Goal: Transaction & Acquisition: Book appointment/travel/reservation

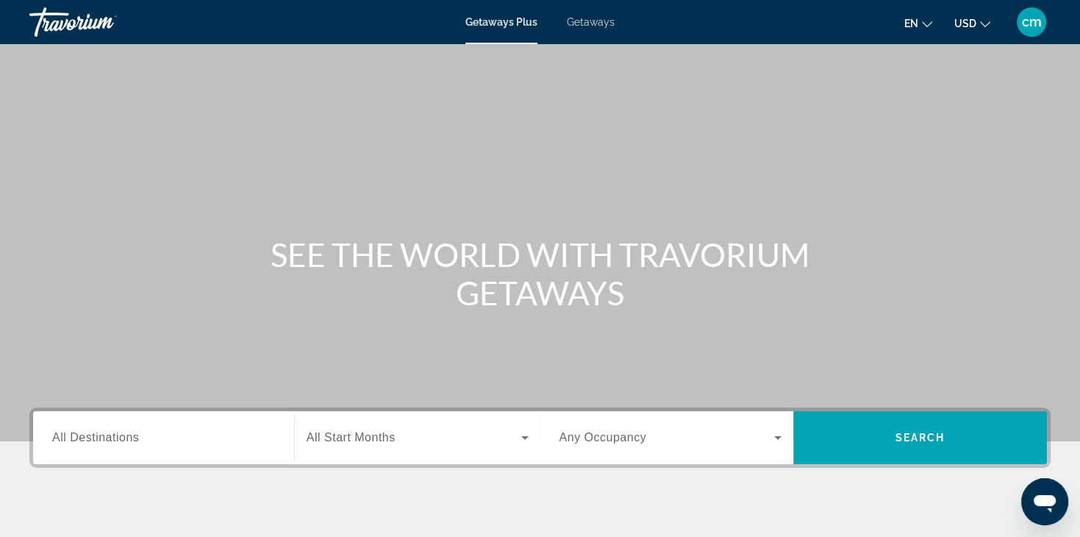
click at [581, 20] on span "Getaways" at bounding box center [591, 22] width 48 height 12
click at [499, 18] on span "Getaways Plus" at bounding box center [501, 22] width 71 height 12
click at [353, 443] on span "All Start Months" at bounding box center [351, 437] width 89 height 13
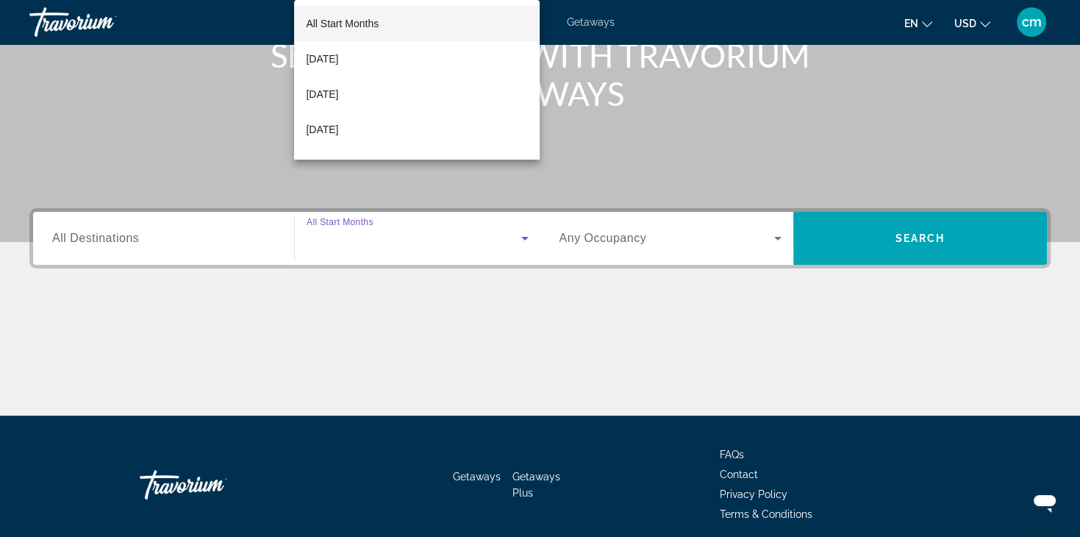
scroll to position [258, 0]
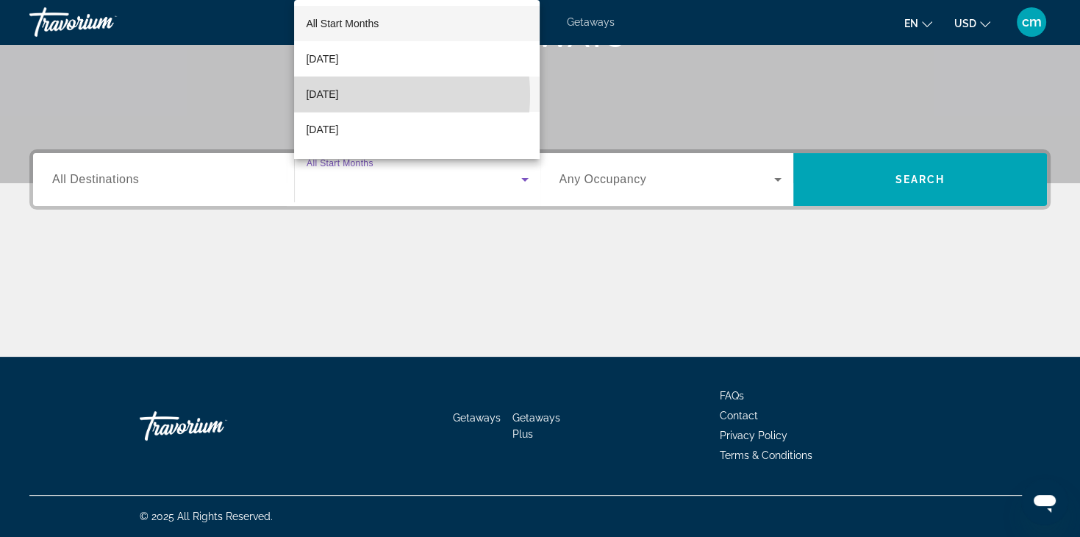
click at [338, 95] on span "[DATE]" at bounding box center [322, 94] width 32 height 18
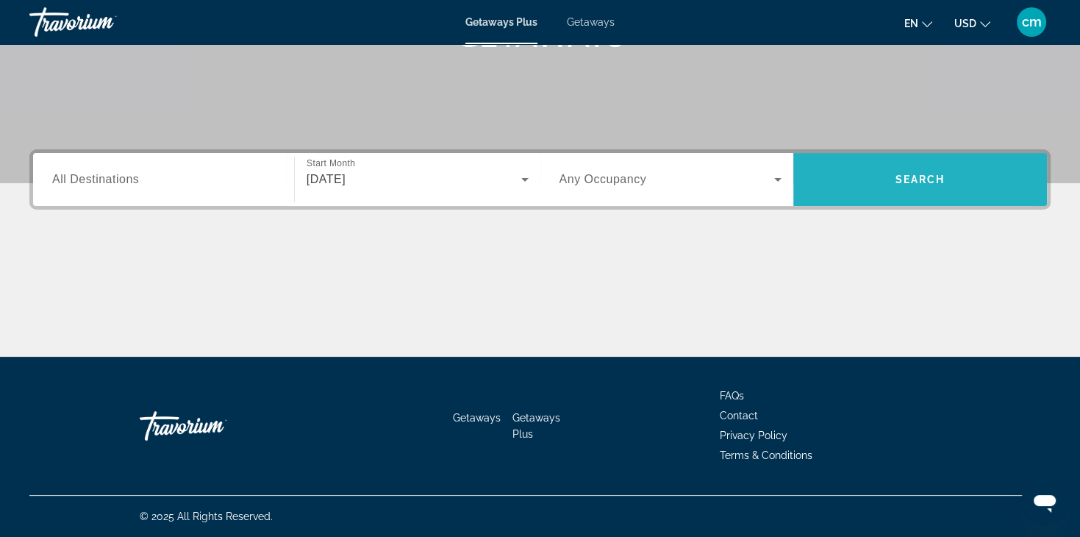
click at [855, 169] on span "Search widget" at bounding box center [921, 179] width 254 height 35
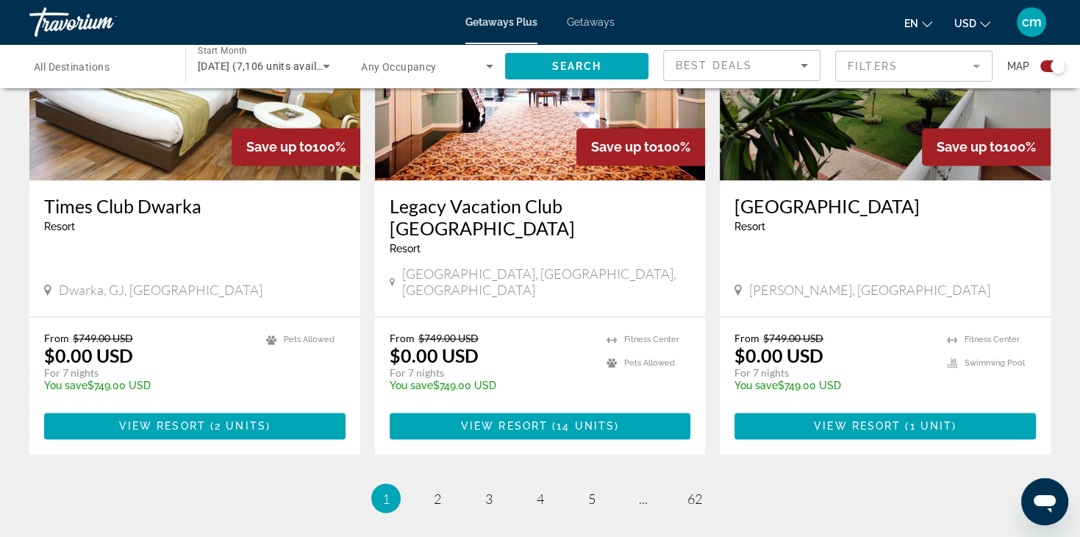
scroll to position [2284, 0]
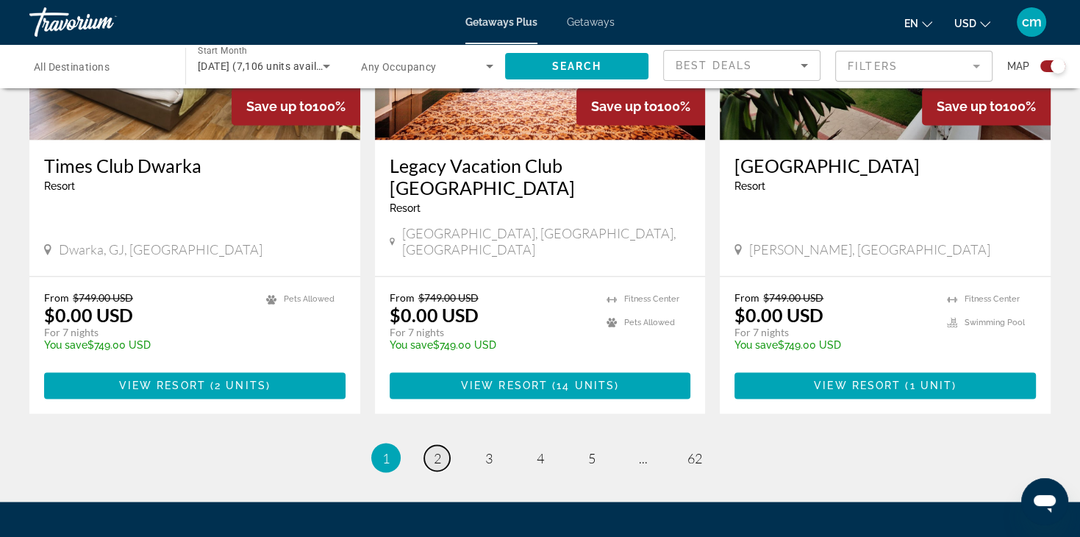
click at [440, 449] on span "2" at bounding box center [437, 457] width 7 height 16
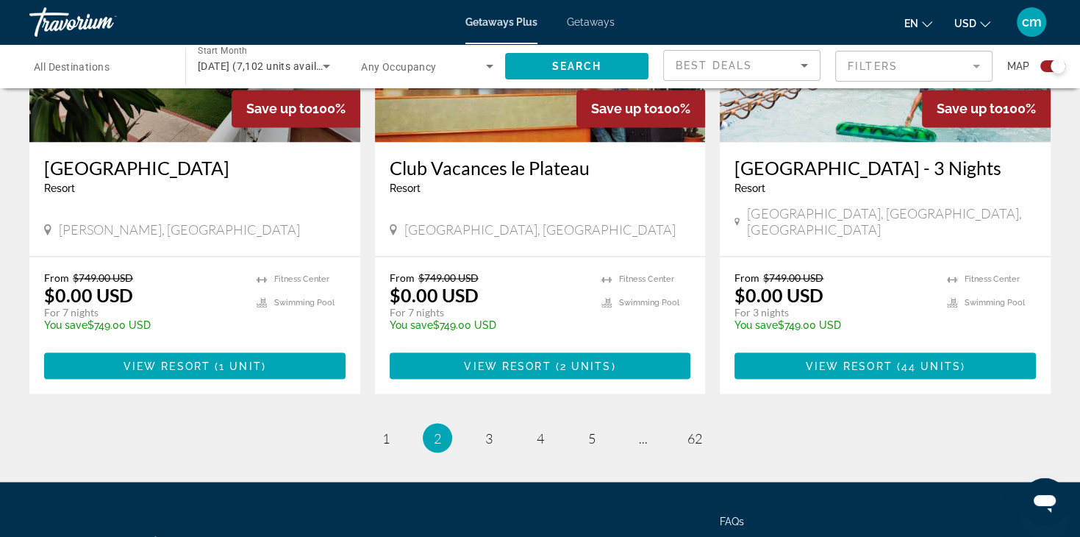
scroll to position [2362, 0]
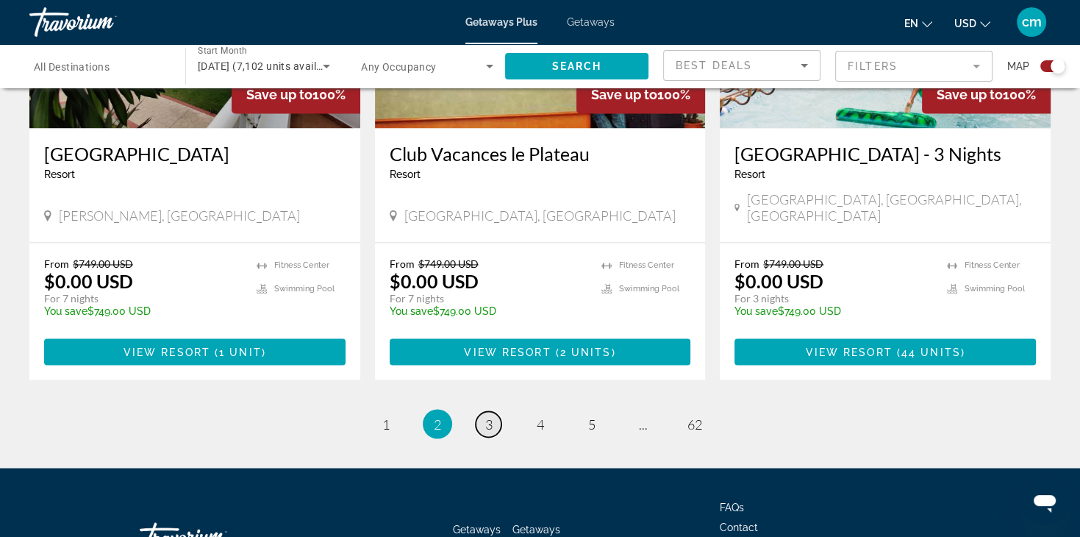
click at [491, 416] on span "3" at bounding box center [488, 424] width 7 height 16
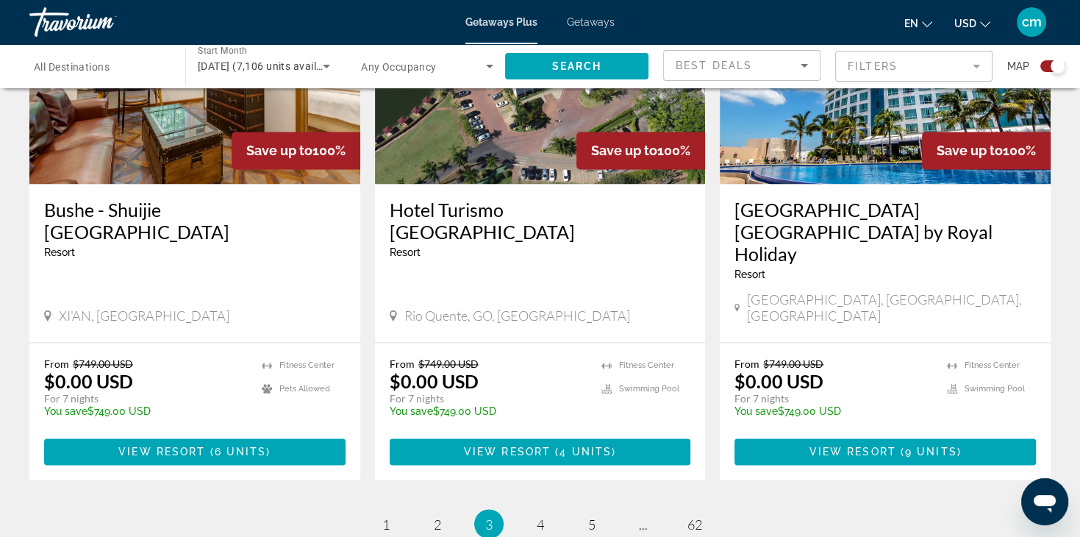
scroll to position [2226, 0]
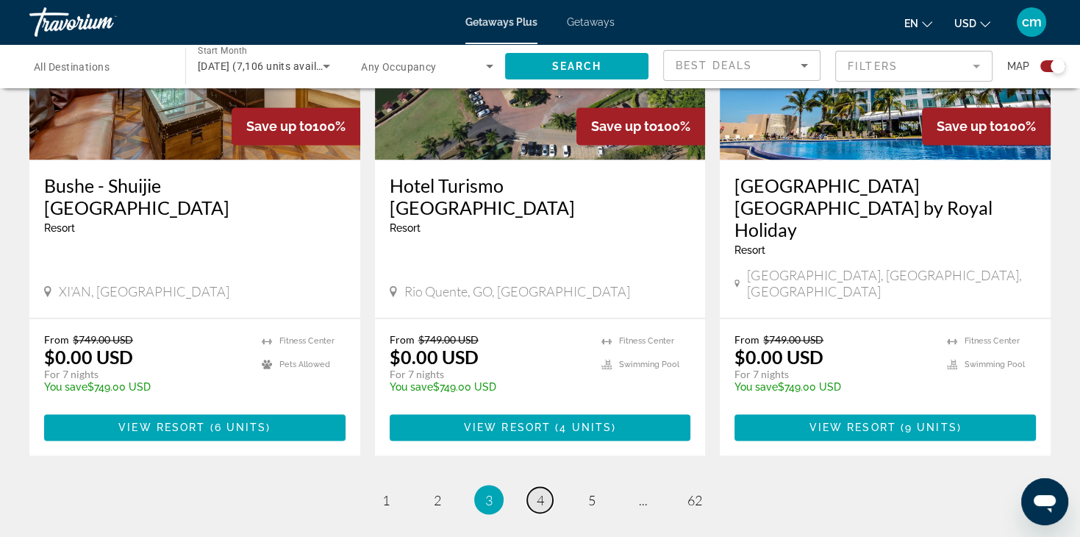
click at [542, 491] on span "4" at bounding box center [540, 499] width 7 height 16
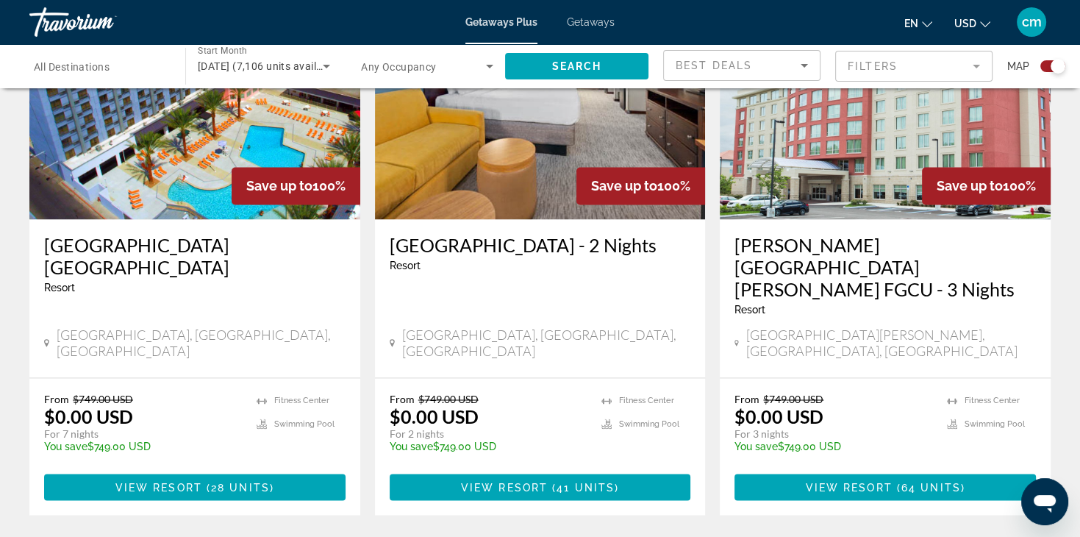
scroll to position [2236, 0]
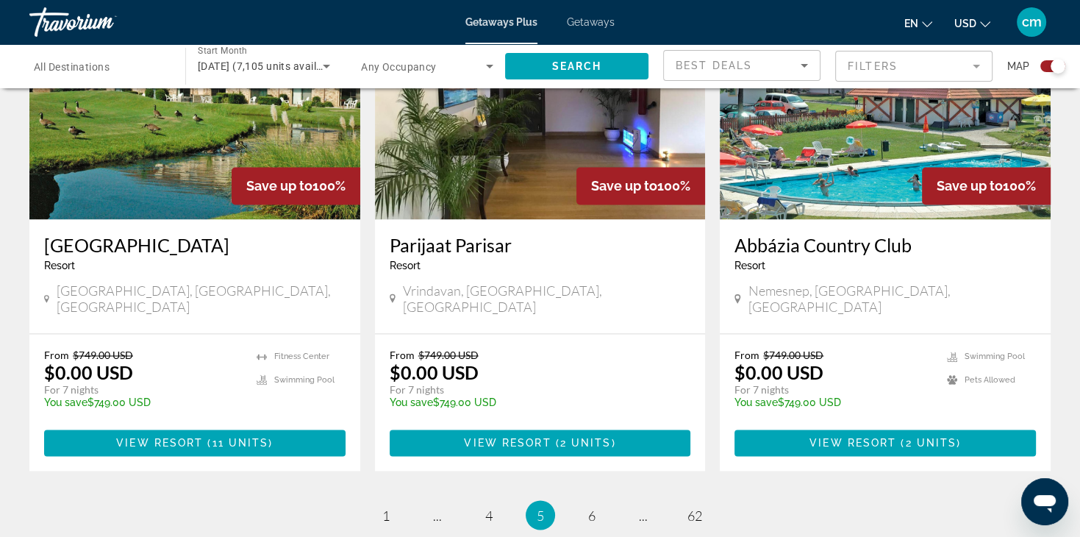
scroll to position [2236, 0]
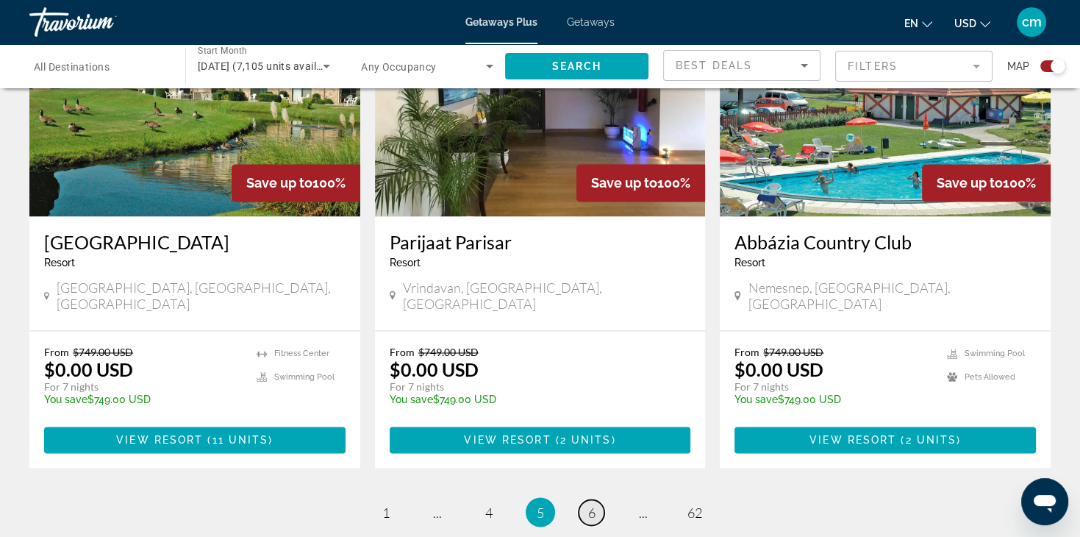
click at [589, 504] on span "6" at bounding box center [591, 512] width 7 height 16
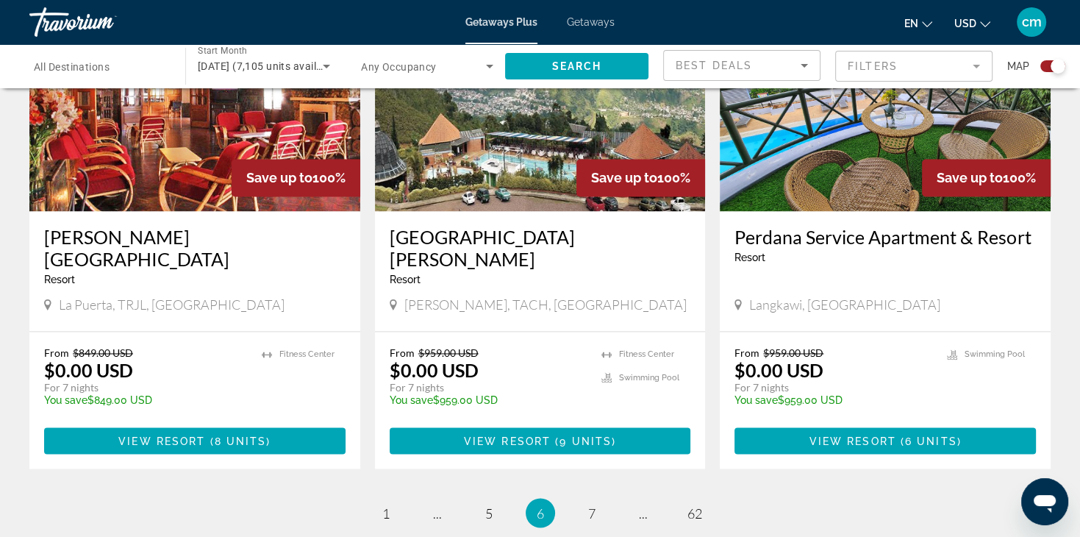
scroll to position [2265, 0]
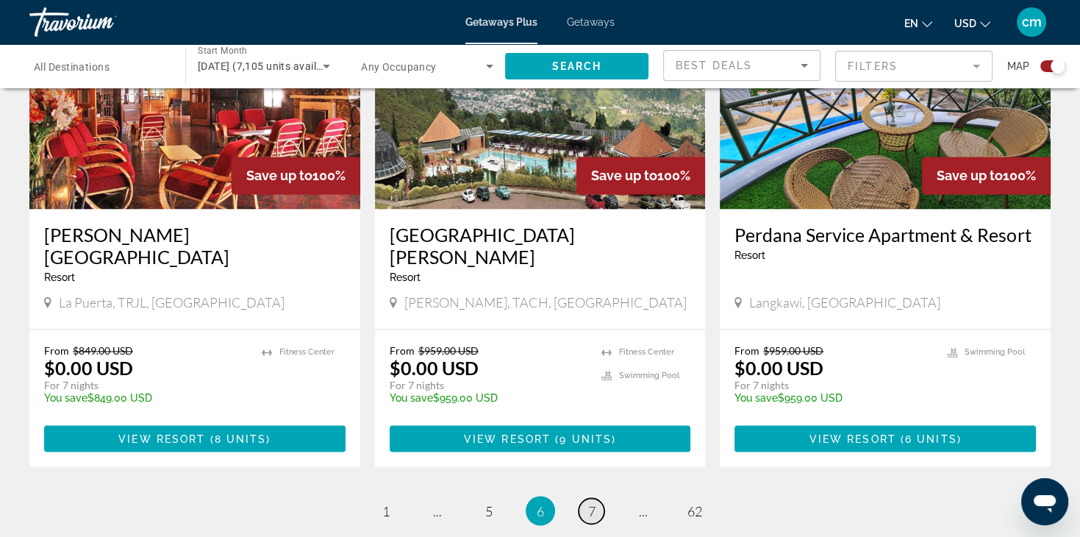
click at [589, 502] on span "7" at bounding box center [591, 510] width 7 height 16
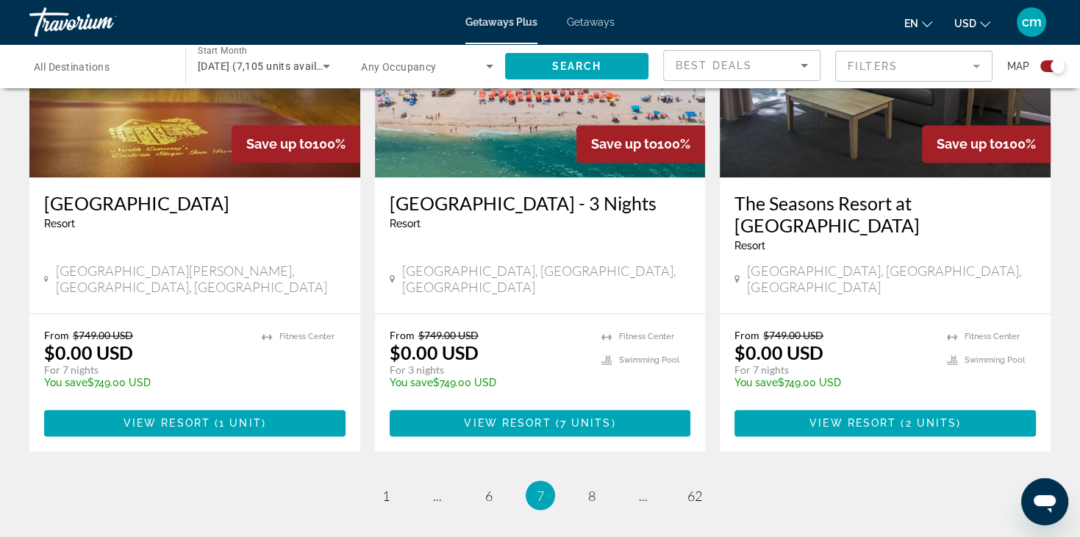
scroll to position [2232, 0]
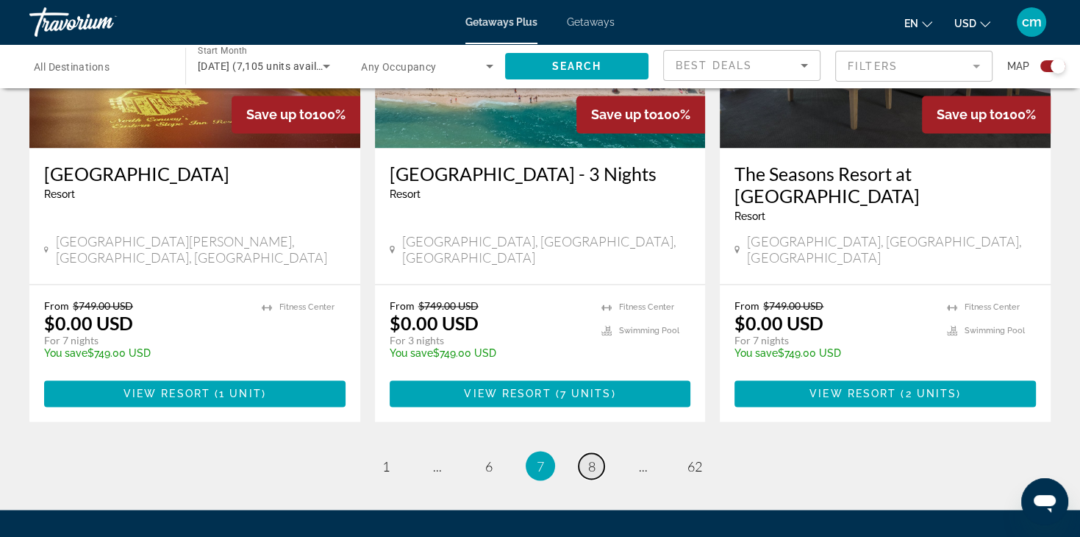
click at [586, 453] on link "page 8" at bounding box center [592, 466] width 26 height 26
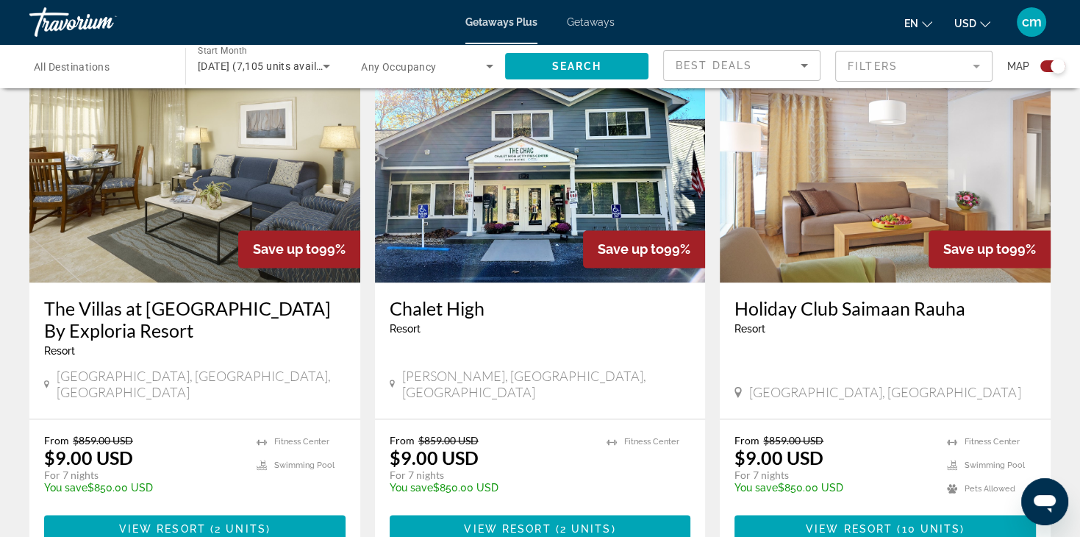
scroll to position [2236, 0]
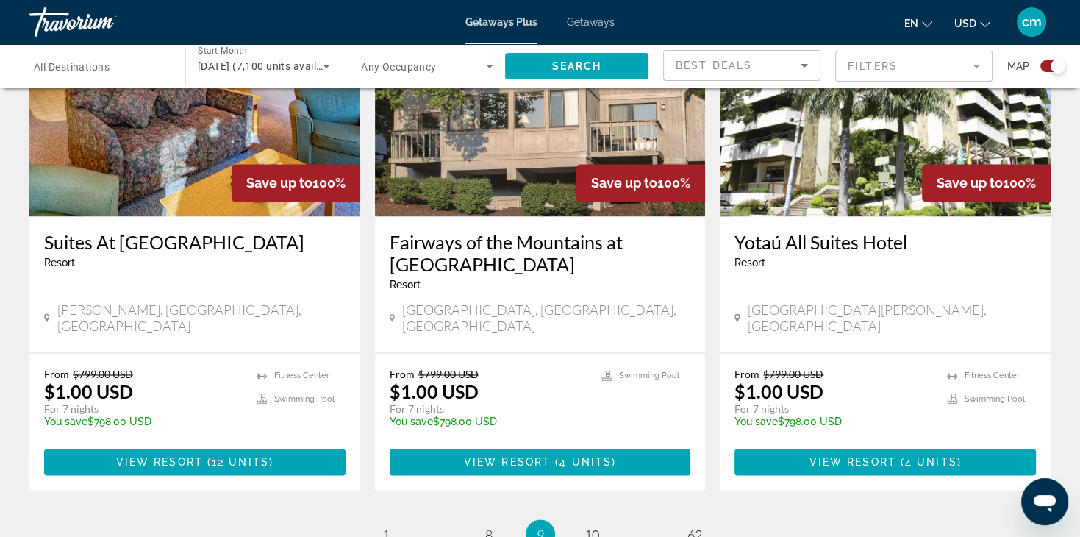
scroll to position [2320, 0]
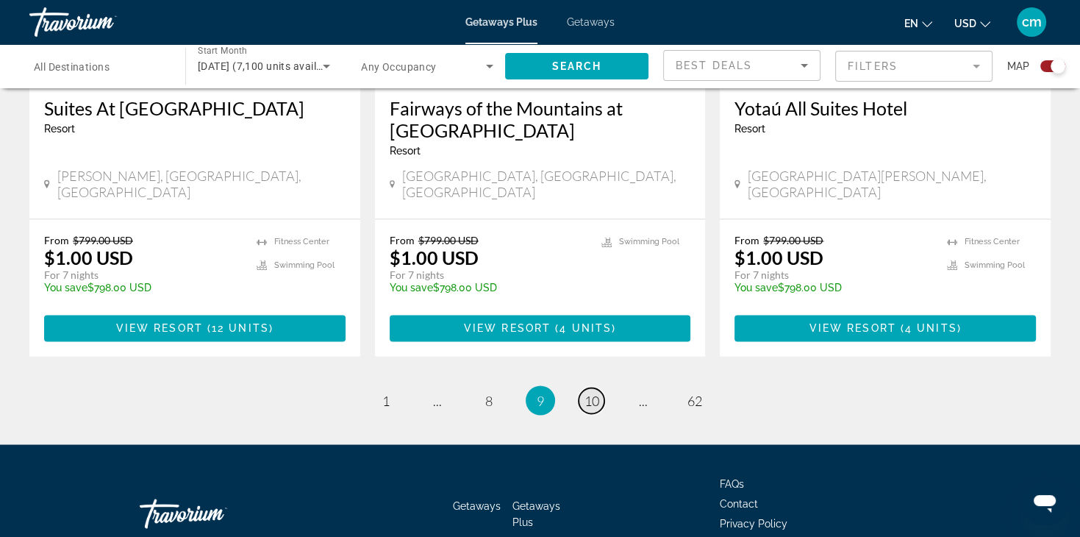
click at [593, 392] on span "10" at bounding box center [592, 400] width 15 height 16
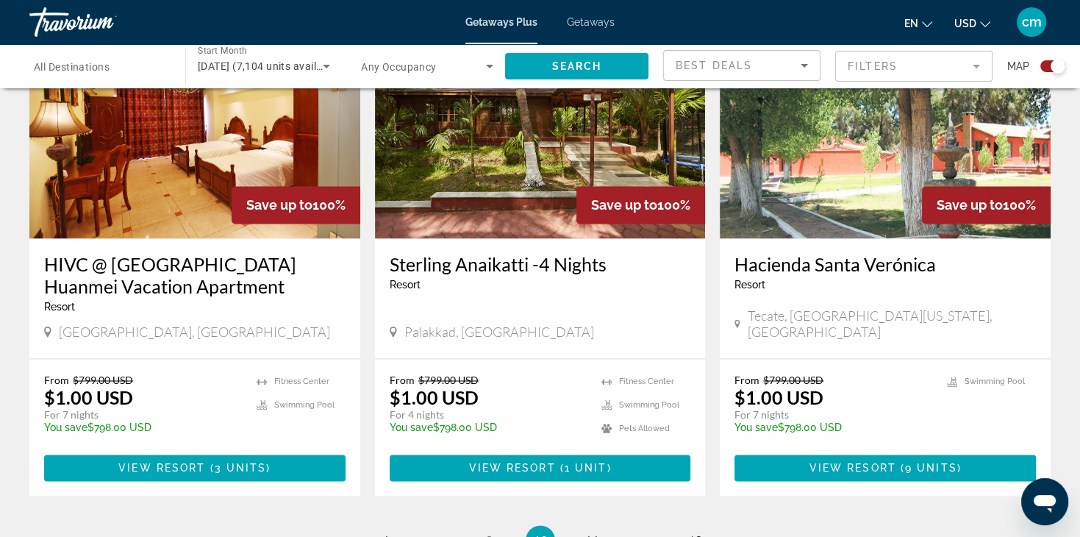
scroll to position [2236, 0]
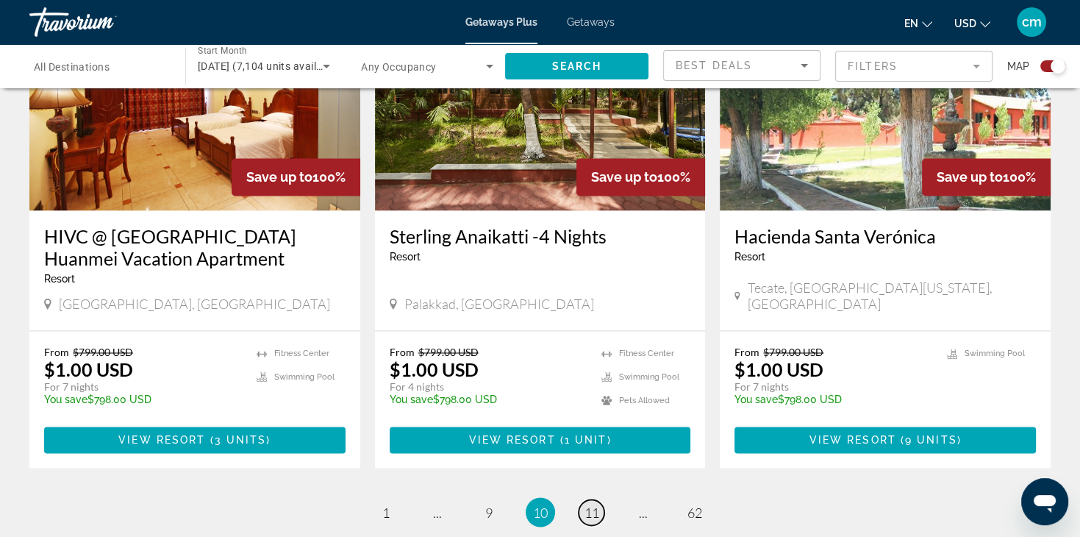
click at [591, 504] on span "11" at bounding box center [592, 512] width 15 height 16
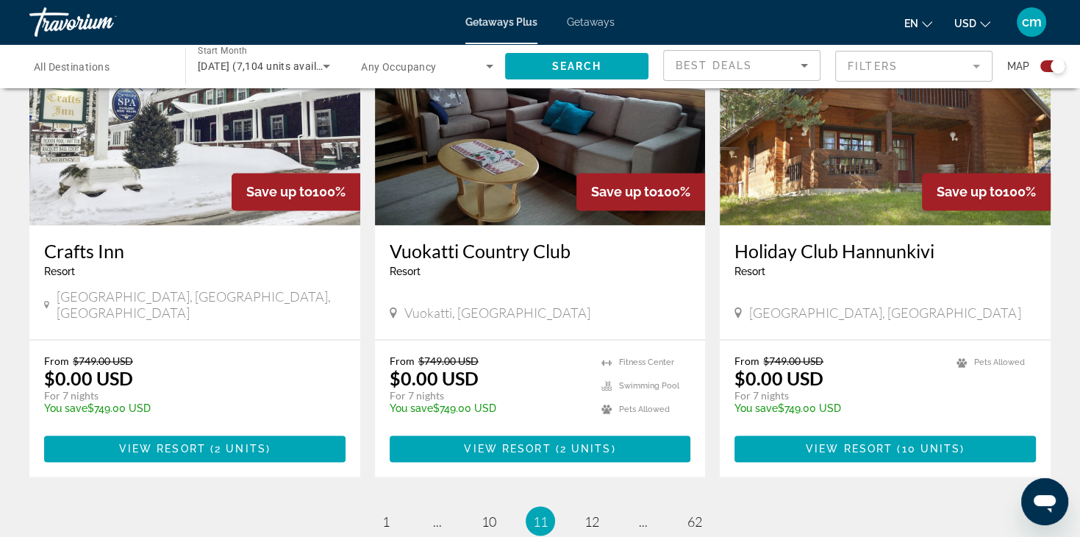
scroll to position [2206, 0]
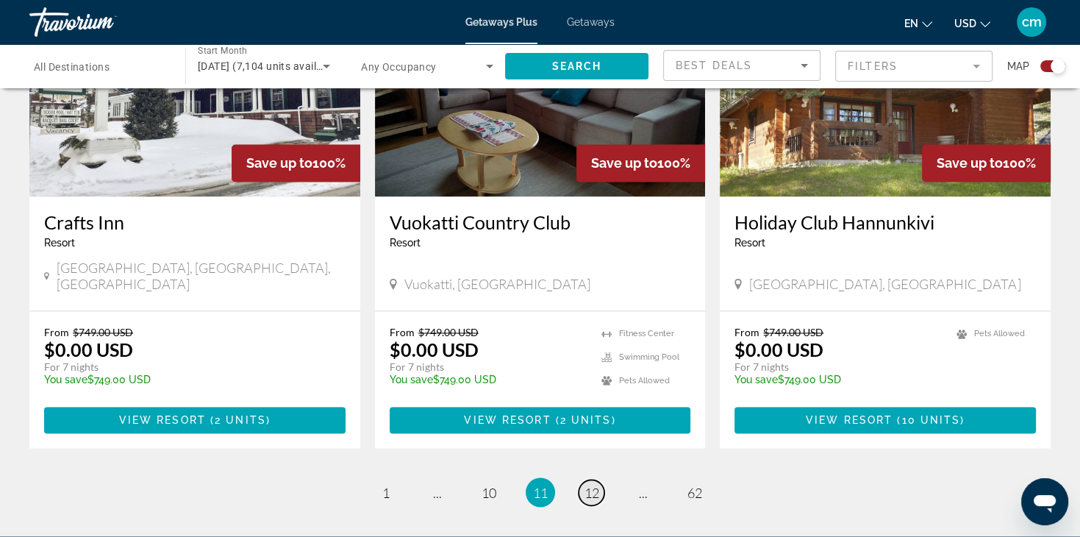
click at [591, 484] on span "12" at bounding box center [592, 492] width 15 height 16
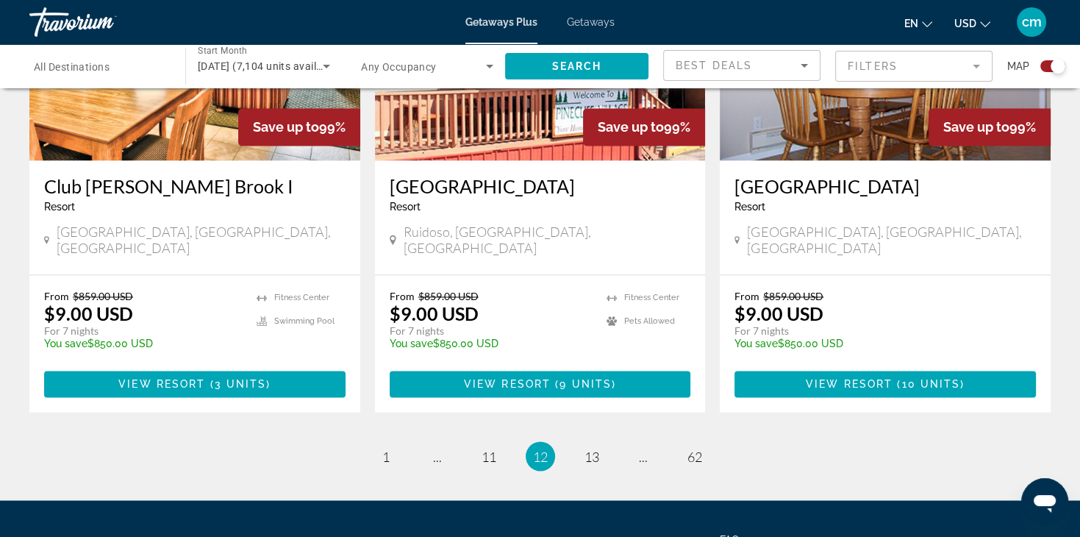
scroll to position [2265, 0]
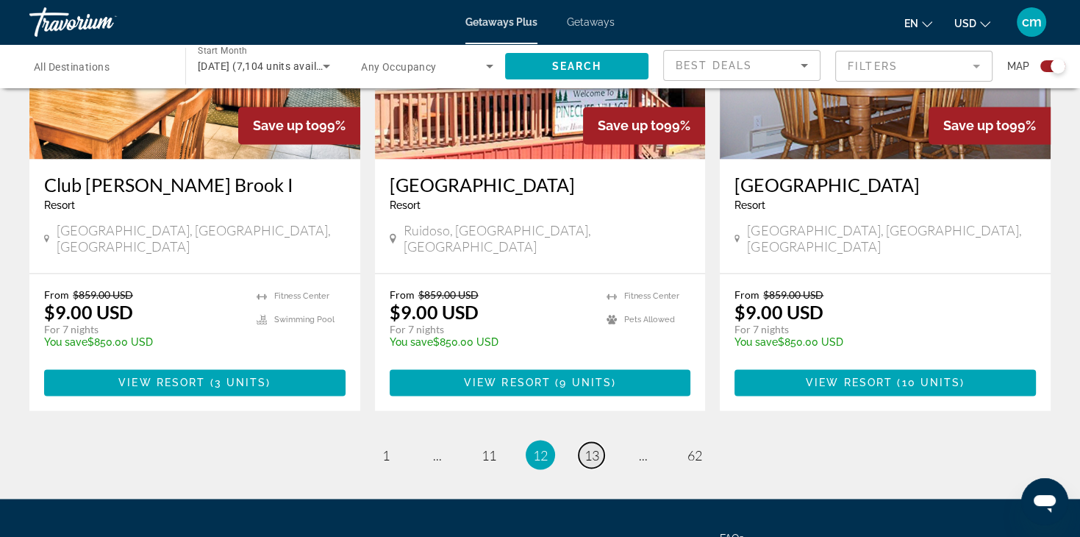
click at [597, 446] on span "13" at bounding box center [592, 454] width 15 height 16
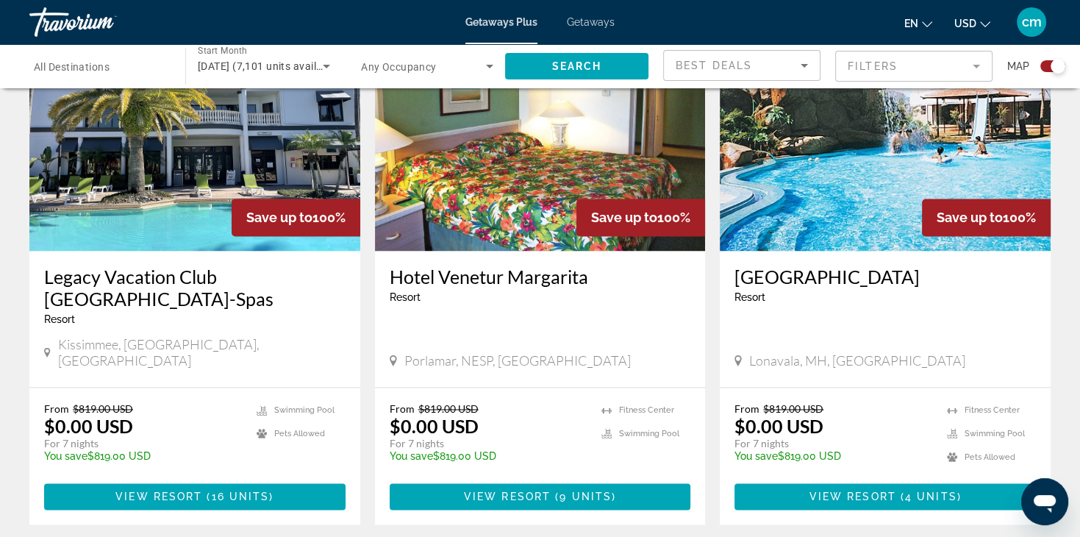
scroll to position [2177, 0]
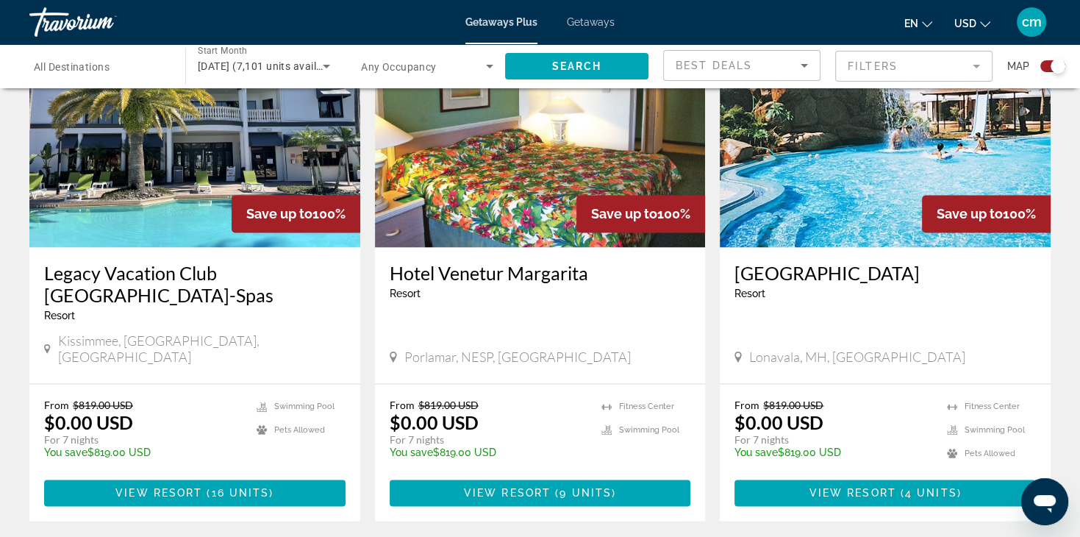
drag, startPoint x: 599, startPoint y: 429, endPoint x: 589, endPoint y: 434, distance: 11.5
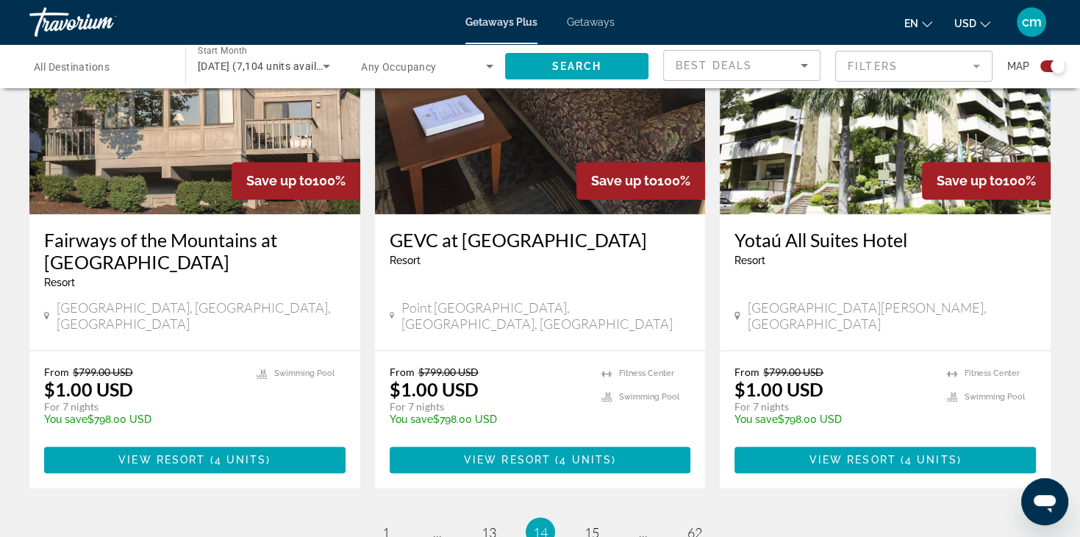
scroll to position [2295, 0]
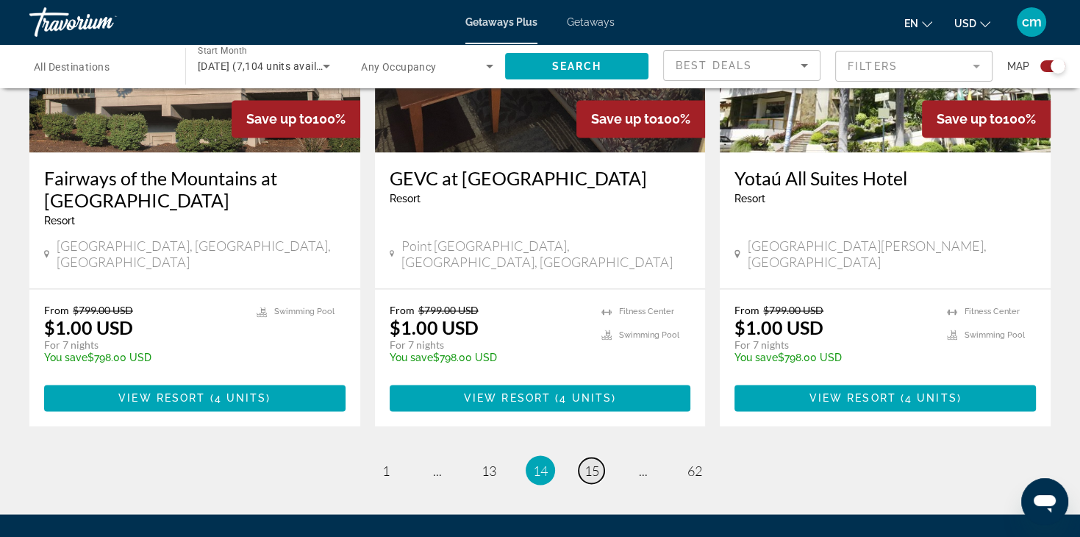
click at [595, 462] on span "15" at bounding box center [592, 470] width 15 height 16
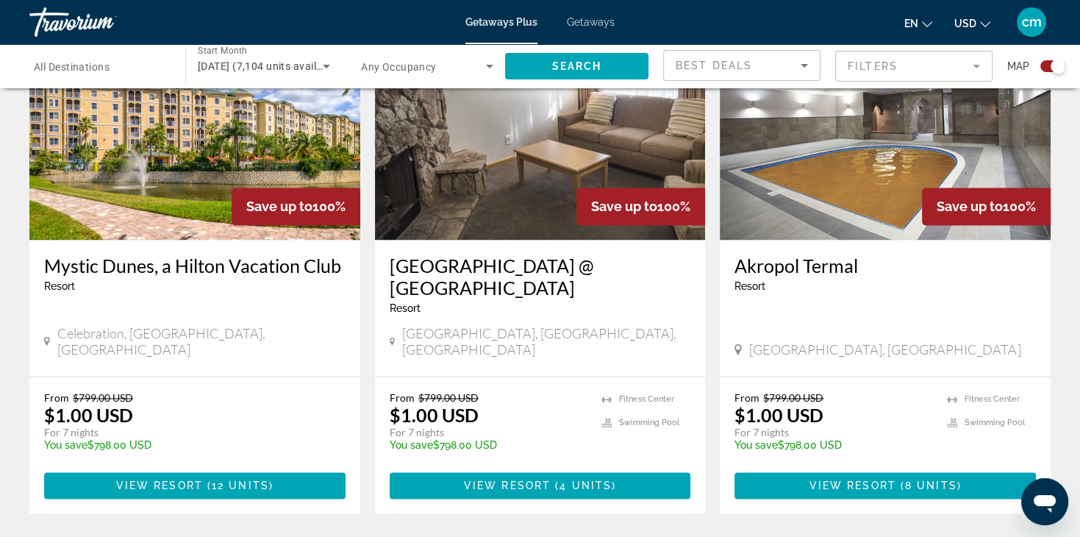
scroll to position [2236, 0]
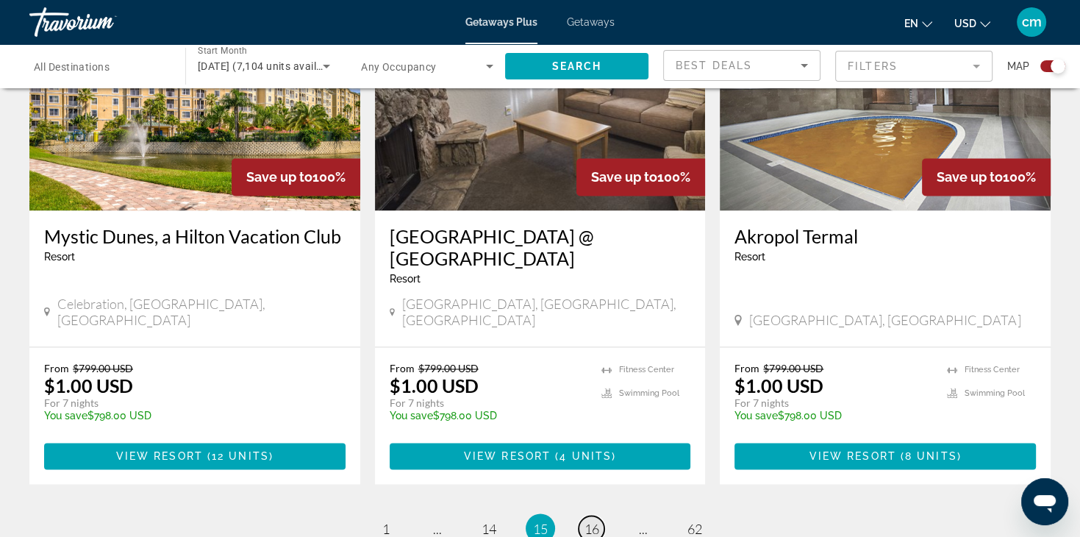
click at [593, 520] on span "16" at bounding box center [592, 528] width 15 height 16
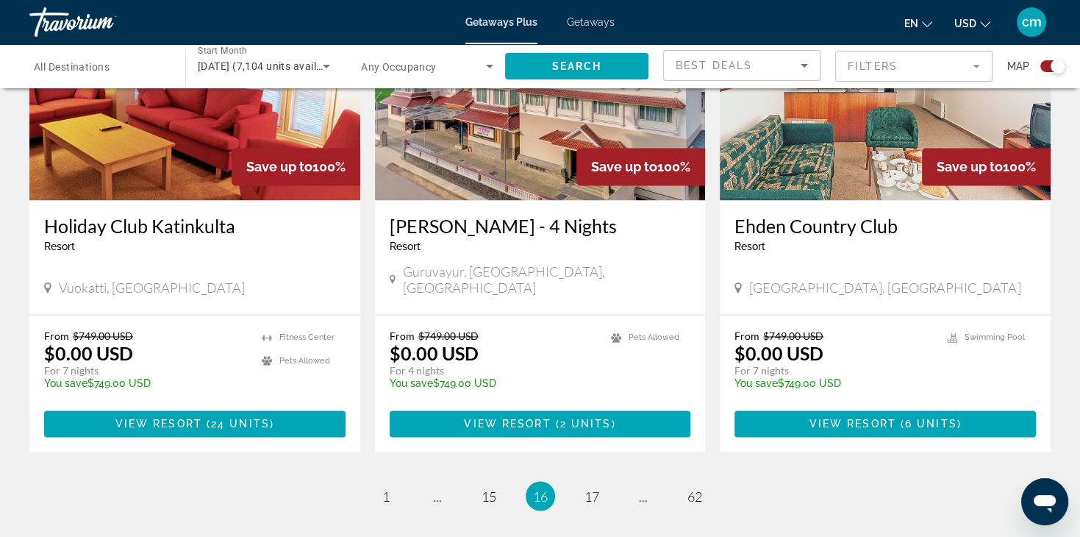
scroll to position [2236, 0]
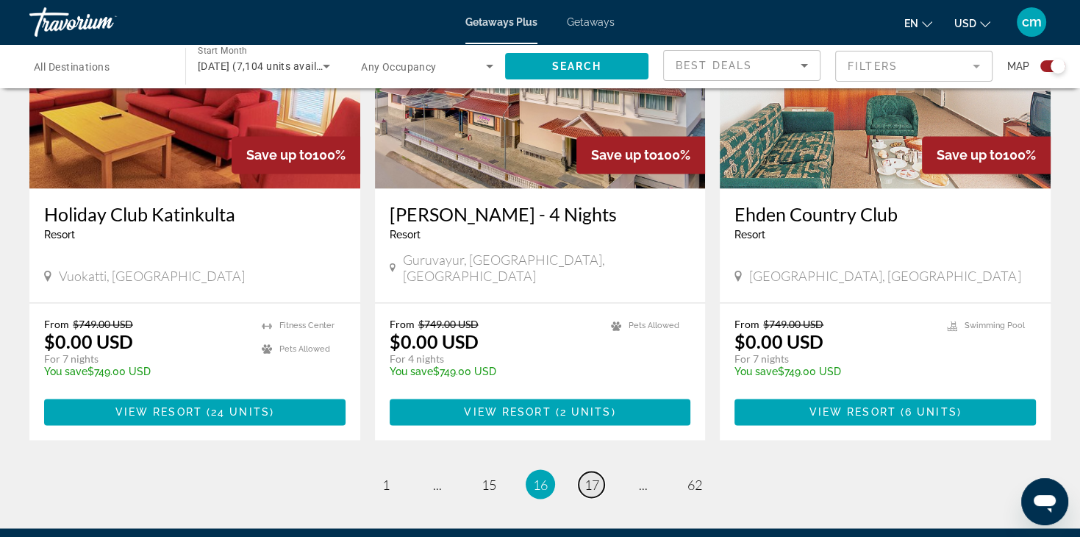
click at [596, 476] on span "17" at bounding box center [592, 484] width 15 height 16
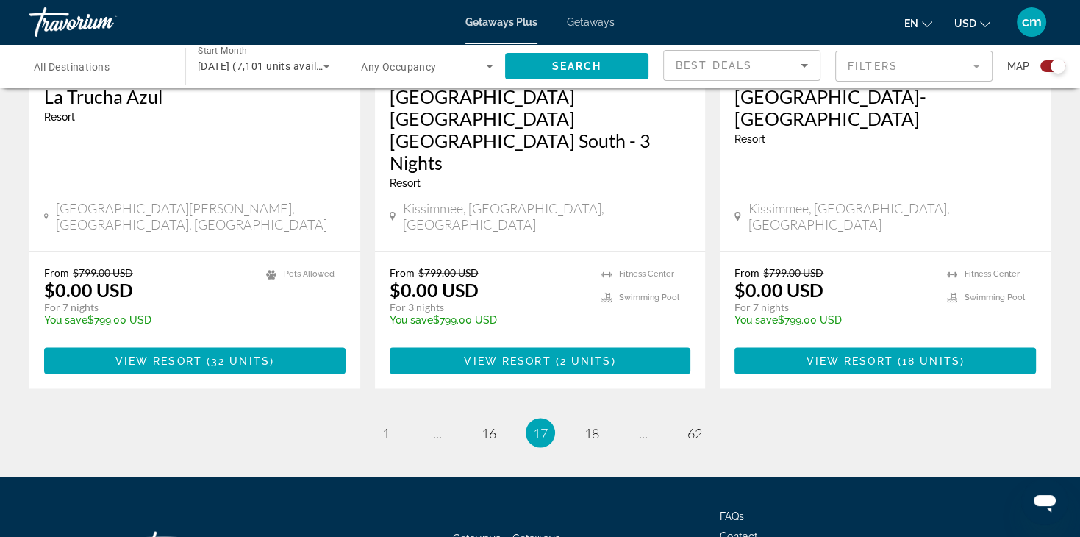
scroll to position [2364, 0]
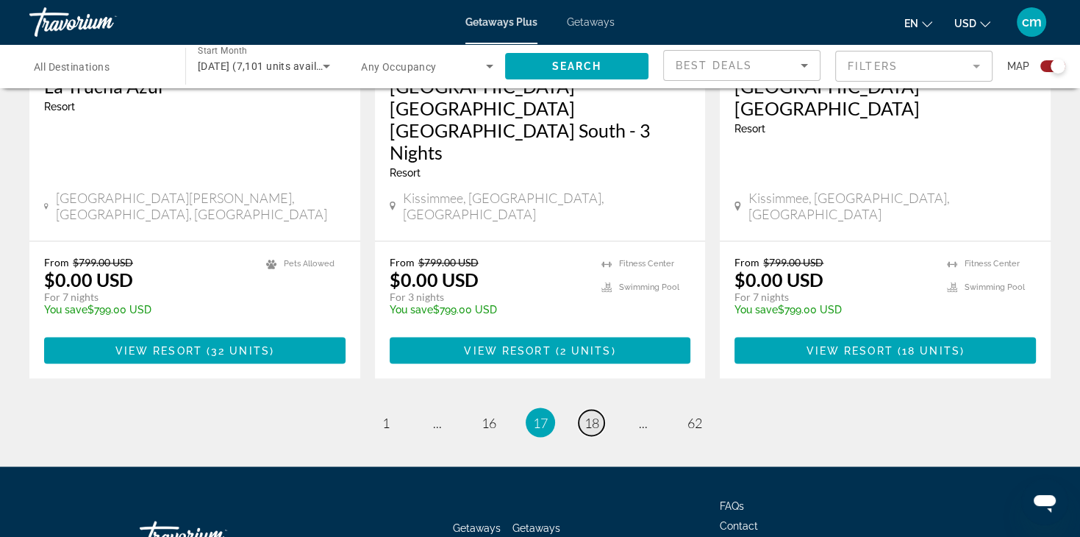
click at [593, 414] on span "18" at bounding box center [592, 422] width 15 height 16
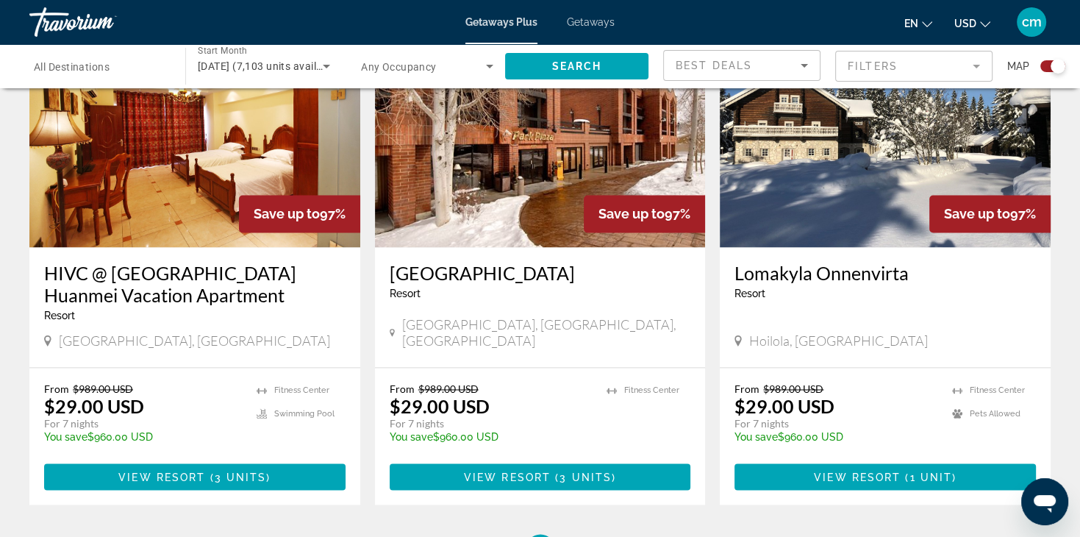
scroll to position [2295, 0]
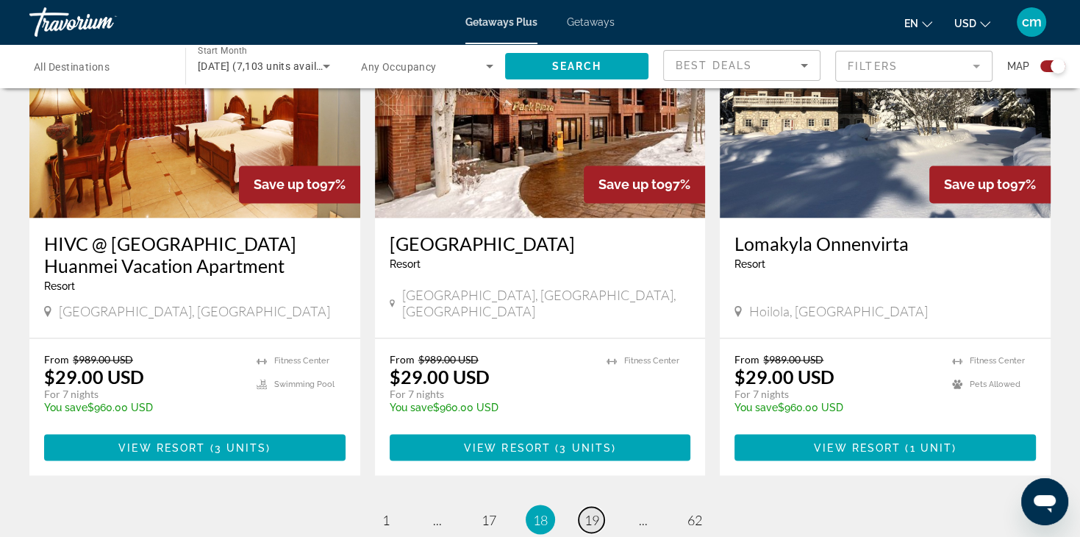
click at [589, 511] on span "19" at bounding box center [592, 519] width 15 height 16
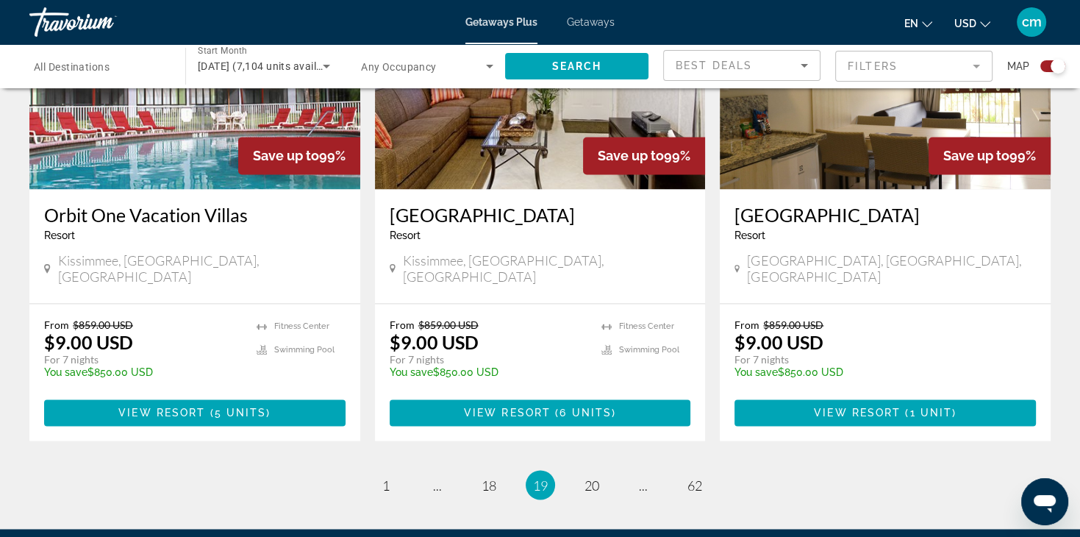
scroll to position [2236, 0]
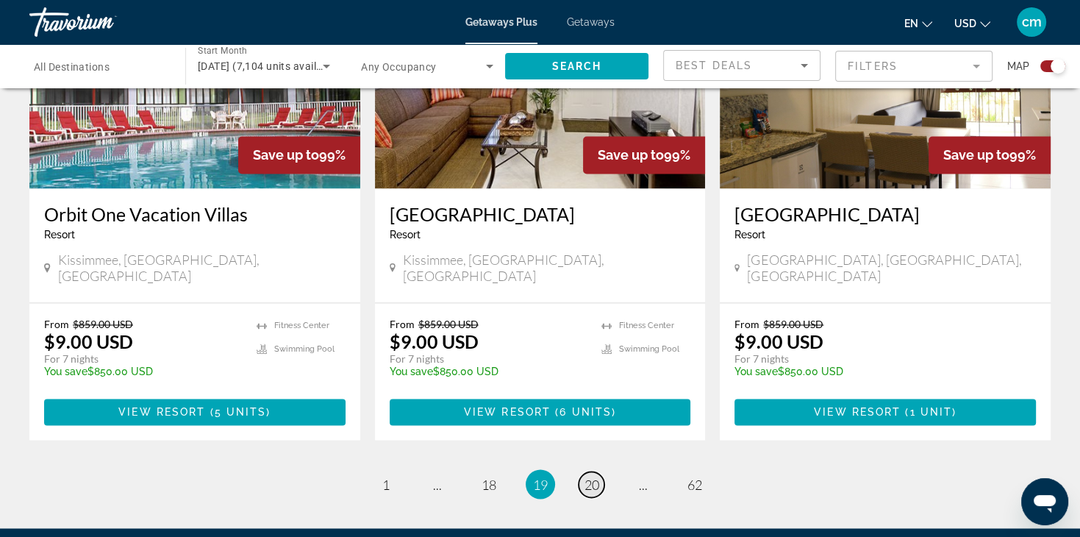
click at [594, 476] on span "20" at bounding box center [592, 484] width 15 height 16
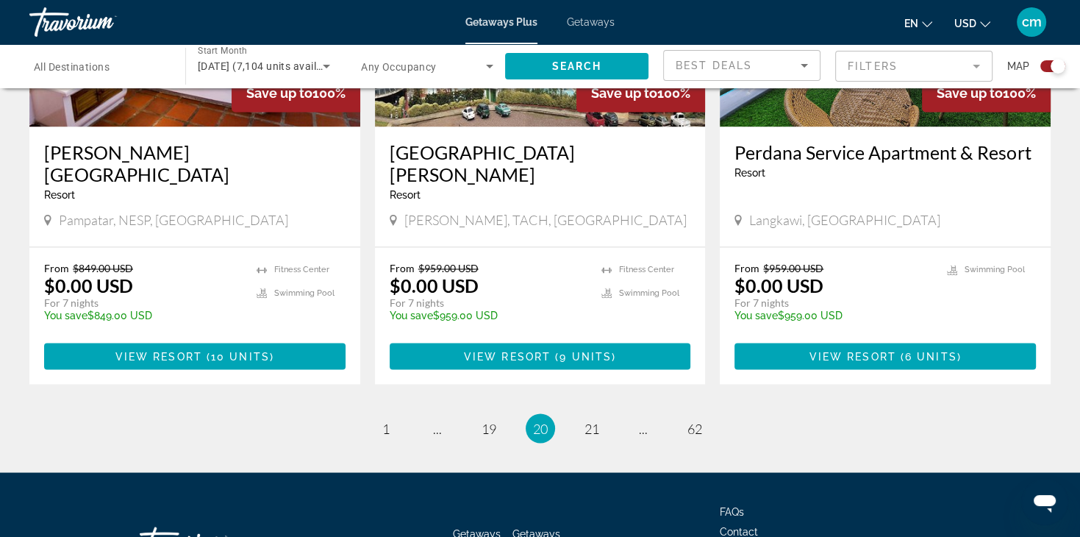
scroll to position [2350, 0]
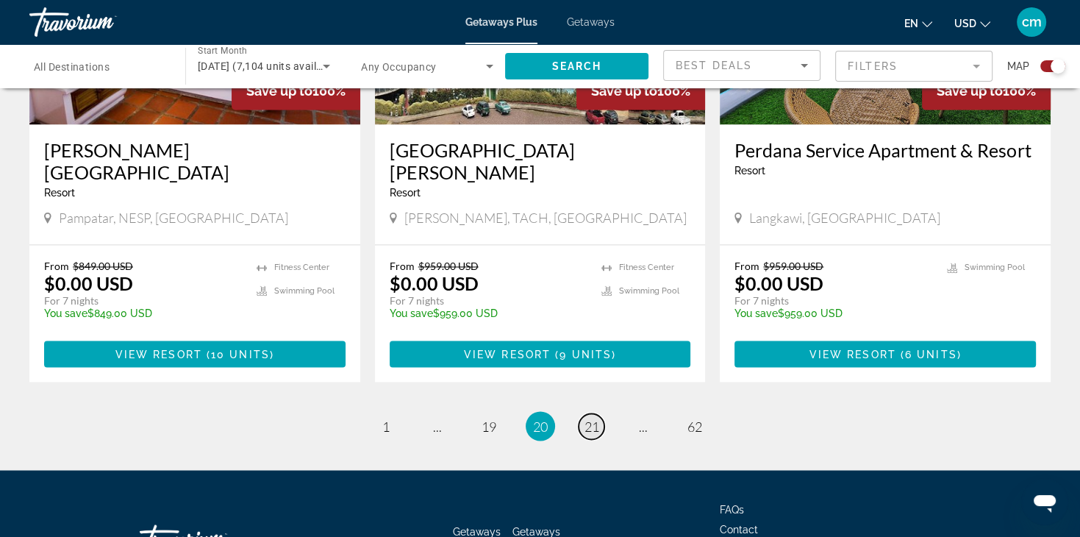
click at [590, 418] on span "21" at bounding box center [592, 426] width 15 height 16
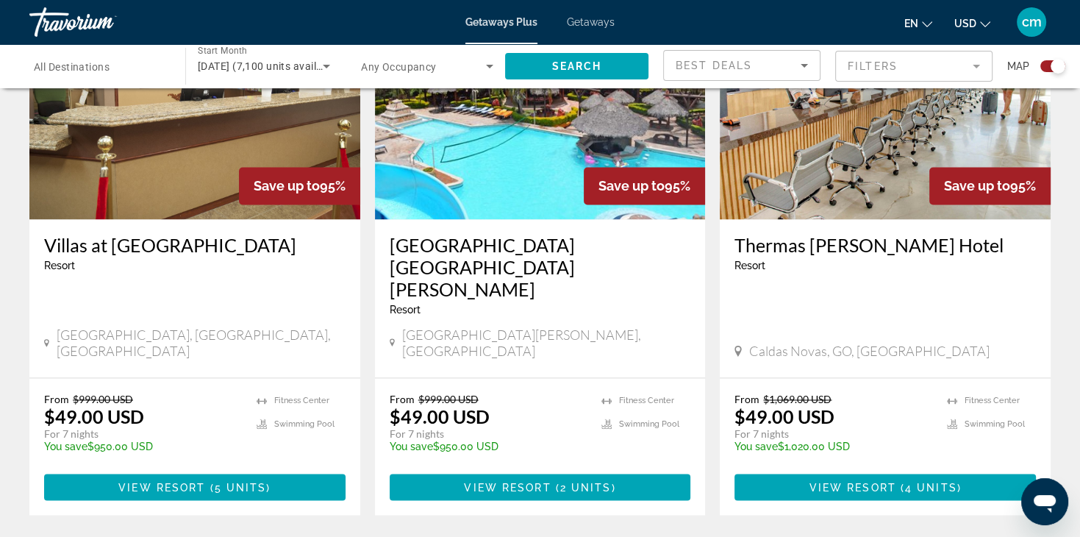
scroll to position [2236, 0]
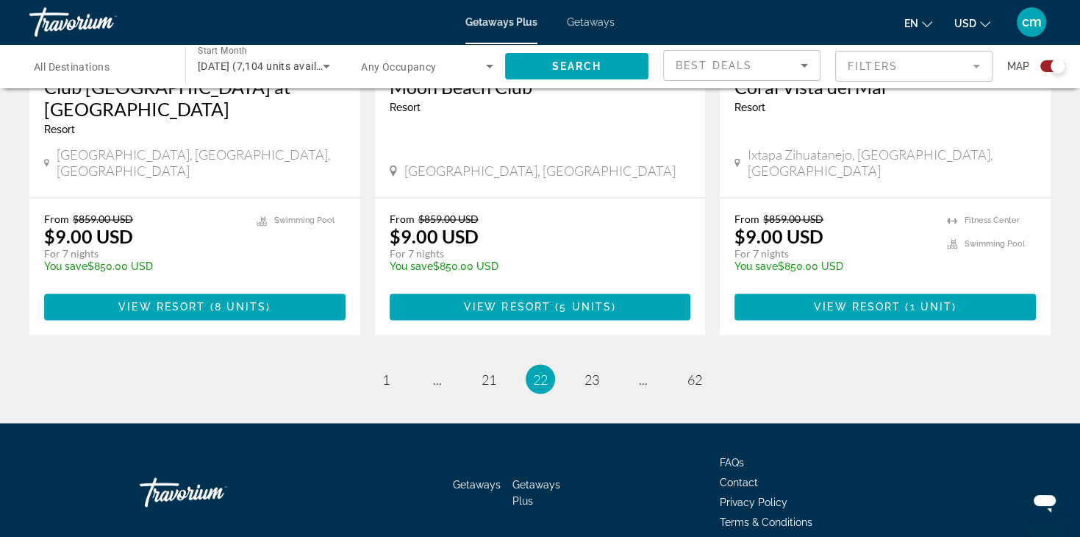
scroll to position [2342, 0]
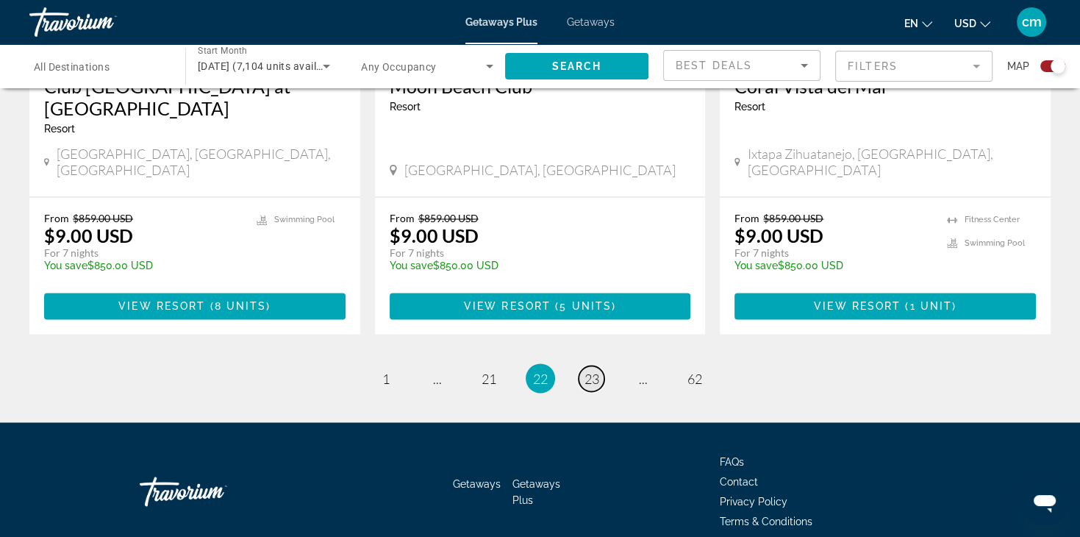
click at [594, 370] on span "23" at bounding box center [592, 378] width 15 height 16
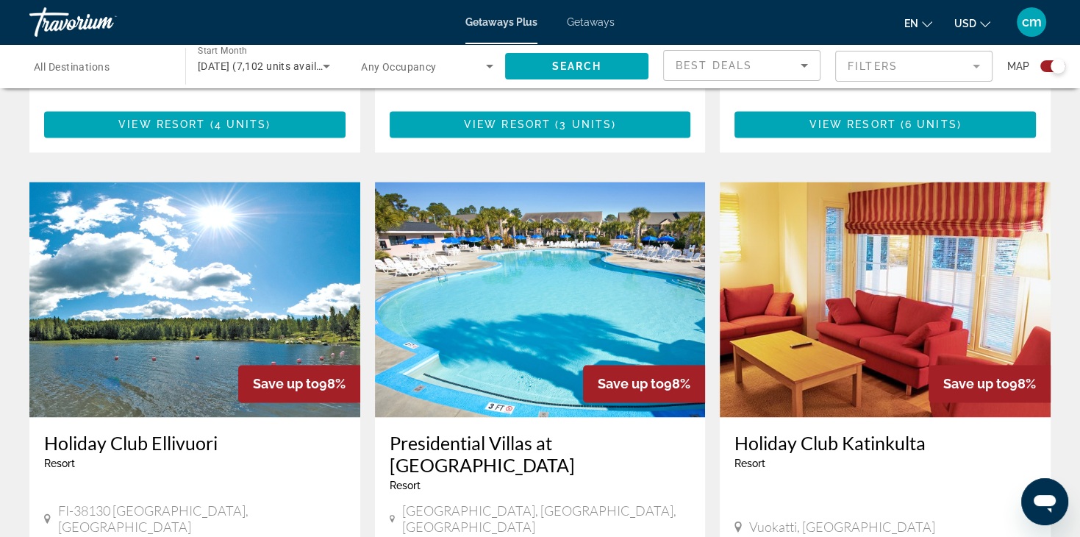
scroll to position [2144, 0]
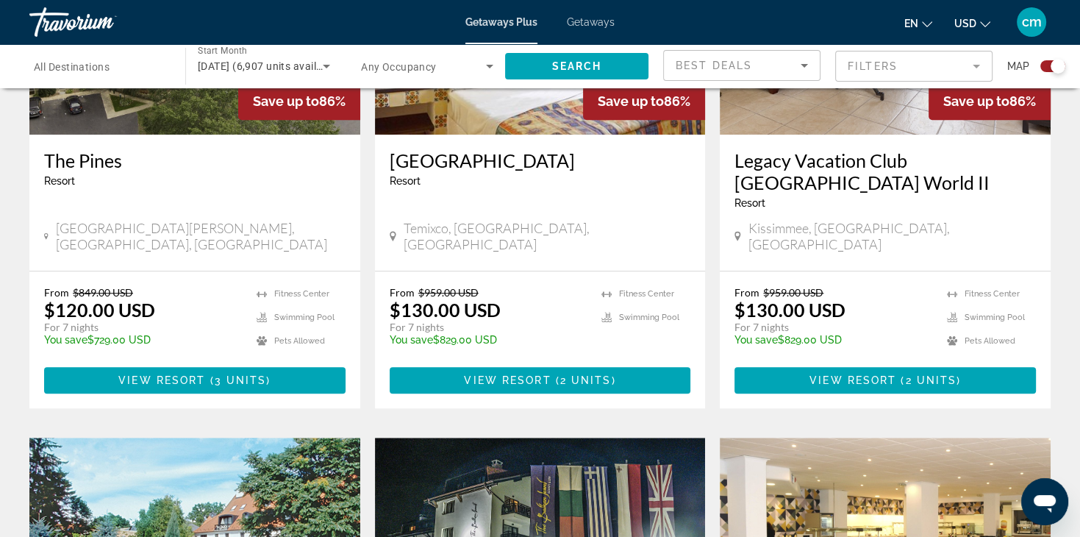
scroll to position [1261, 0]
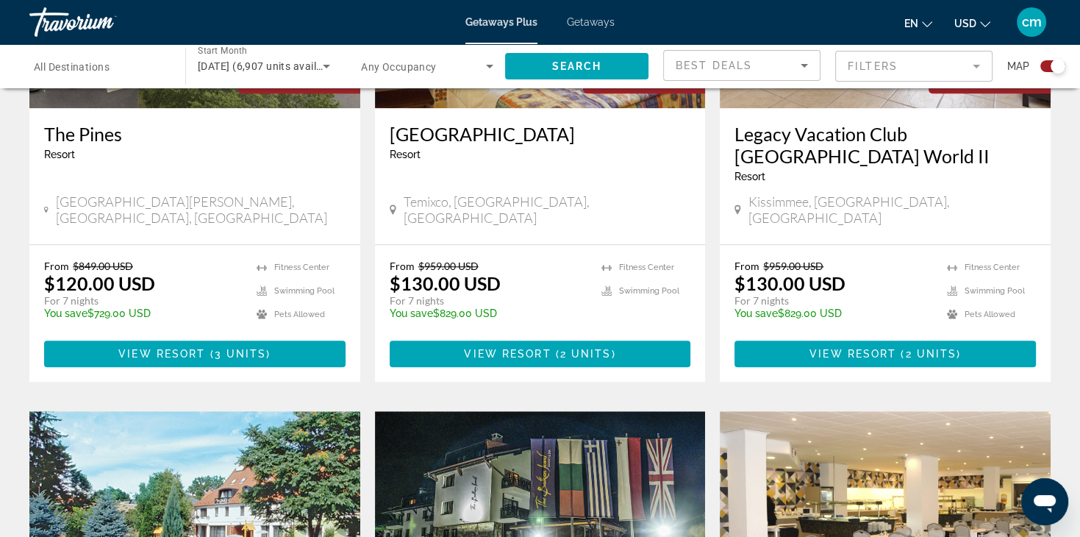
click at [588, 507] on img "Main content" at bounding box center [540, 528] width 331 height 235
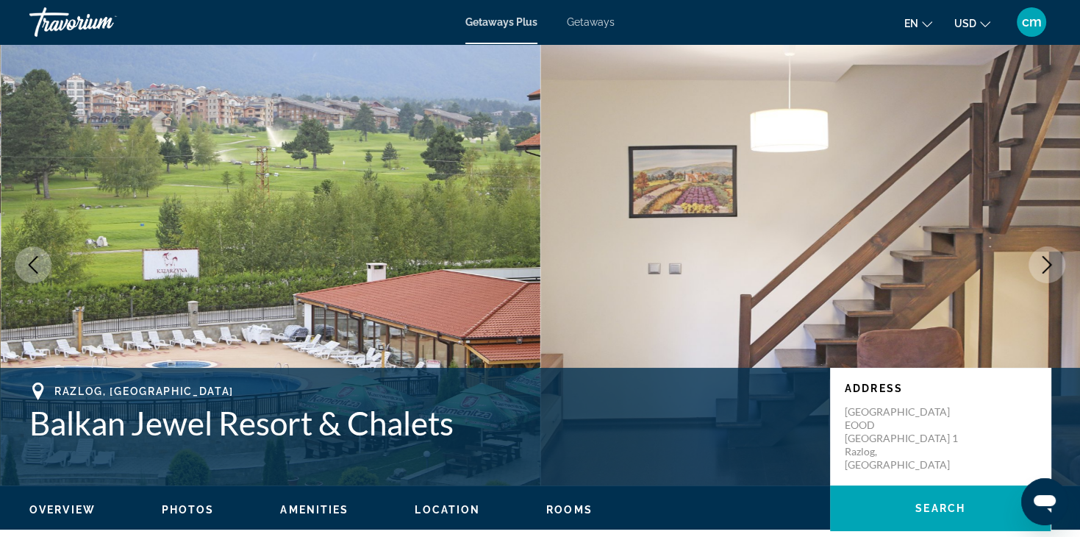
click at [31, 268] on icon "Previous image" at bounding box center [33, 265] width 18 height 18
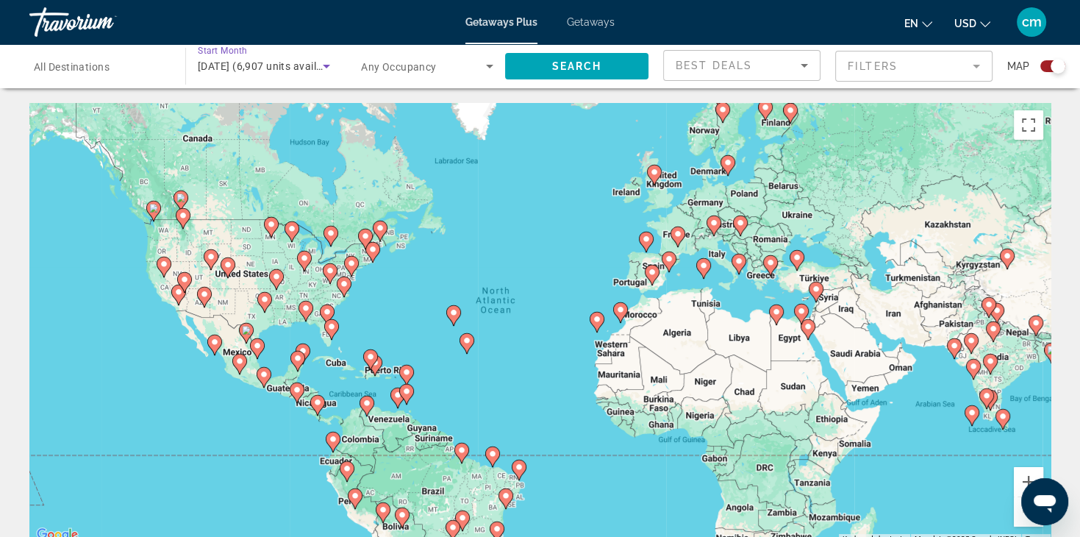
click at [259, 68] on span "[DATE] (6,907 units available)" at bounding box center [269, 66] width 143 height 12
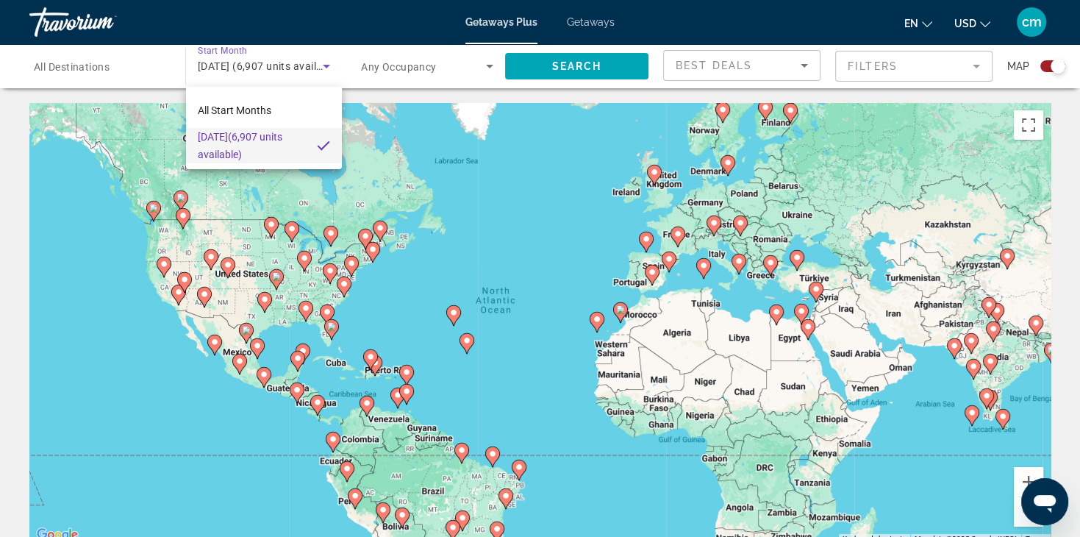
click at [90, 64] on div at bounding box center [540, 268] width 1080 height 537
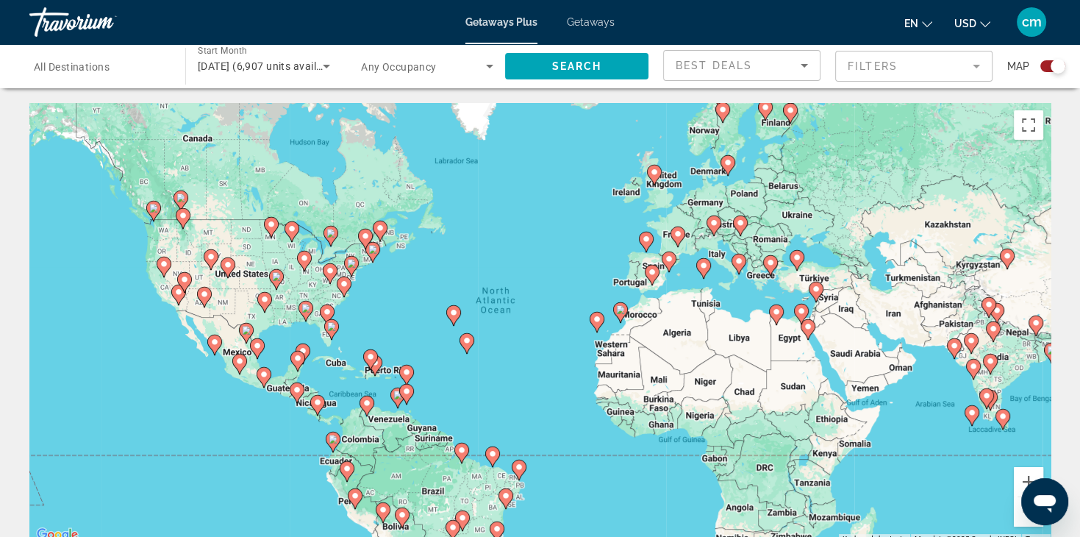
click at [90, 64] on span "All Destinations" at bounding box center [72, 67] width 76 height 12
click at [90, 64] on input "Destination All Destinations" at bounding box center [100, 67] width 132 height 18
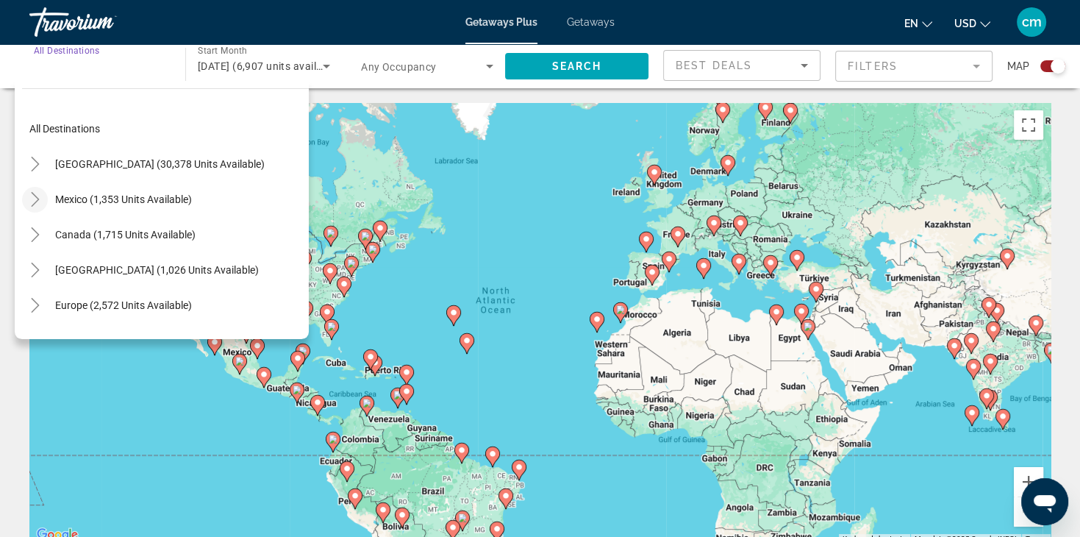
click at [35, 204] on icon "Toggle Mexico (1,353 units available)" at bounding box center [35, 199] width 15 height 15
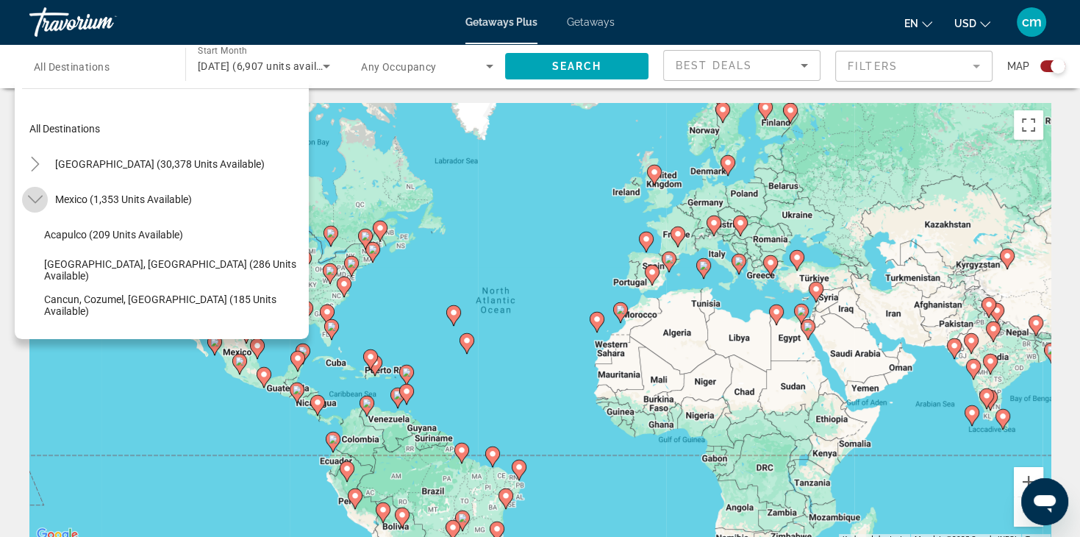
scroll to position [78, 0]
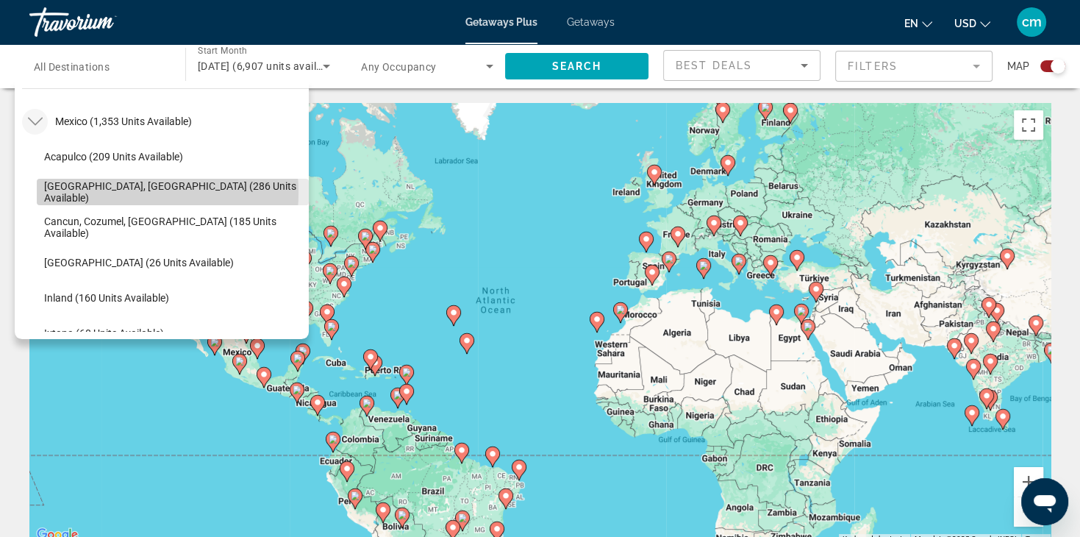
click at [117, 192] on span "[GEOGRAPHIC_DATA], [GEOGRAPHIC_DATA] (286 units available)" at bounding box center [172, 192] width 257 height 24
type input "**********"
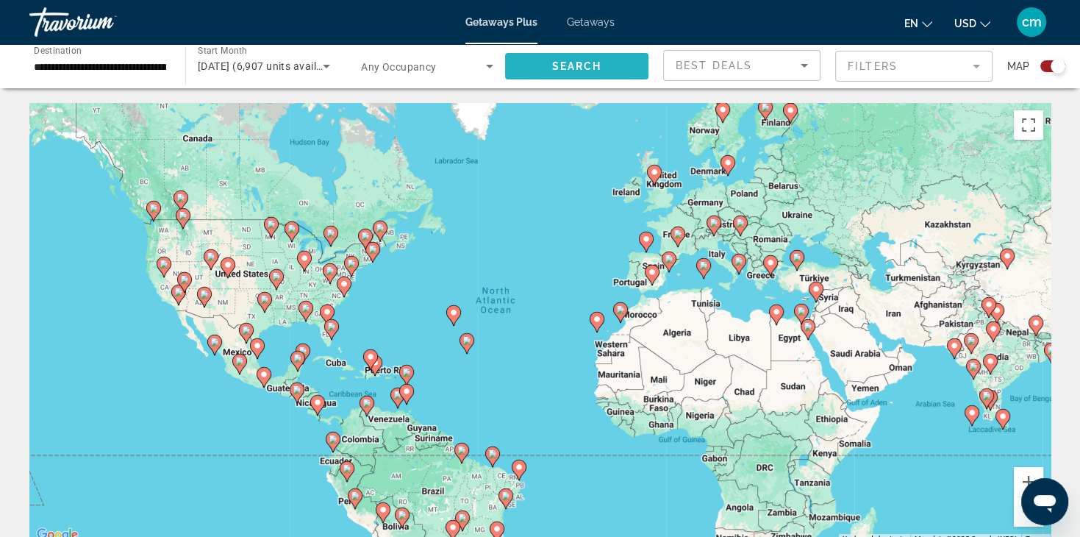
click at [559, 65] on span "Search" at bounding box center [577, 66] width 50 height 12
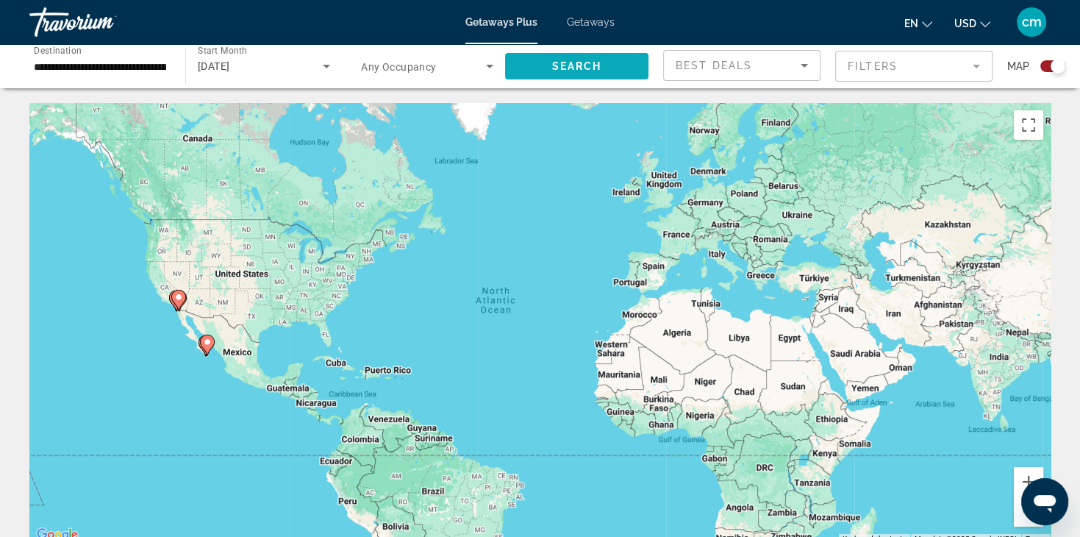
click at [559, 65] on span "Search" at bounding box center [577, 66] width 50 height 12
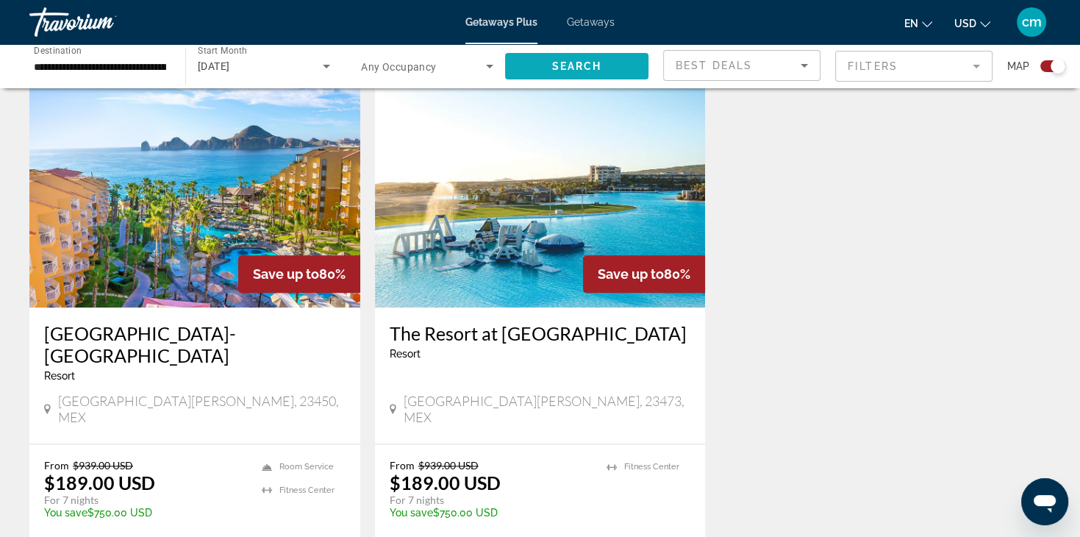
scroll to position [1618, 0]
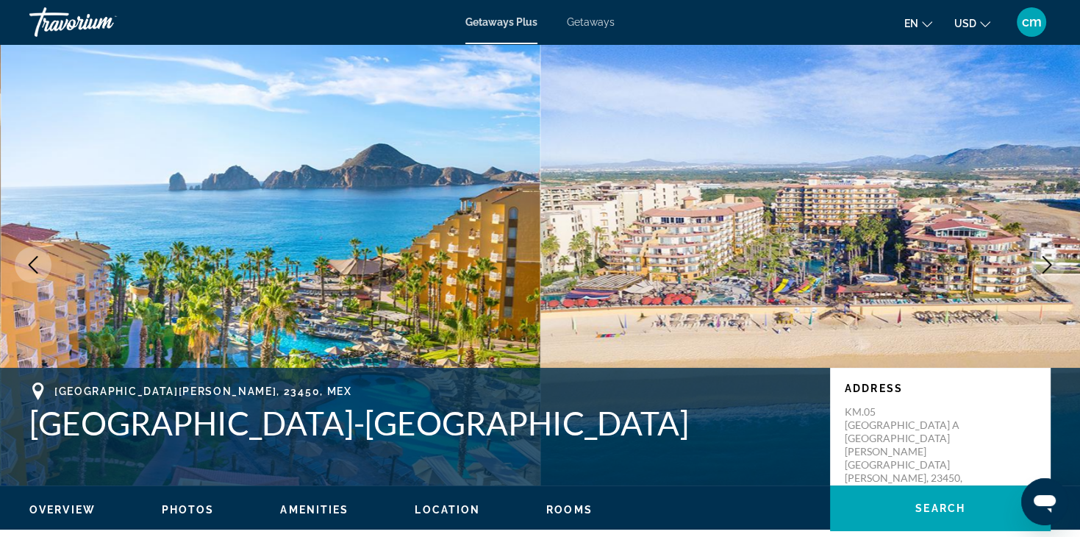
click at [1047, 263] on icon "Next image" at bounding box center [1047, 265] width 18 height 18
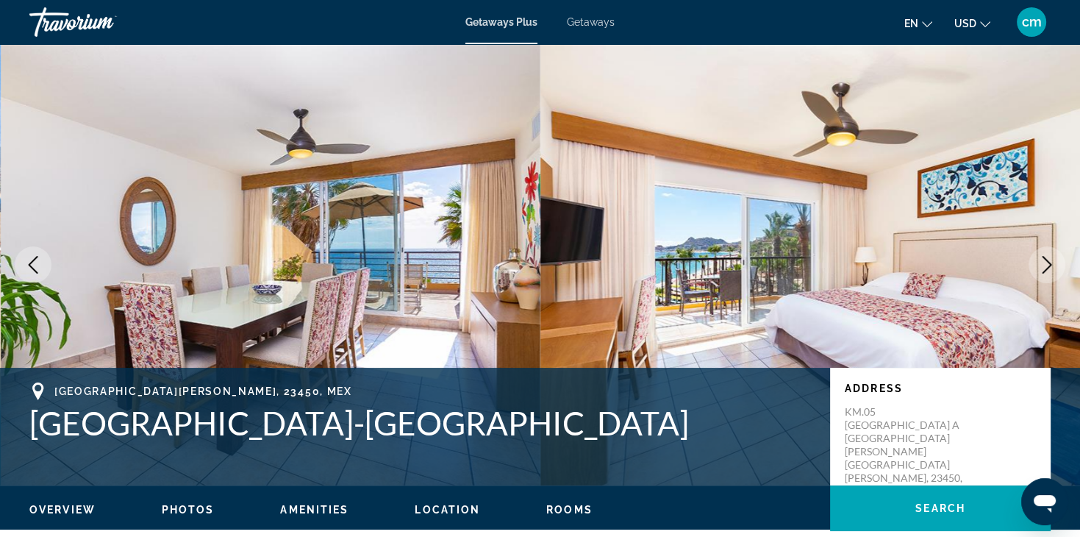
click at [1047, 263] on icon "Next image" at bounding box center [1047, 265] width 18 height 18
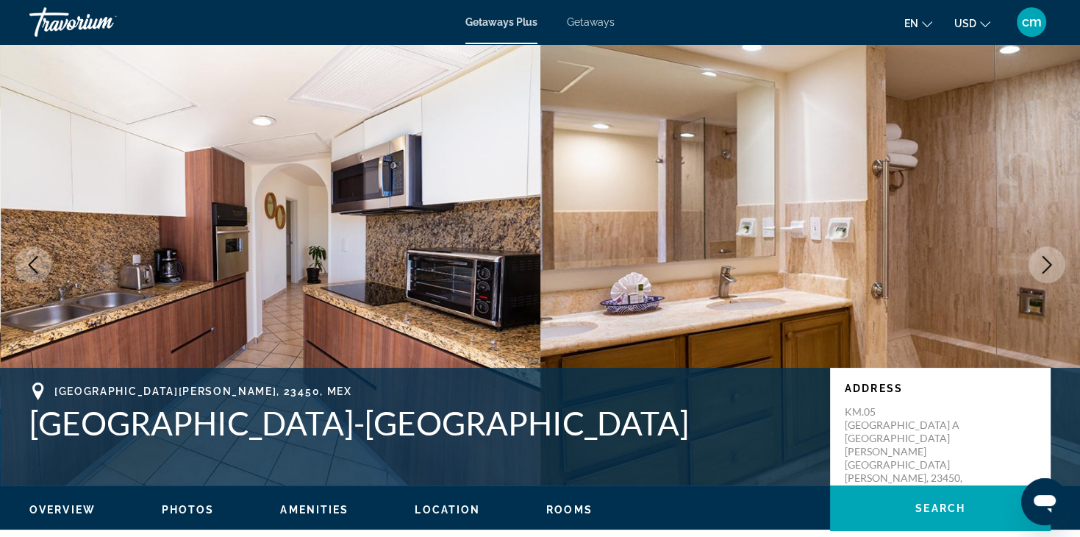
click at [1047, 263] on icon "Next image" at bounding box center [1047, 265] width 18 height 18
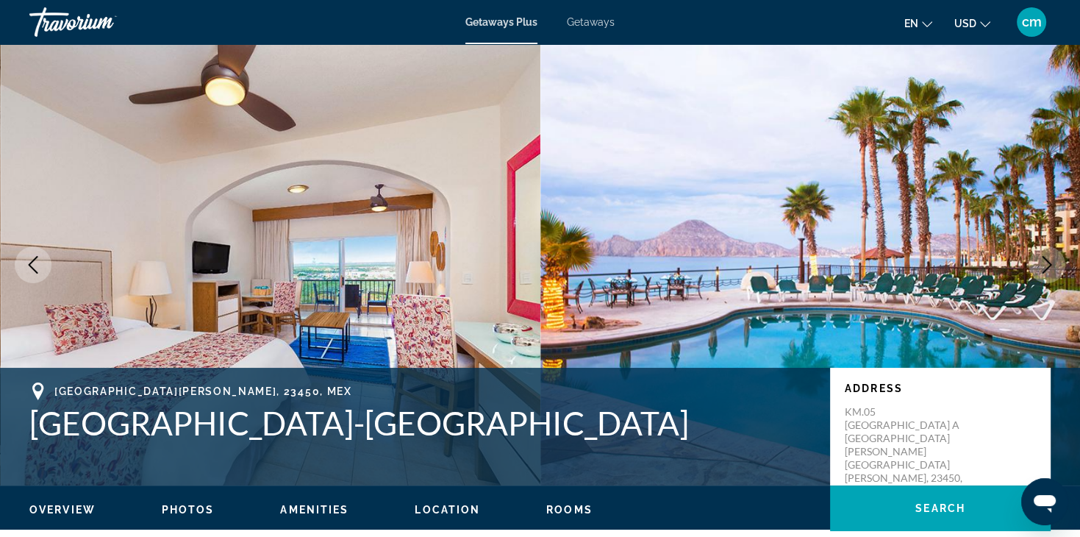
click at [1047, 263] on icon "Next image" at bounding box center [1047, 265] width 18 height 18
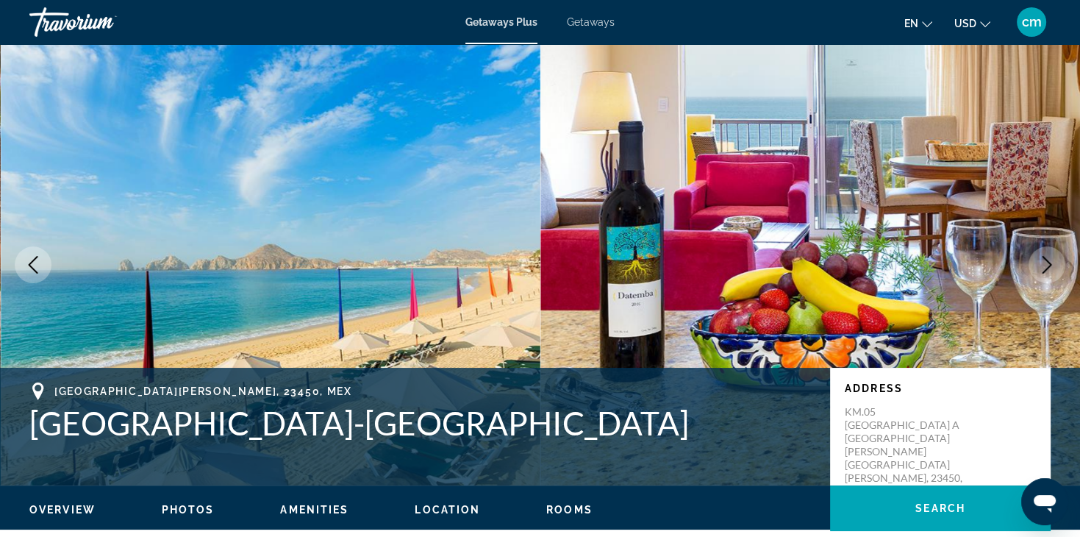
click at [1047, 263] on icon "Next image" at bounding box center [1047, 265] width 18 height 18
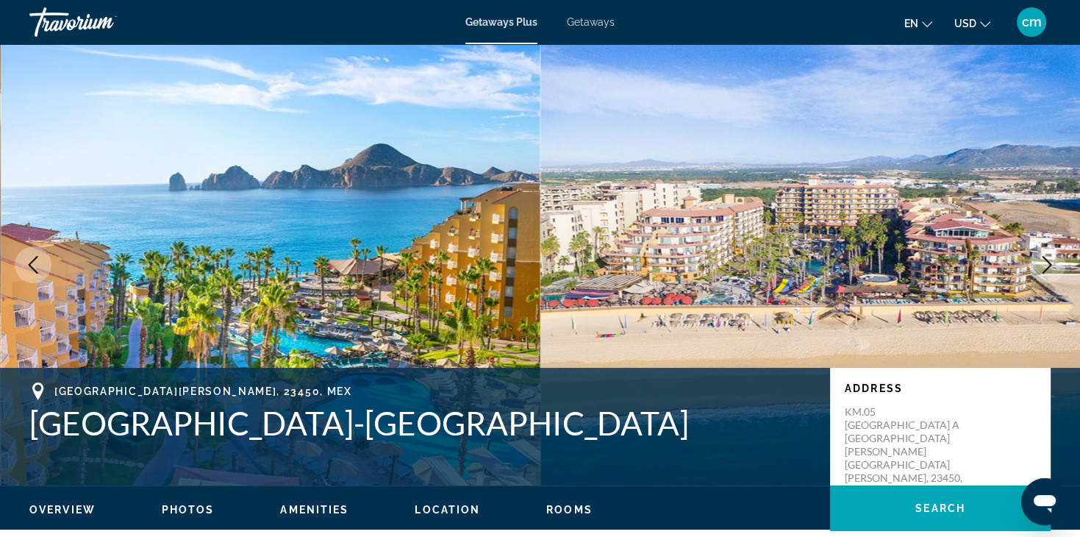
click at [1047, 263] on icon "Next image" at bounding box center [1047, 265] width 18 height 18
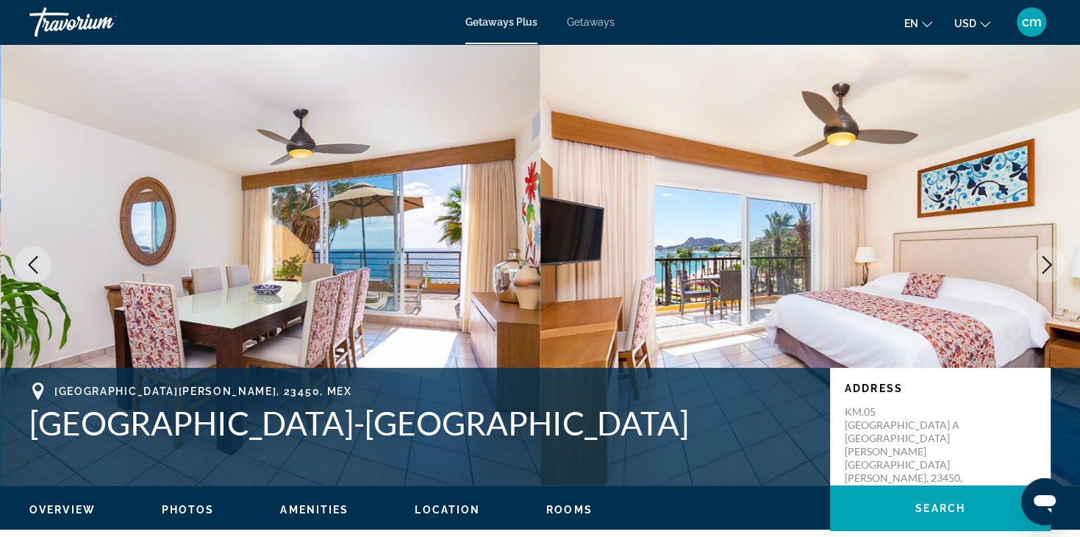
click at [95, 13] on div "Travorium" at bounding box center [102, 22] width 147 height 38
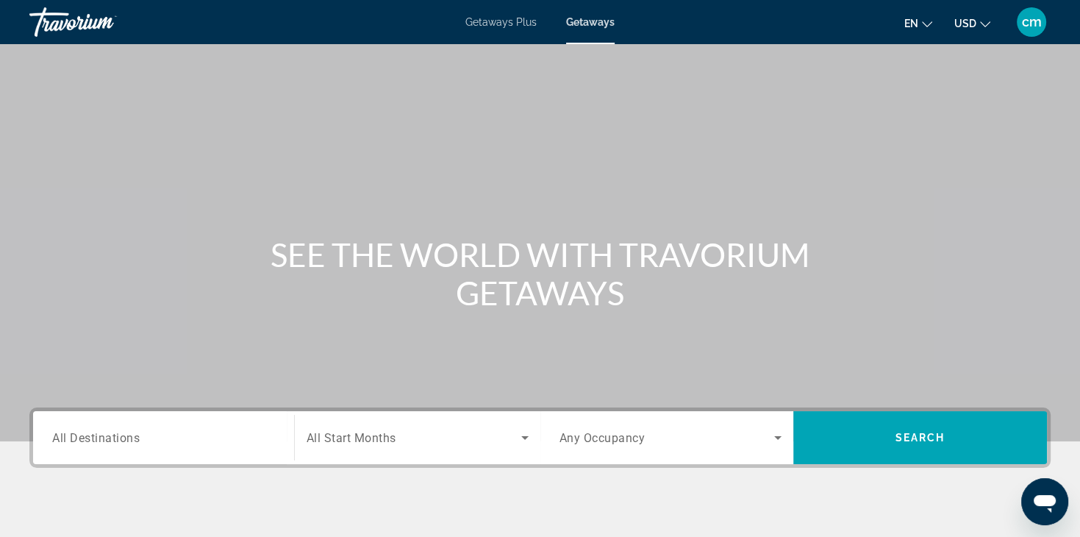
click at [588, 22] on span "Getaways" at bounding box center [590, 22] width 49 height 12
click at [509, 24] on span "Getaways Plus" at bounding box center [501, 22] width 71 height 12
click at [163, 447] on div "Search widget" at bounding box center [163, 438] width 223 height 42
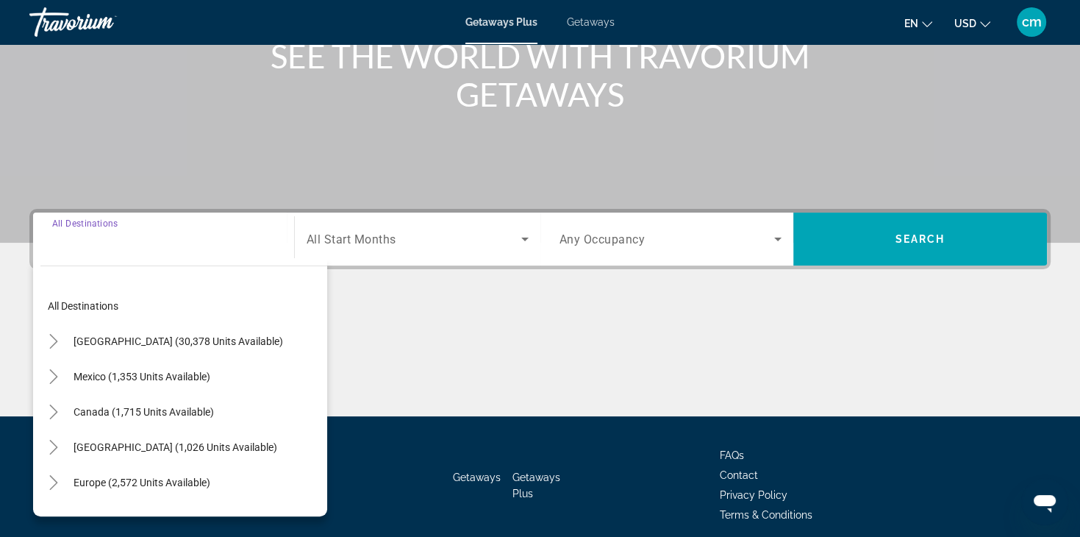
scroll to position [258, 0]
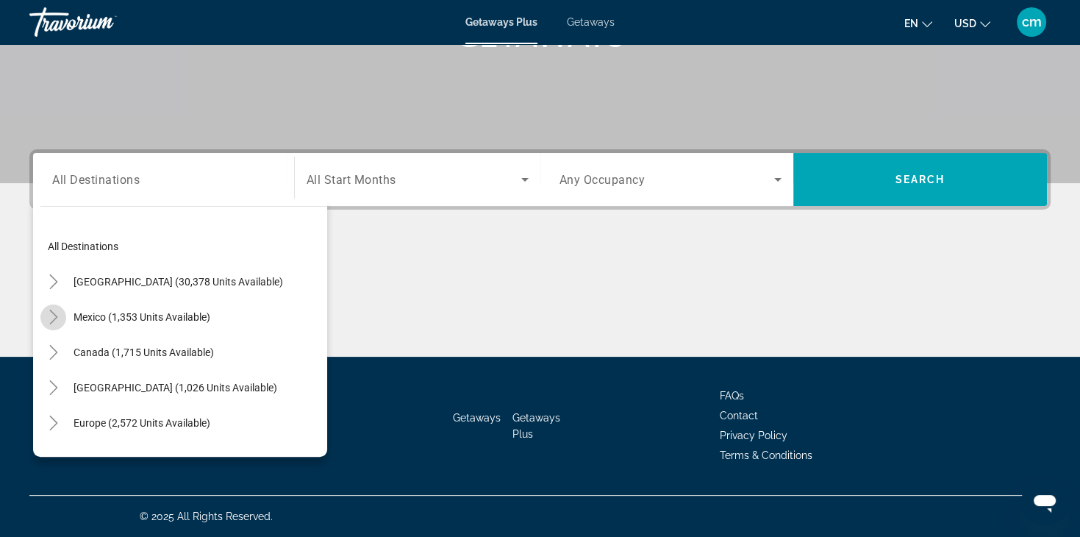
click at [54, 318] on icon "Toggle Mexico (1,353 units available)" at bounding box center [53, 317] width 8 height 15
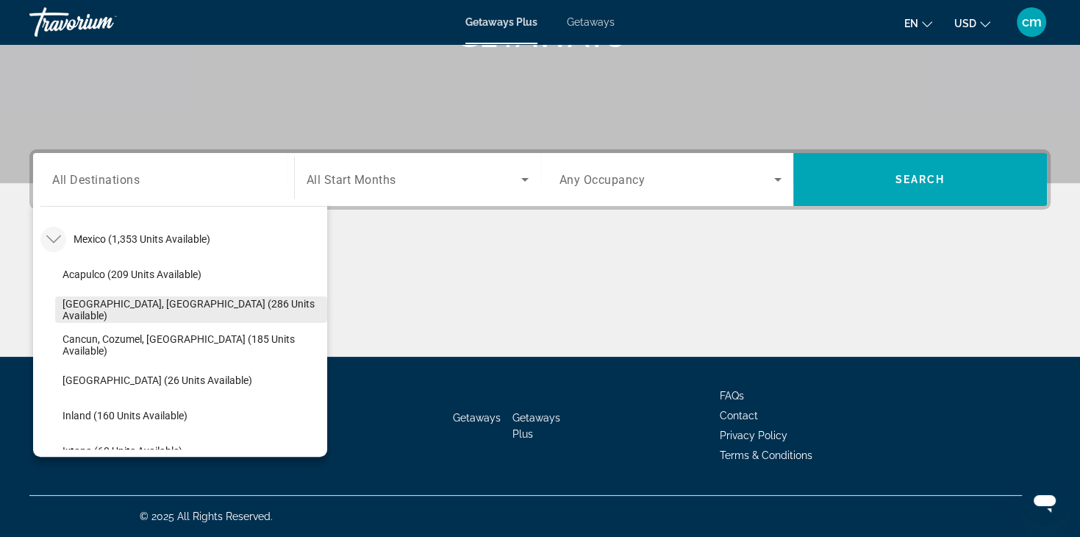
click at [193, 311] on span "[GEOGRAPHIC_DATA], [GEOGRAPHIC_DATA] (286 units available)" at bounding box center [191, 310] width 257 height 24
type input "**********"
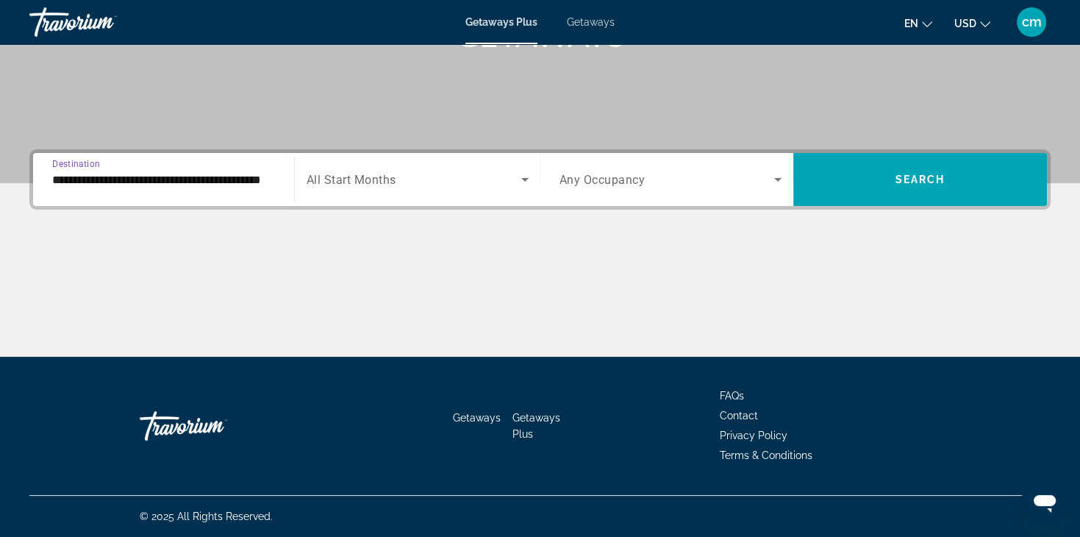
click at [483, 182] on span "Search widget" at bounding box center [414, 180] width 215 height 18
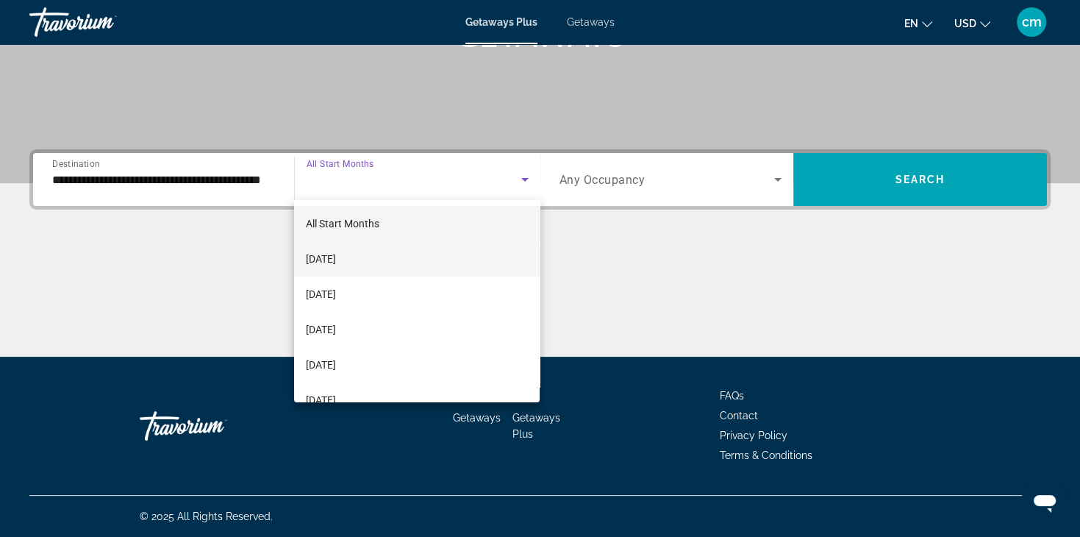
click at [479, 252] on mat-option "[DATE]" at bounding box center [417, 258] width 246 height 35
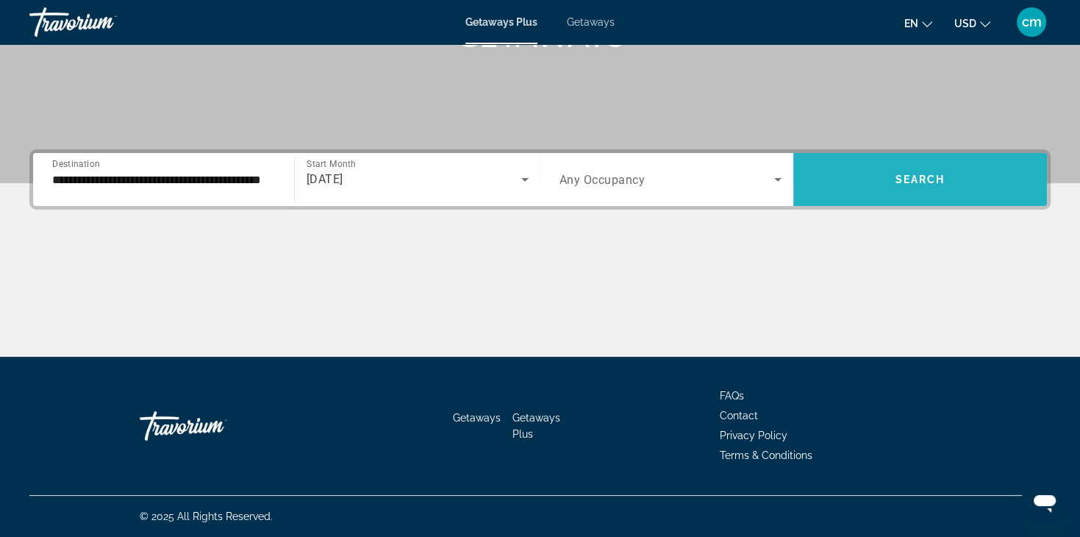
click at [907, 190] on span "Search widget" at bounding box center [921, 179] width 254 height 35
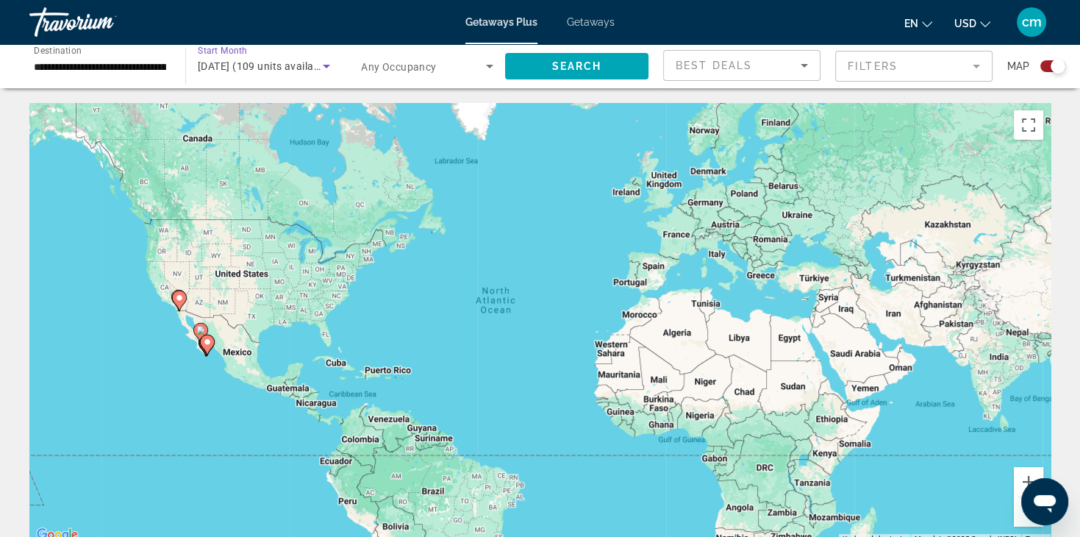
drag, startPoint x: 284, startPoint y: 66, endPoint x: 255, endPoint y: 60, distance: 29.3
drag, startPoint x: 255, startPoint y: 60, endPoint x: 238, endPoint y: 60, distance: 16.9
drag, startPoint x: 238, startPoint y: 60, endPoint x: 291, endPoint y: 46, distance: 54.8
drag, startPoint x: 291, startPoint y: 46, endPoint x: 227, endPoint y: 71, distance: 69.1
click at [227, 71] on span "[DATE] (109 units available)" at bounding box center [265, 66] width 134 height 12
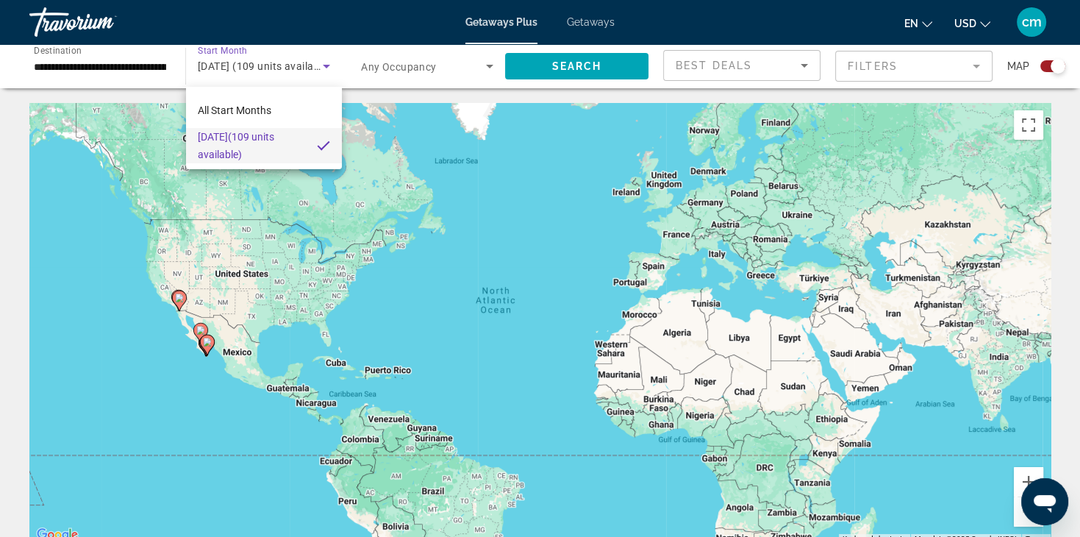
click at [327, 63] on div at bounding box center [540, 268] width 1080 height 537
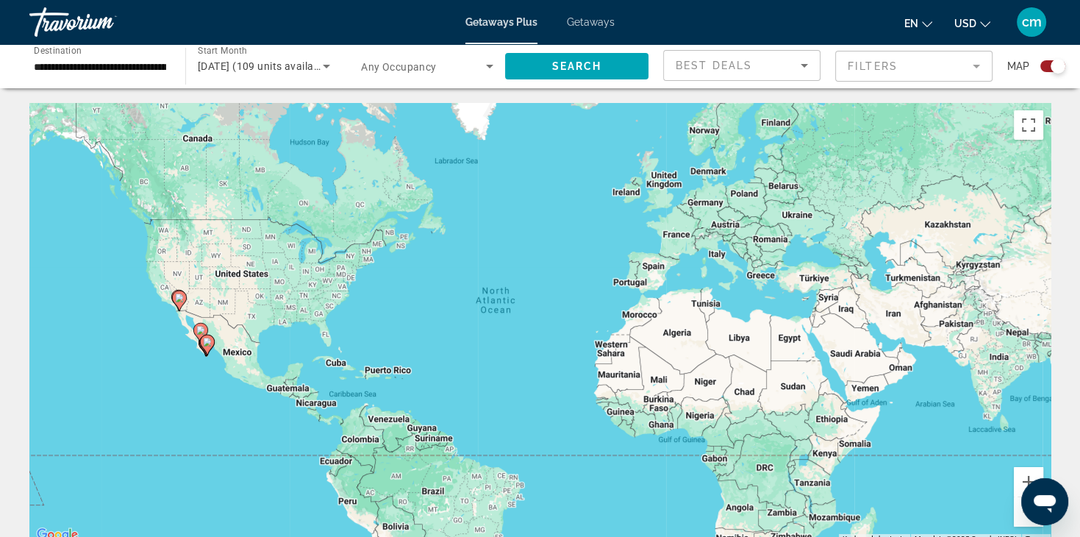
click at [324, 66] on icon "Search widget" at bounding box center [326, 67] width 7 height 4
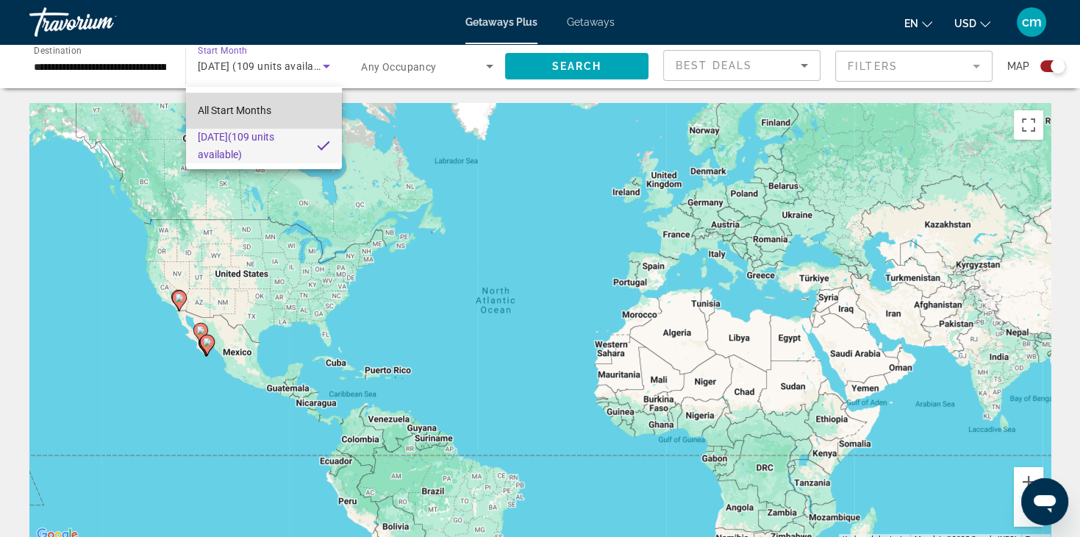
click at [285, 108] on mat-option "All Start Months" at bounding box center [264, 110] width 156 height 35
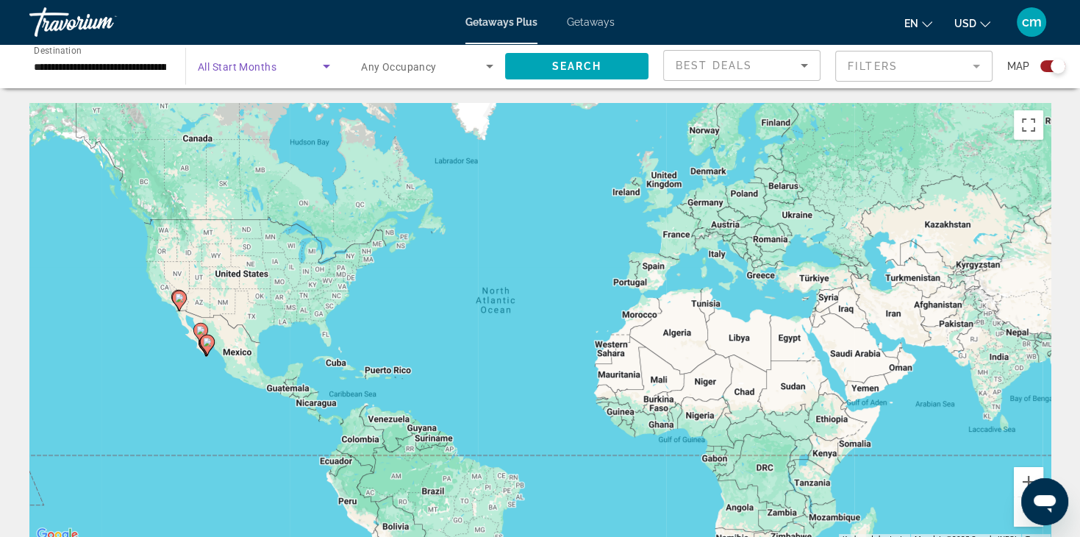
click at [318, 70] on icon "Search widget" at bounding box center [327, 66] width 18 height 18
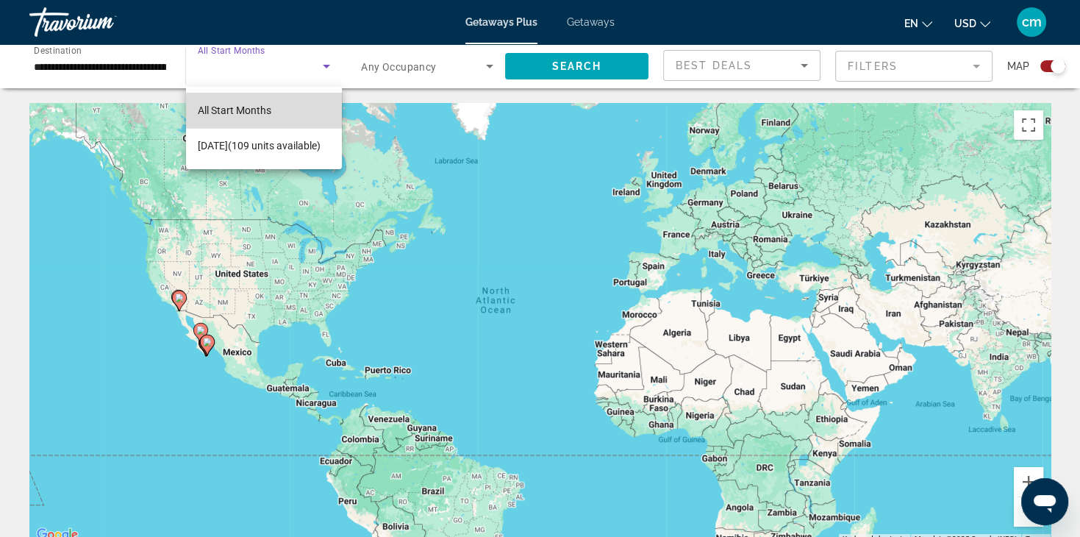
click at [310, 105] on mat-option "All Start Months" at bounding box center [264, 110] width 156 height 35
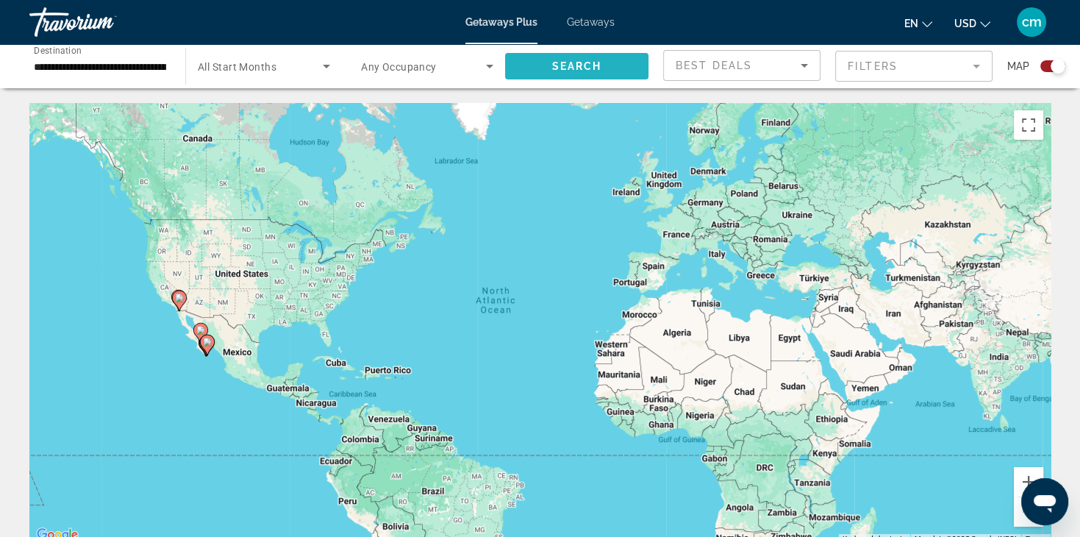
click at [606, 66] on span "Search widget" at bounding box center [576, 66] width 143 height 35
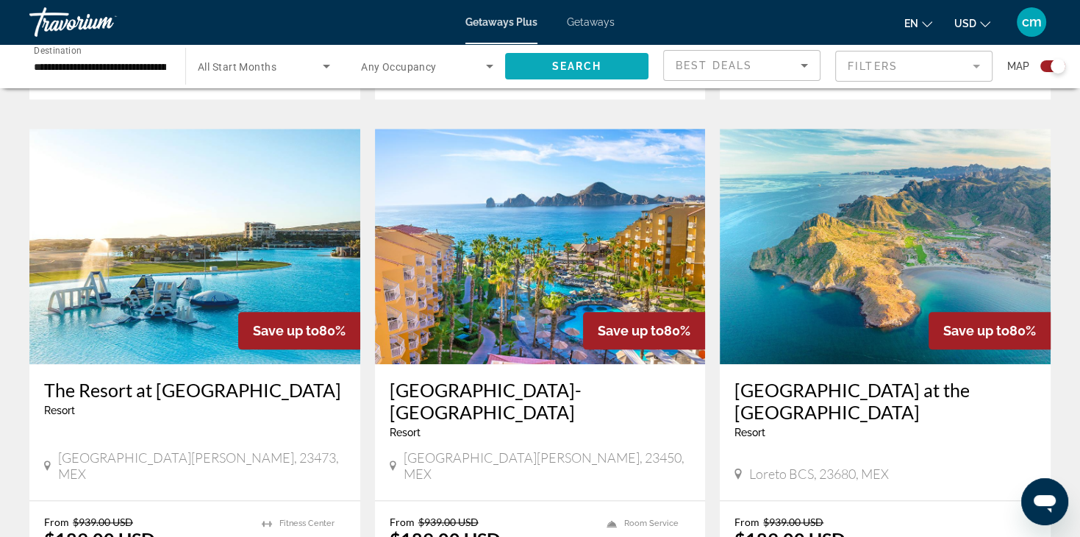
scroll to position [1559, 0]
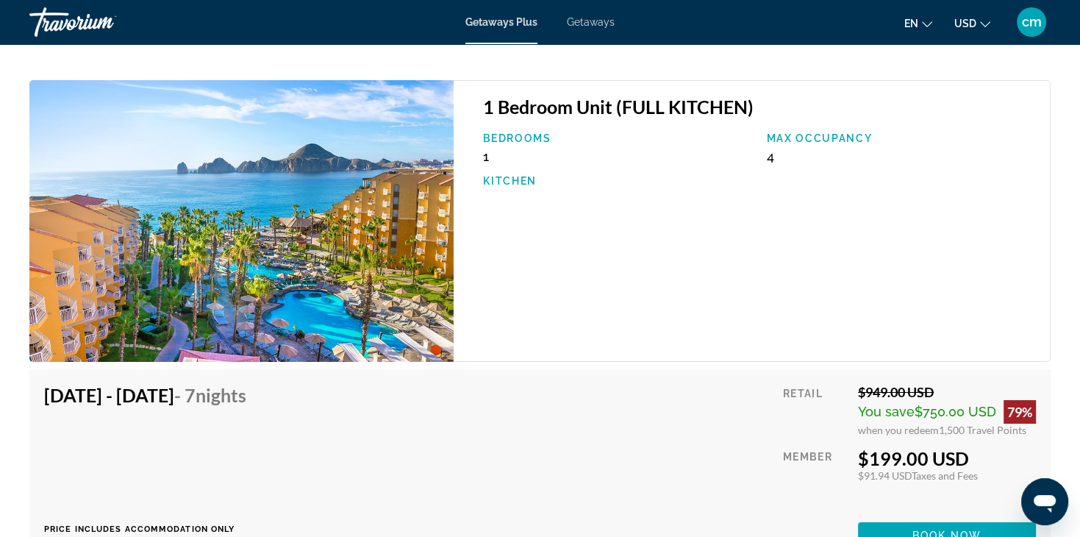
scroll to position [4942, 0]
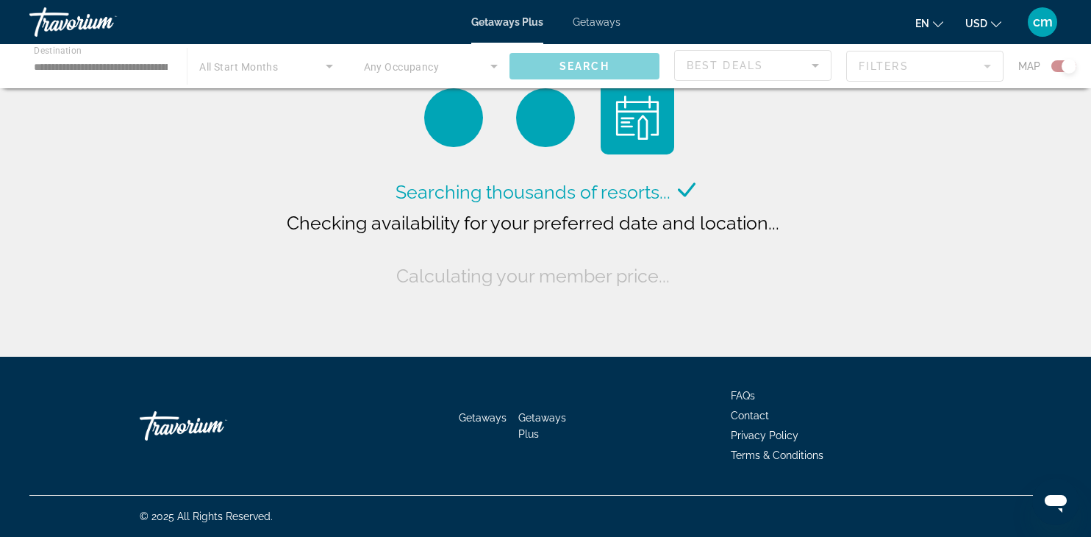
click at [595, 21] on span "Getaways" at bounding box center [597, 22] width 48 height 12
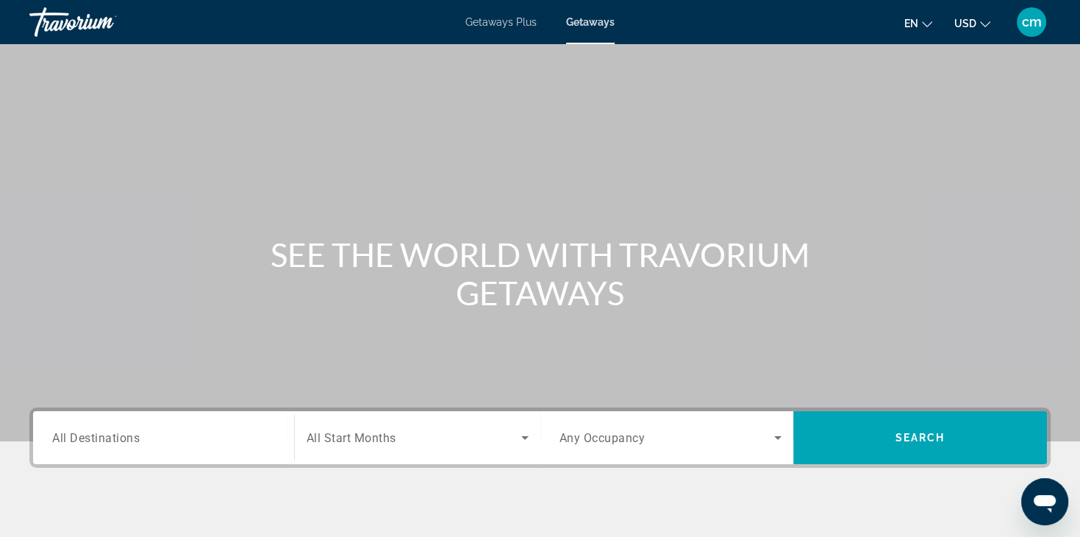
click at [240, 451] on div "Search widget" at bounding box center [163, 438] width 223 height 42
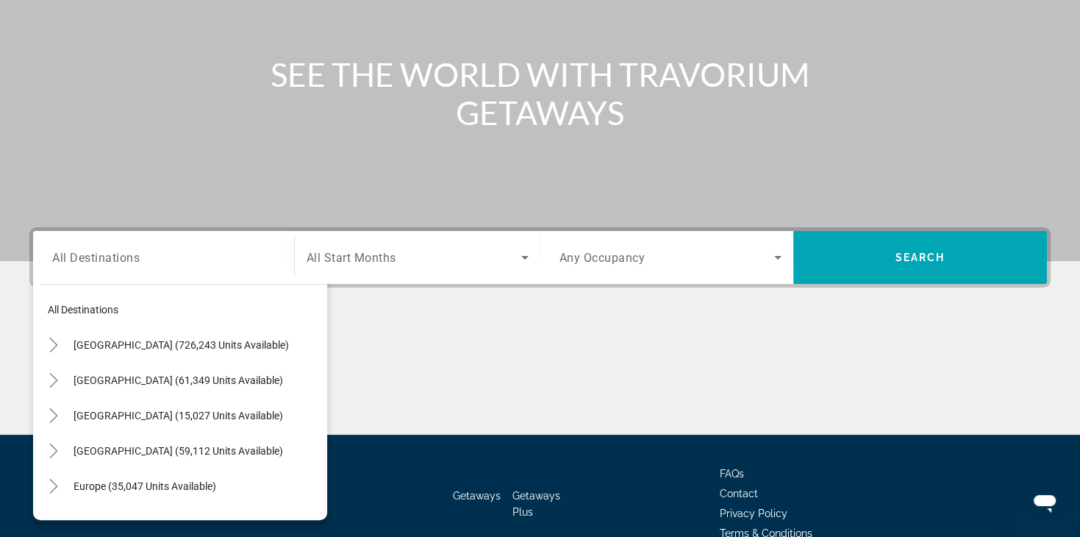
click at [240, 451] on div "All destinations [GEOGRAPHIC_DATA] (726,243 units available) [GEOGRAPHIC_DATA] …" at bounding box center [180, 398] width 294 height 243
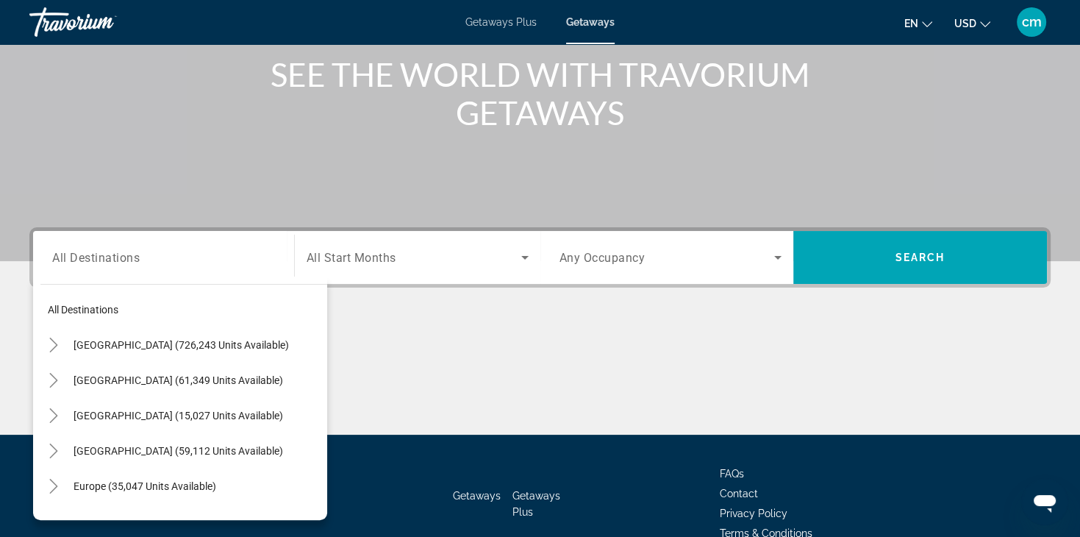
scroll to position [258, 0]
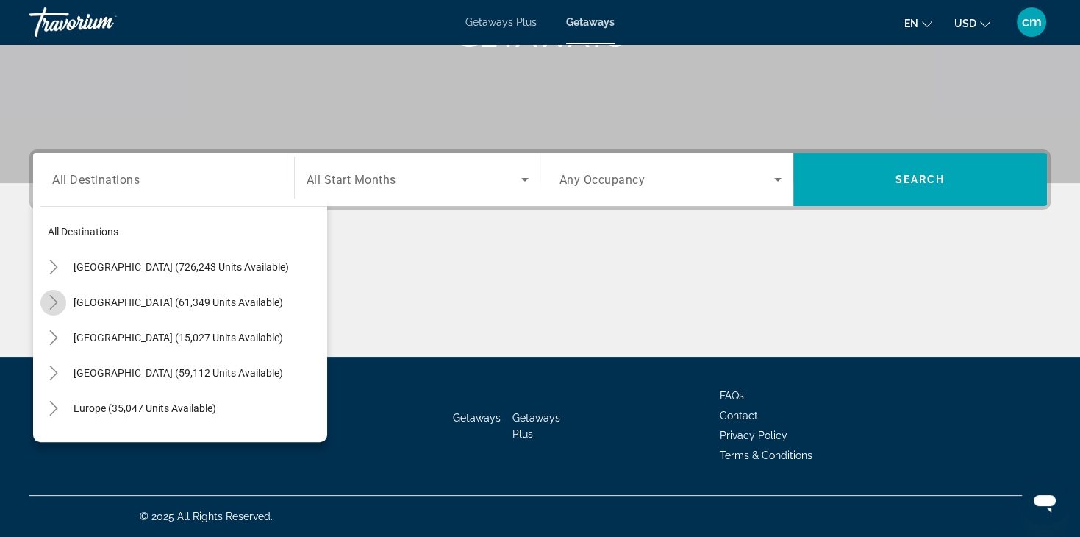
click at [54, 310] on mat-icon "Toggle Mexico (61,349 units available)" at bounding box center [53, 303] width 26 height 26
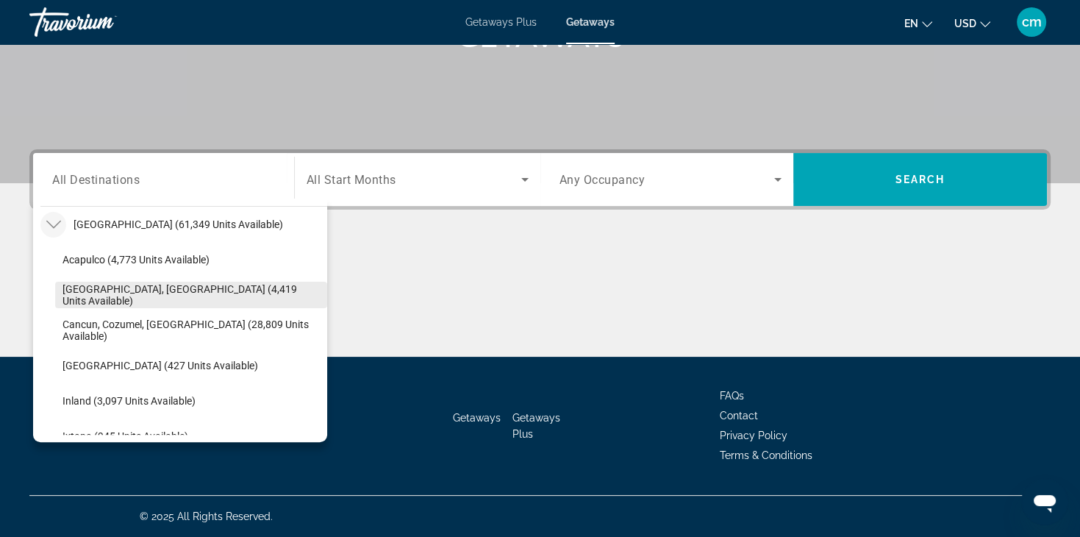
click at [135, 295] on span "[GEOGRAPHIC_DATA], [GEOGRAPHIC_DATA] (4,419 units available)" at bounding box center [191, 295] width 257 height 24
type input "**********"
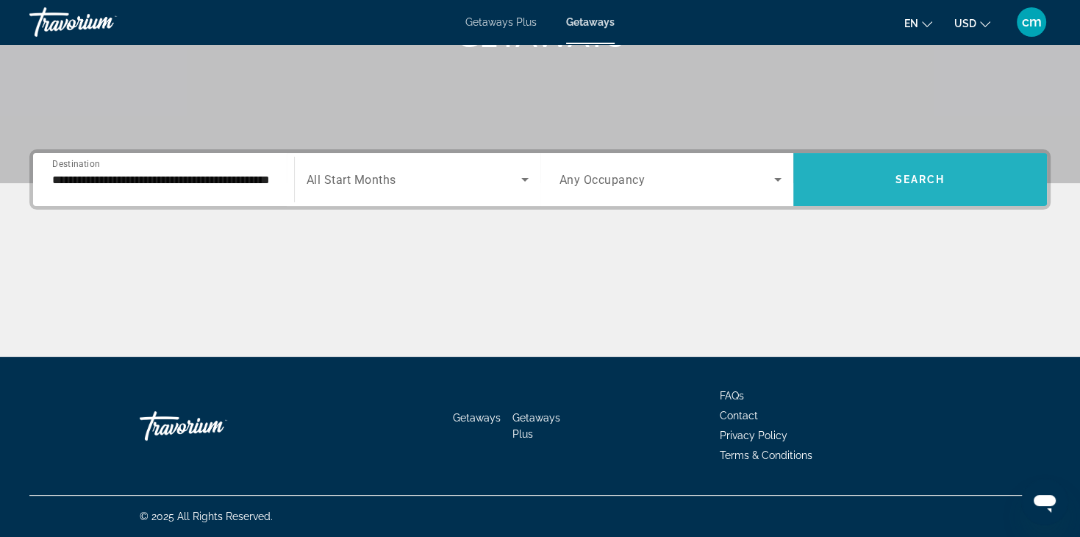
click at [886, 181] on span "Search widget" at bounding box center [921, 179] width 254 height 35
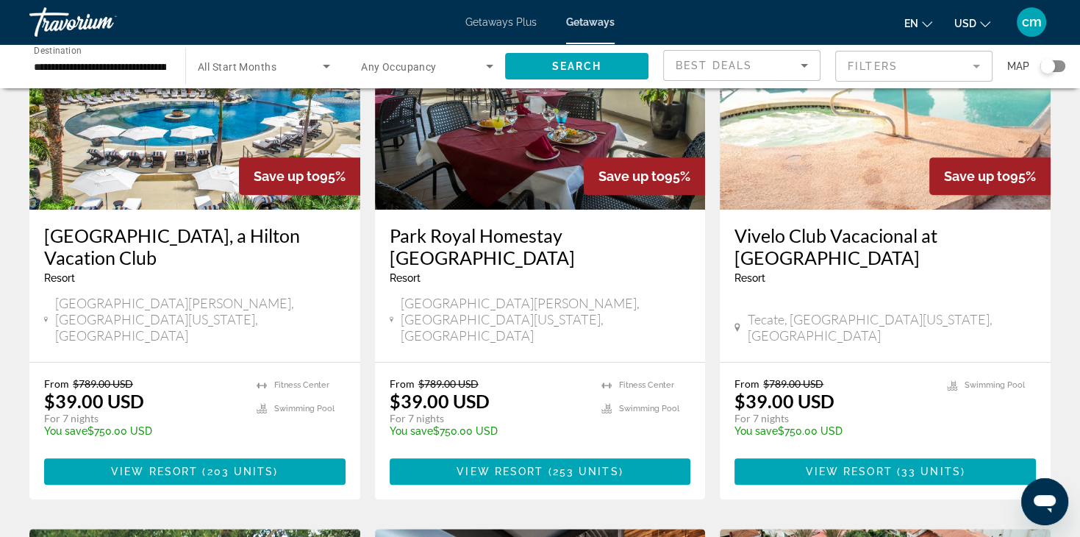
scroll to position [706, 0]
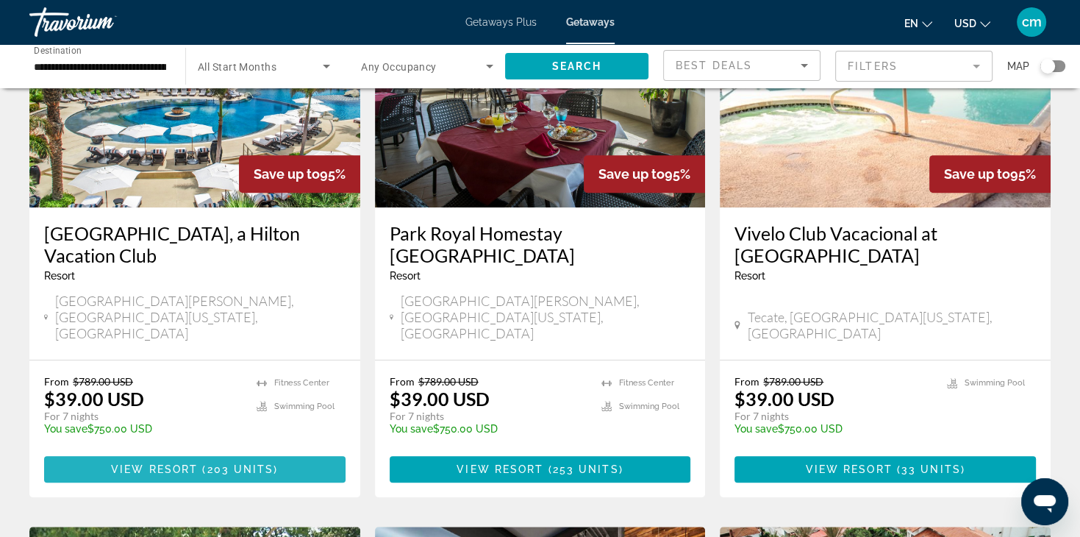
click at [227, 463] on span "203 units" at bounding box center [240, 469] width 67 height 12
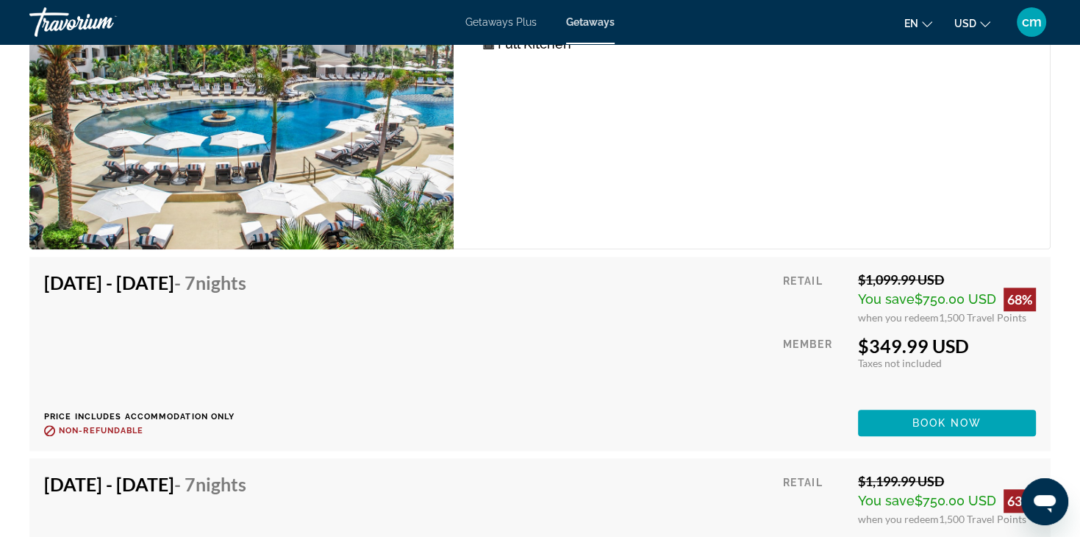
scroll to position [12054, 0]
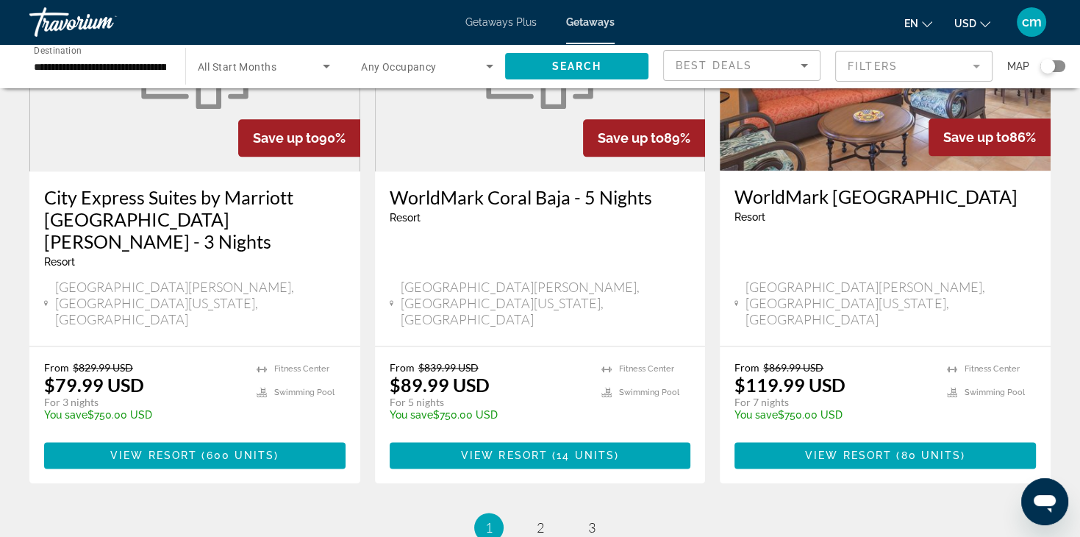
scroll to position [1931, 0]
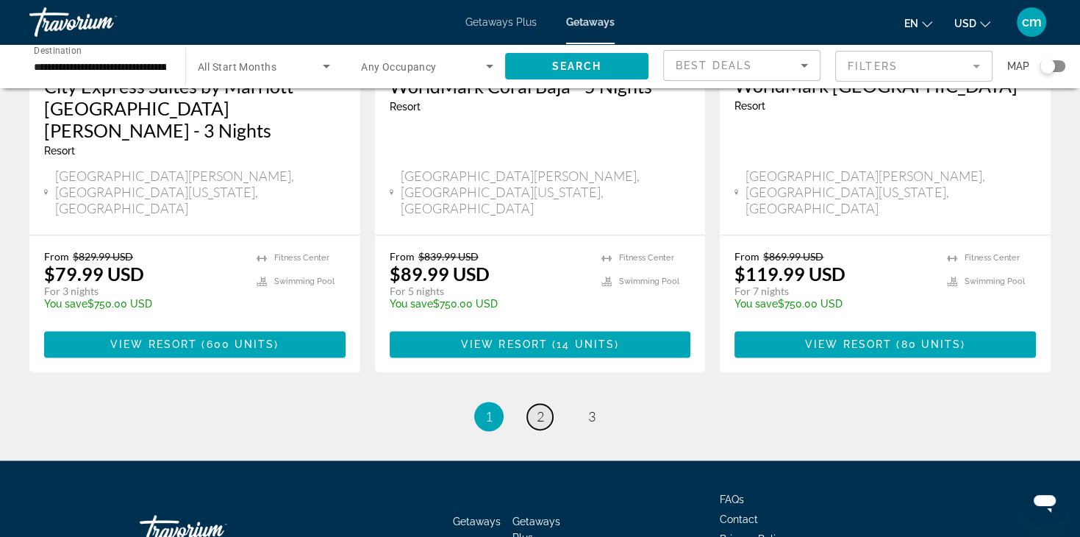
click at [542, 408] on span "2" at bounding box center [540, 416] width 7 height 16
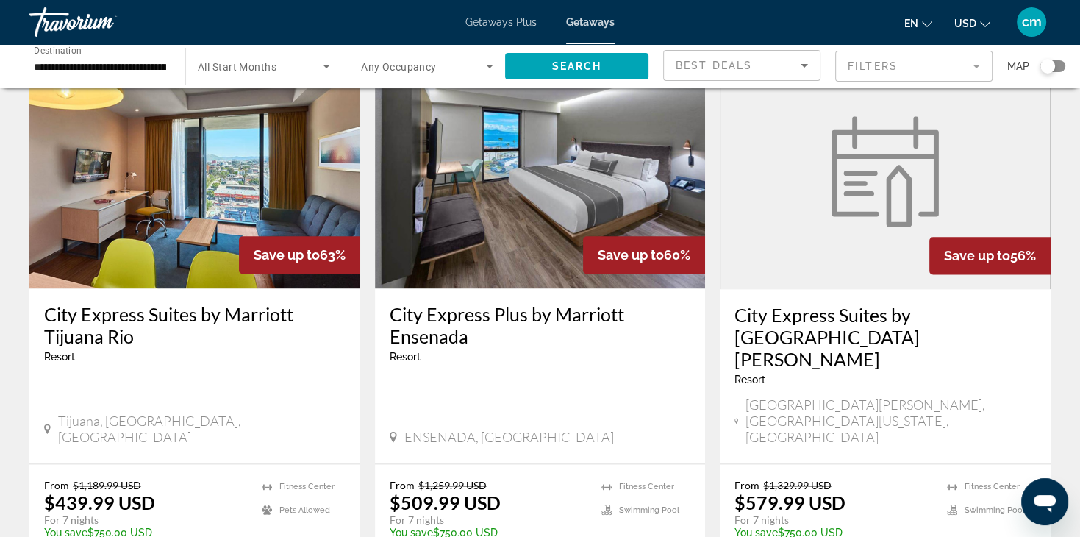
scroll to position [1765, 0]
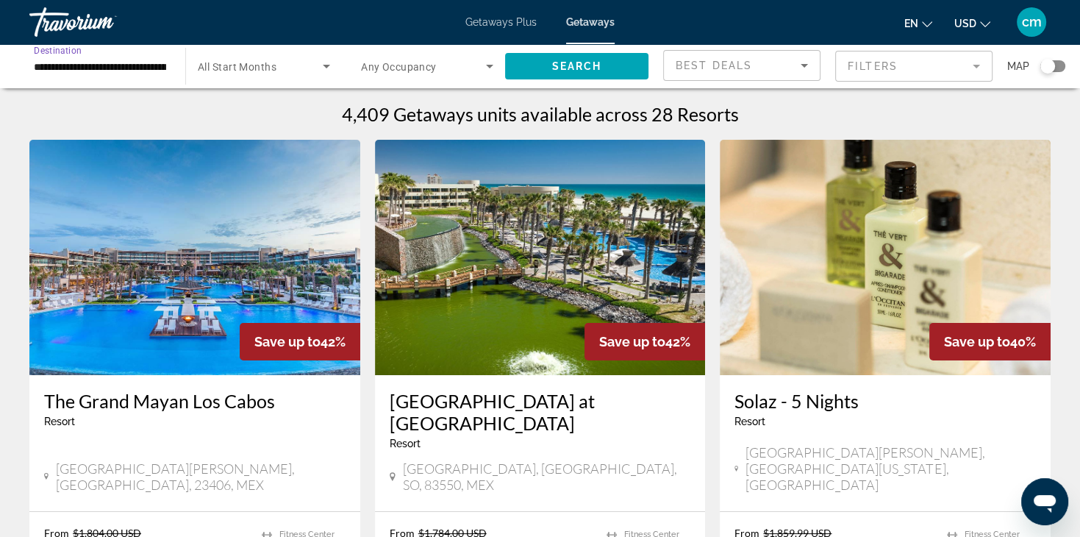
drag, startPoint x: 137, startPoint y: 70, endPoint x: 107, endPoint y: 72, distance: 30.2
click at [107, 72] on input "**********" at bounding box center [100, 67] width 132 height 18
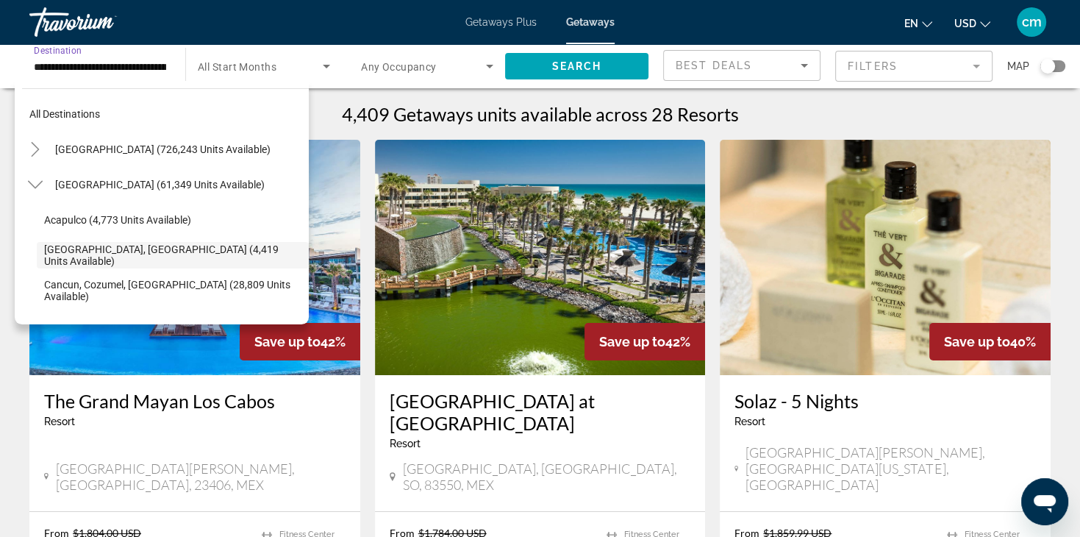
scroll to position [52, 0]
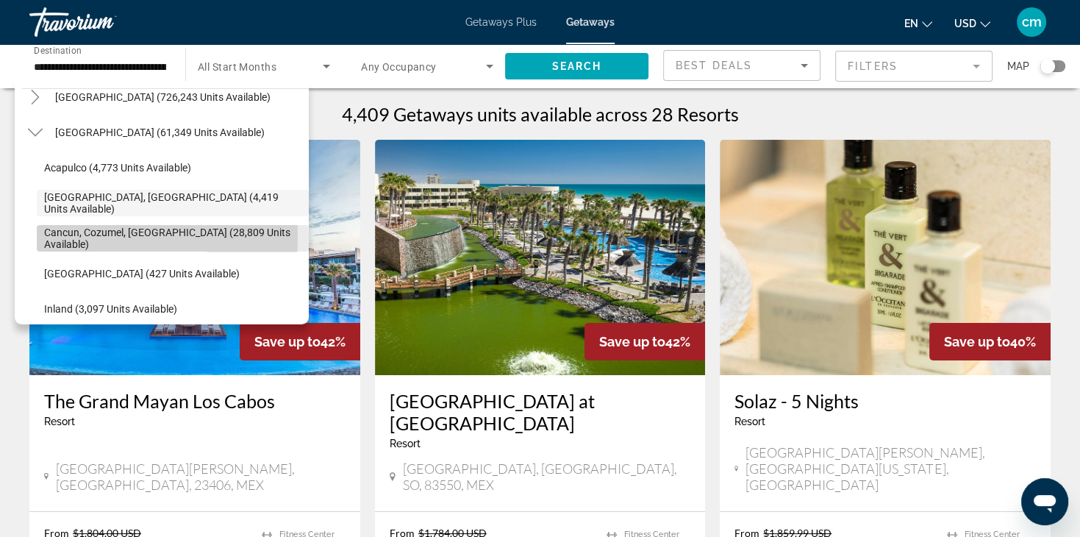
drag, startPoint x: 107, startPoint y: 72, endPoint x: 67, endPoint y: 237, distance: 169.5
click at [67, 237] on span "Cancun, Cozumel, [GEOGRAPHIC_DATA] (28,809 units available)" at bounding box center [172, 239] width 257 height 24
type input "**********"
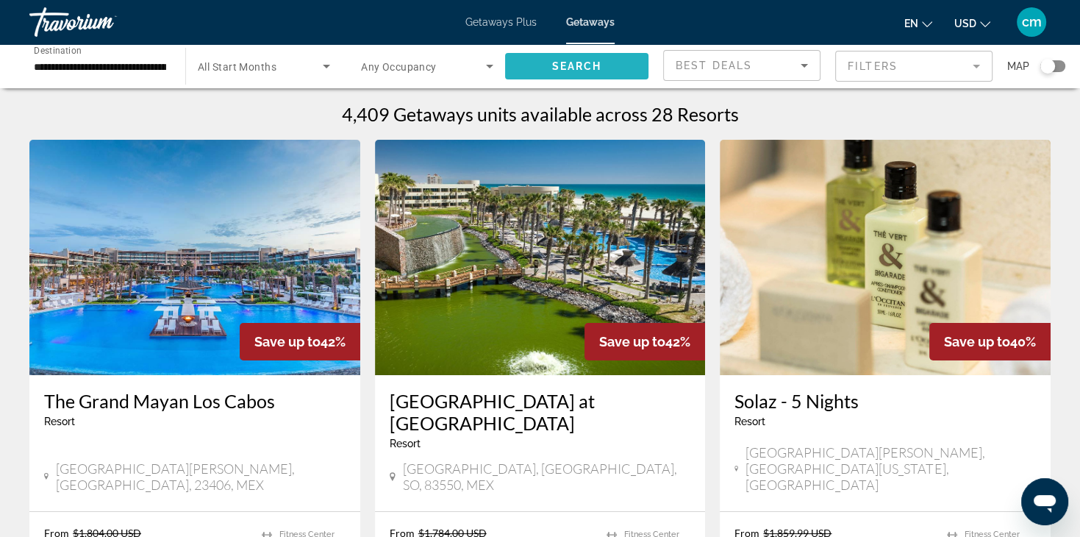
click at [580, 68] on span "Search" at bounding box center [577, 66] width 50 height 12
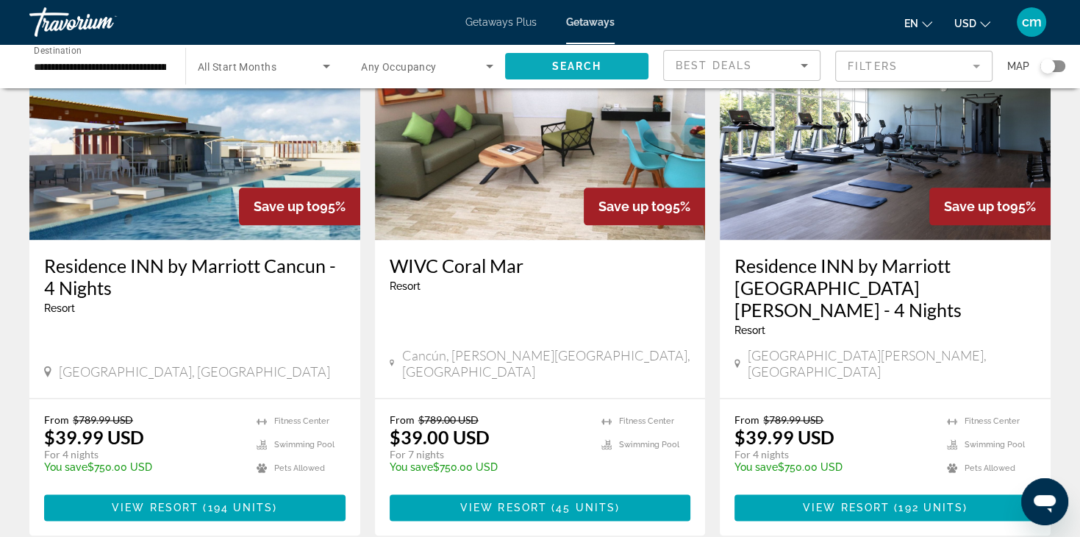
scroll to position [1824, 0]
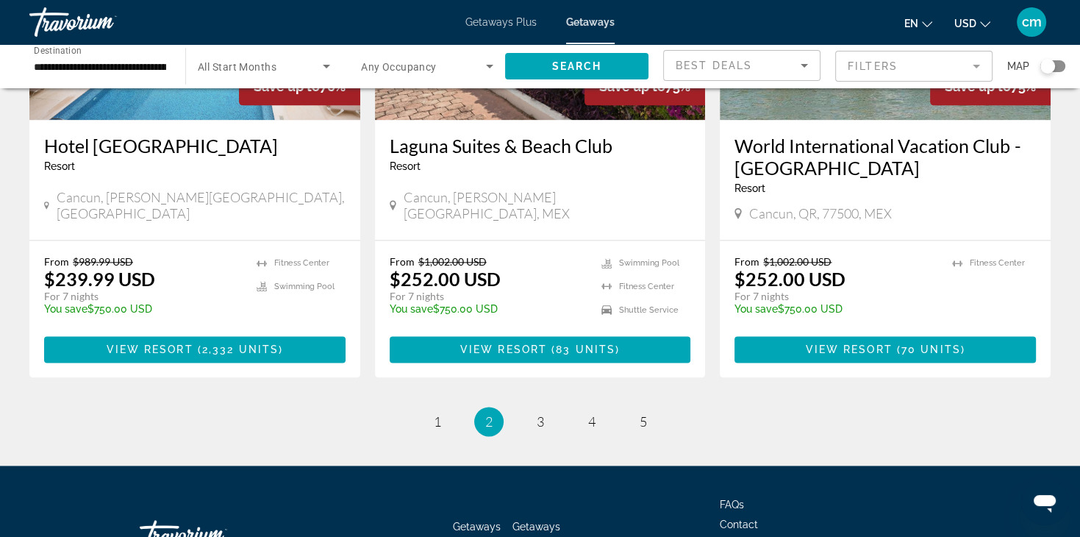
scroll to position [1883, 0]
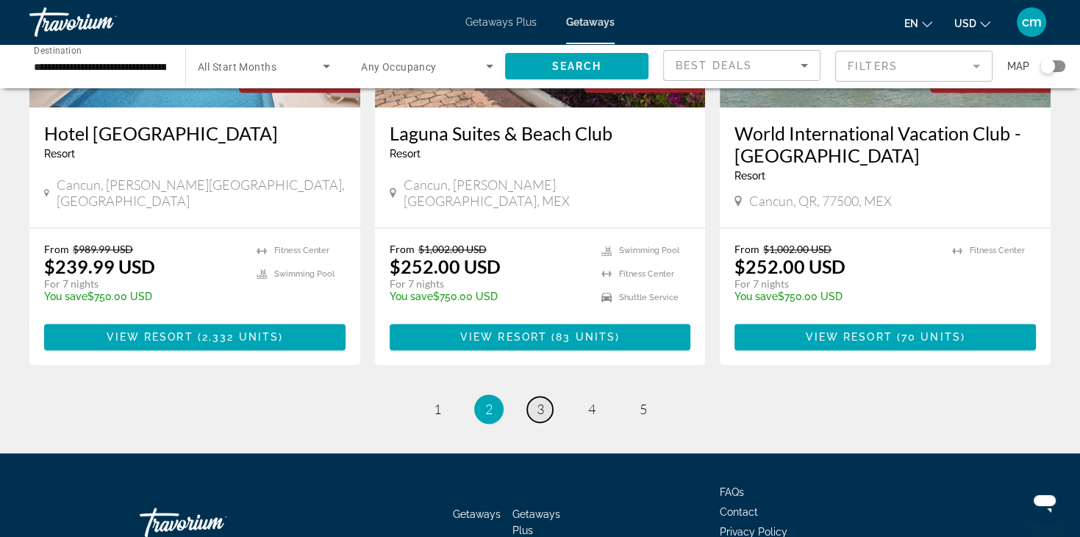
click at [538, 401] on span "3" at bounding box center [540, 409] width 7 height 16
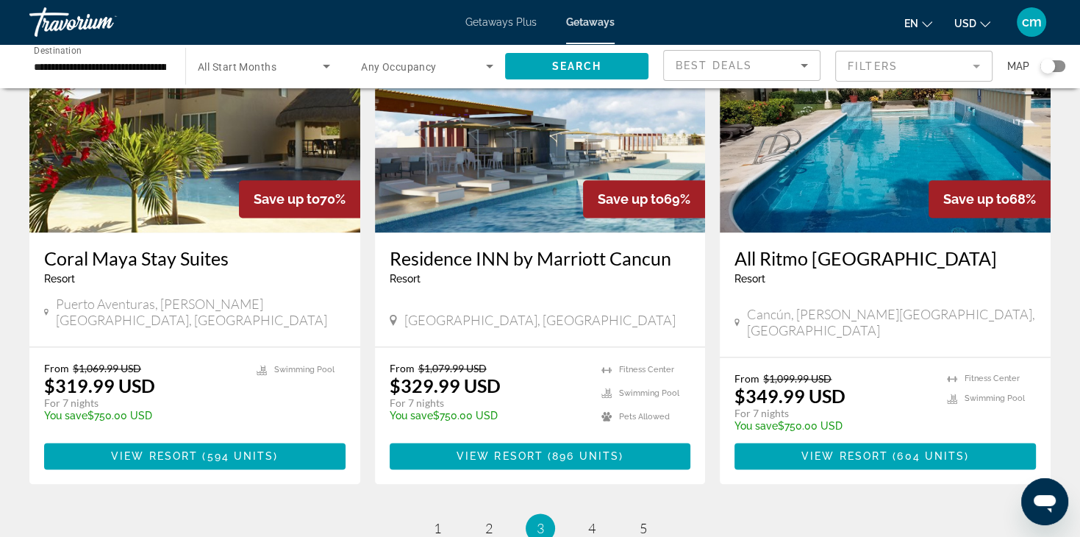
scroll to position [1819, 0]
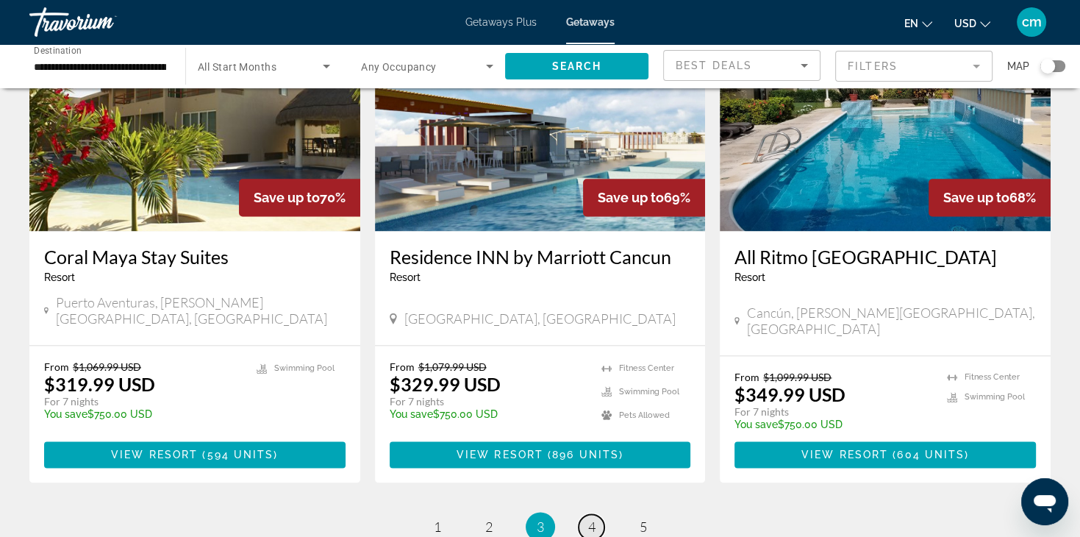
click at [591, 518] on span "4" at bounding box center [591, 526] width 7 height 16
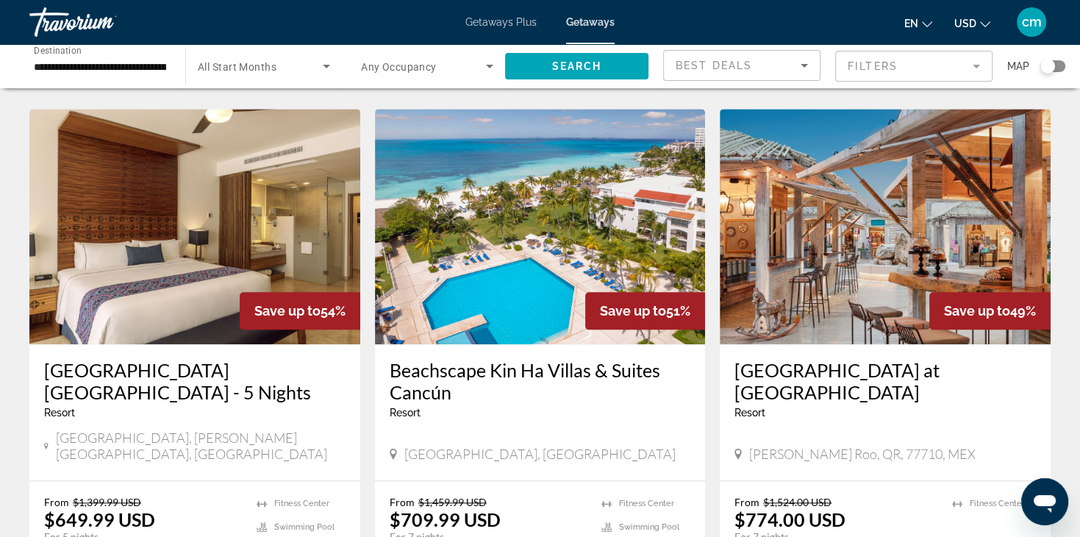
scroll to position [1647, 0]
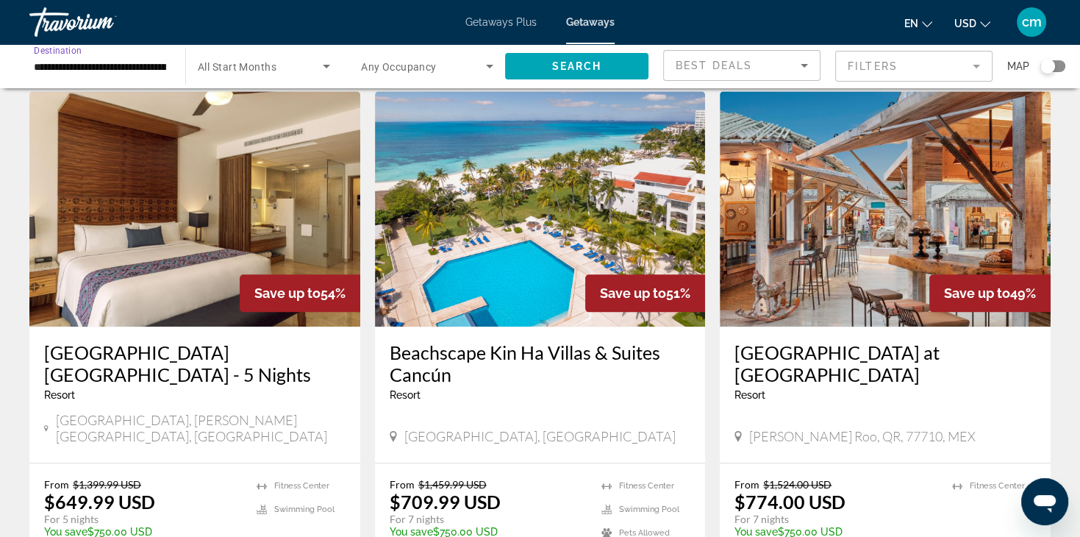
click at [147, 60] on input "**********" at bounding box center [100, 67] width 132 height 18
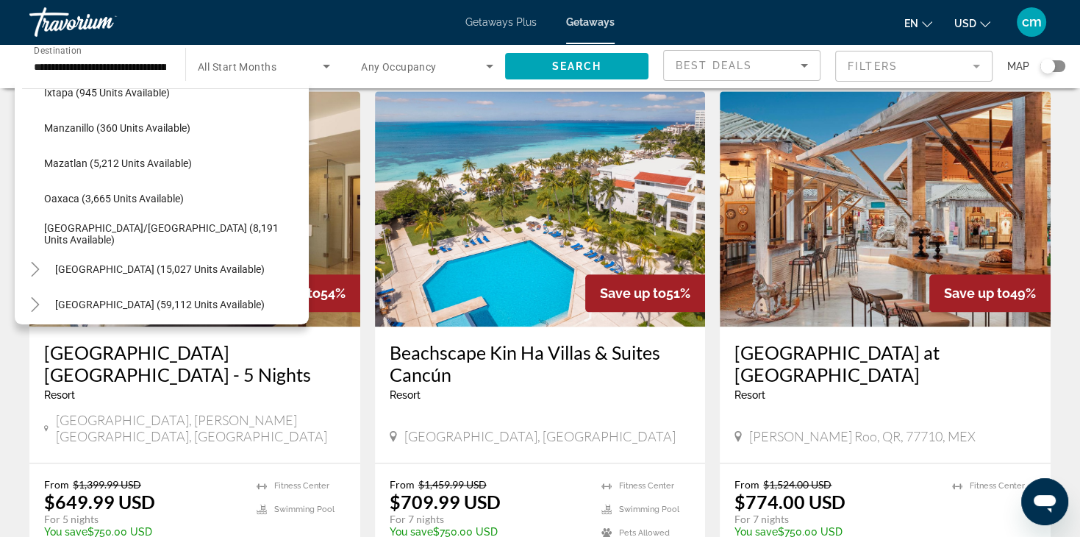
scroll to position [321, 0]
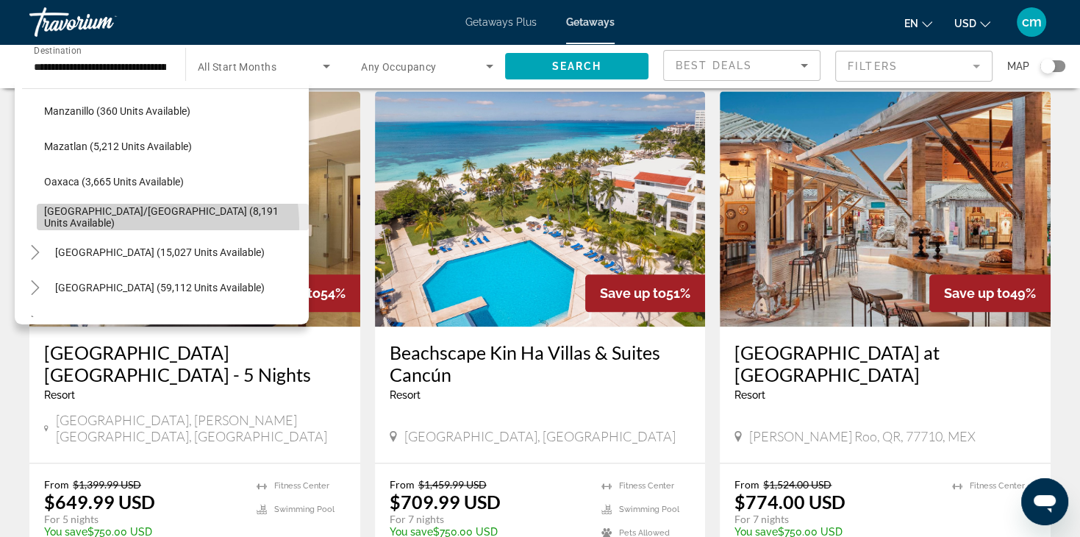
click at [128, 225] on span "Search widget" at bounding box center [173, 216] width 272 height 35
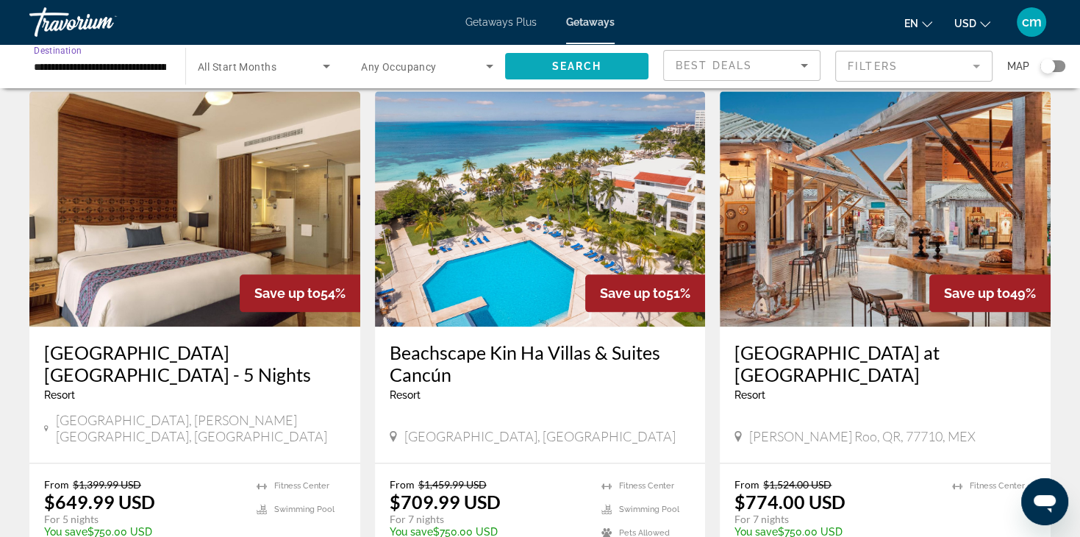
click at [591, 61] on span "Search" at bounding box center [577, 66] width 50 height 12
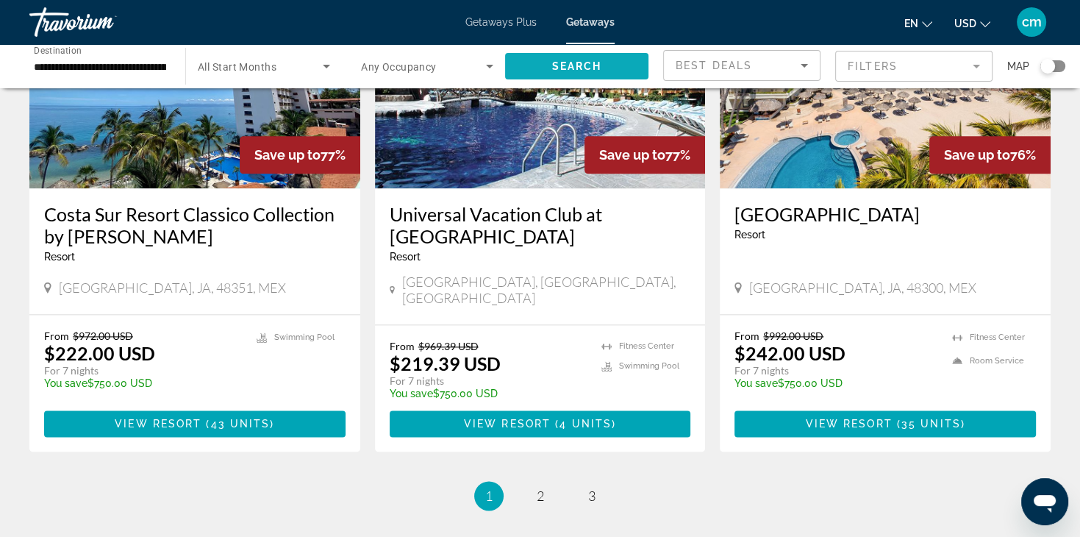
scroll to position [1853, 0]
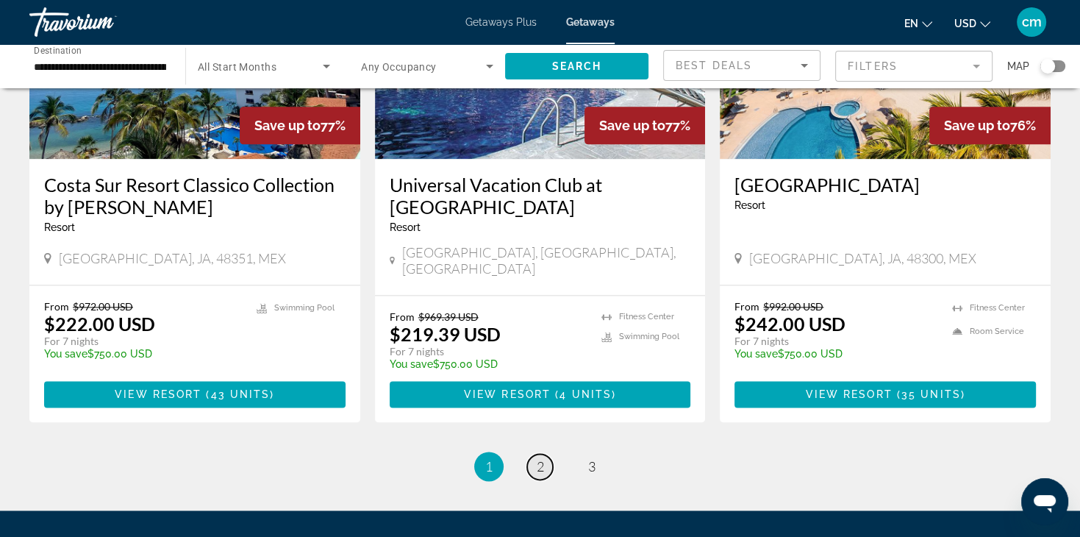
click at [540, 458] on span "2" at bounding box center [540, 466] width 7 height 16
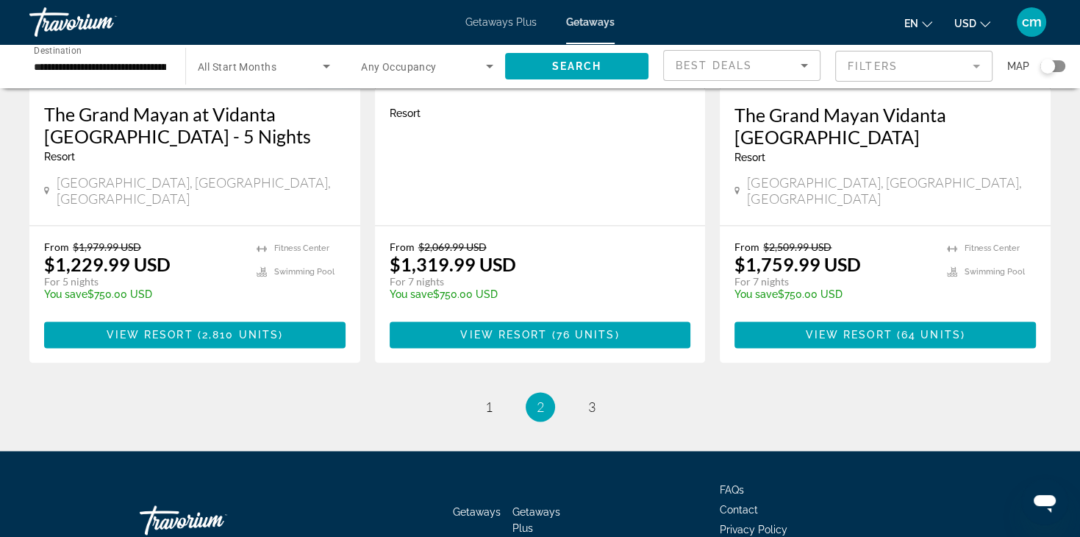
scroll to position [1931, 0]
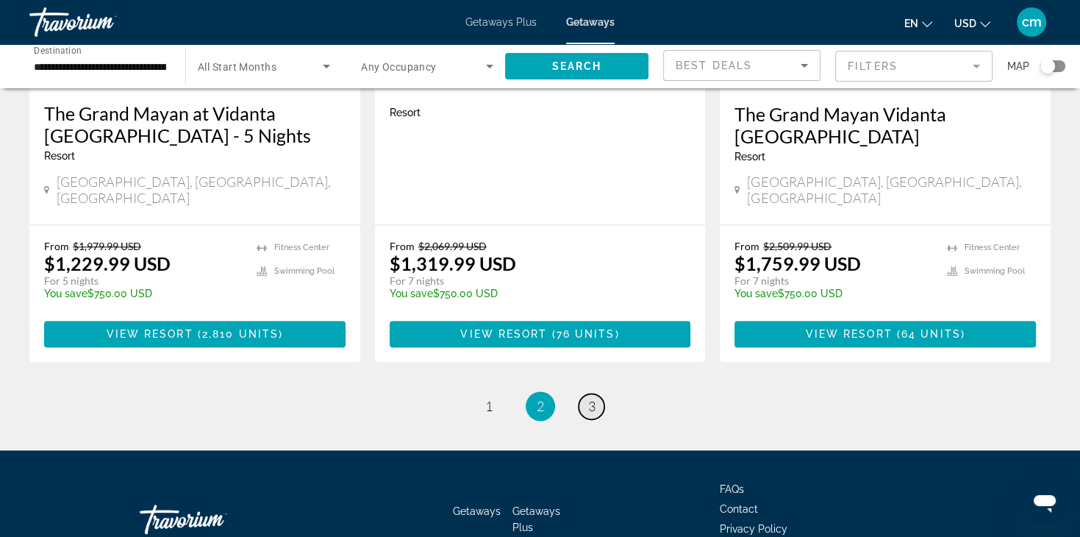
click at [593, 398] on span "3" at bounding box center [591, 406] width 7 height 16
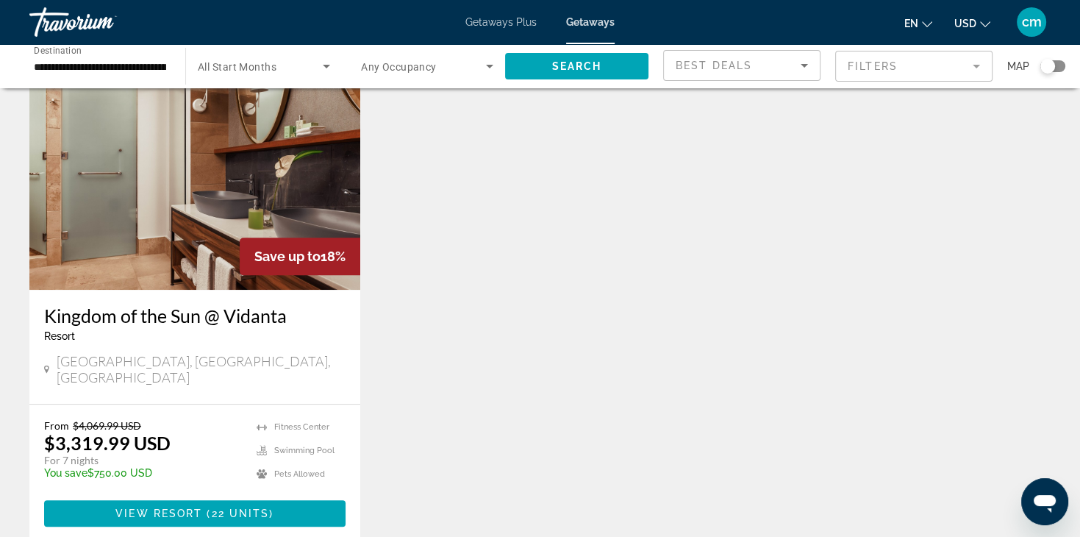
scroll to position [647, 0]
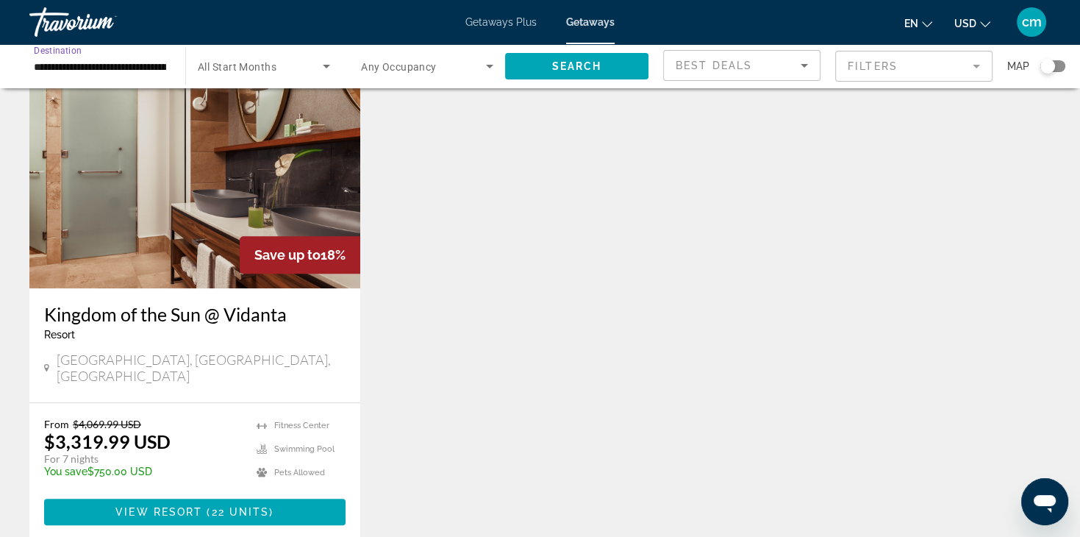
click at [88, 66] on input "**********" at bounding box center [100, 67] width 132 height 18
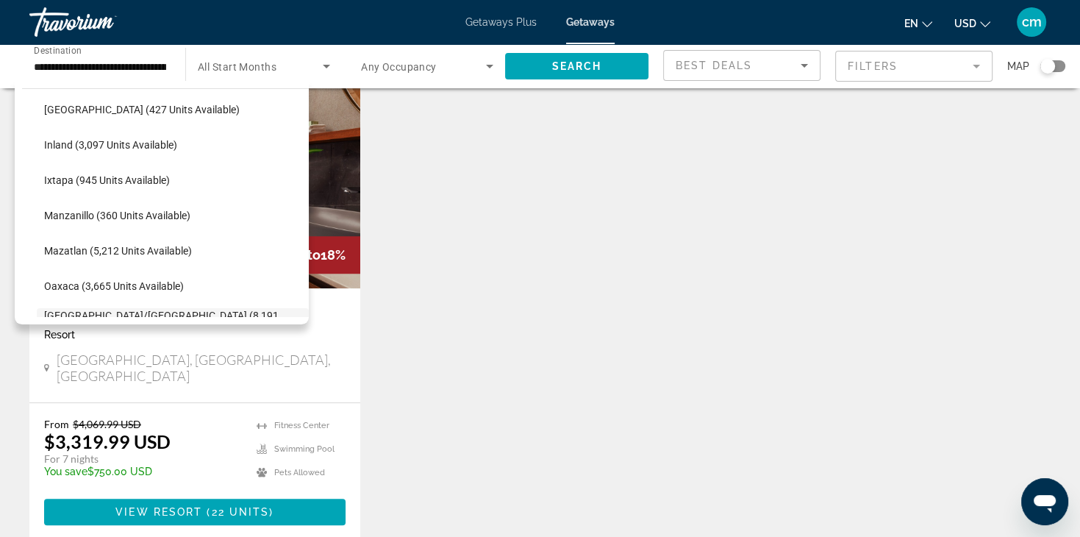
scroll to position [224, 0]
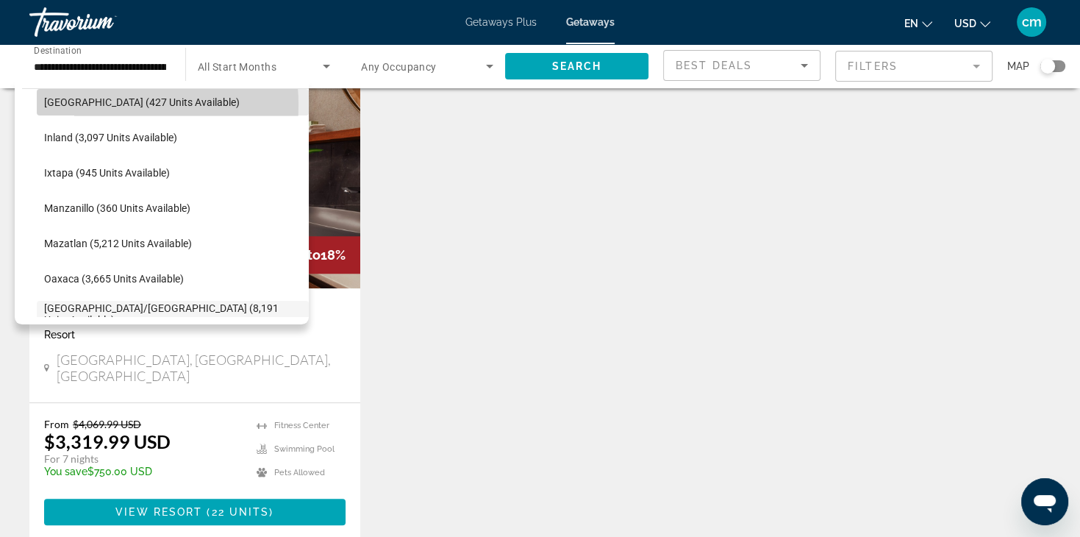
click at [93, 104] on span "[GEOGRAPHIC_DATA] (427 units available)" at bounding box center [142, 102] width 196 height 12
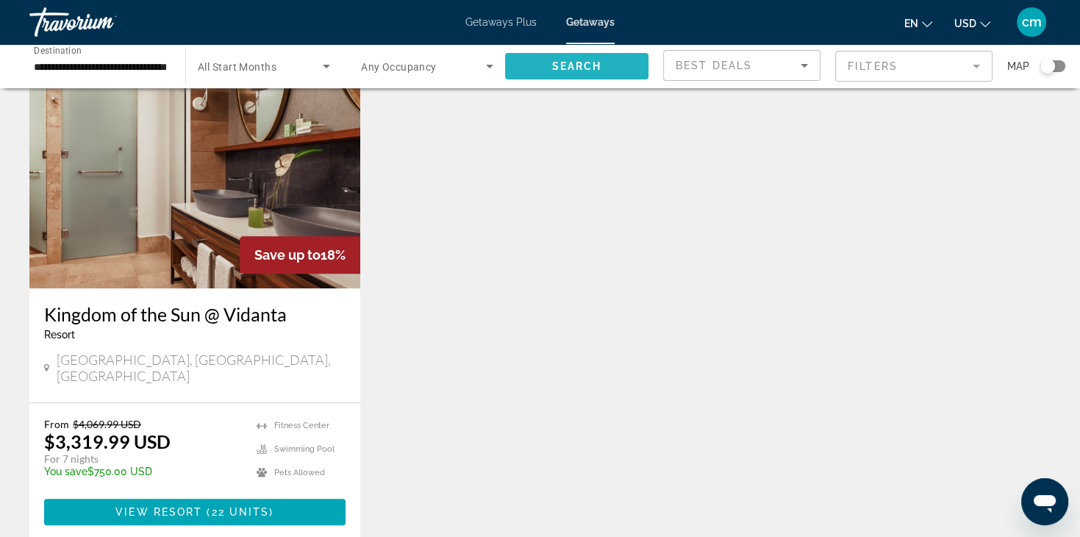
click at [562, 69] on span "Search" at bounding box center [577, 66] width 50 height 12
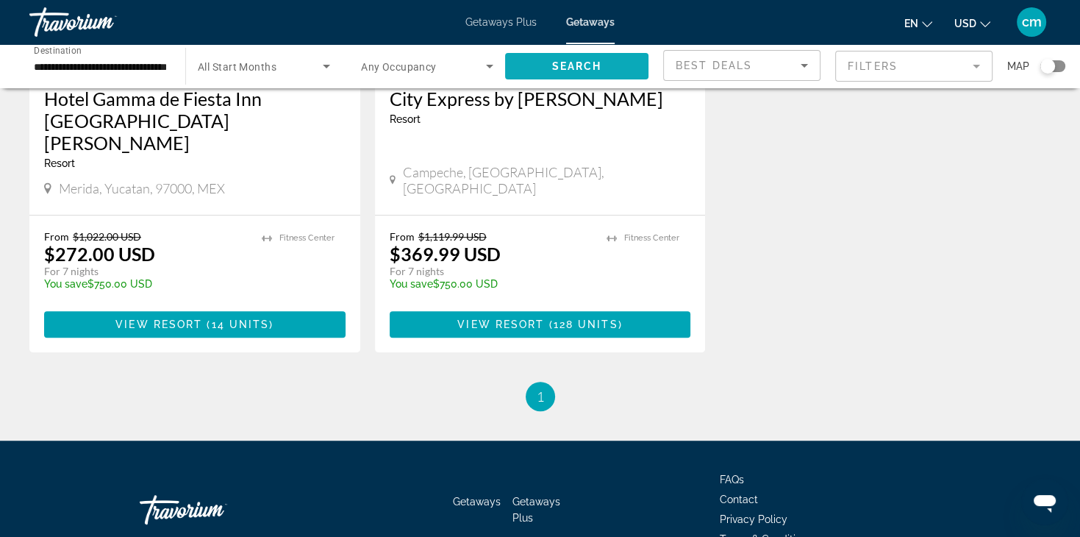
scroll to position [853, 0]
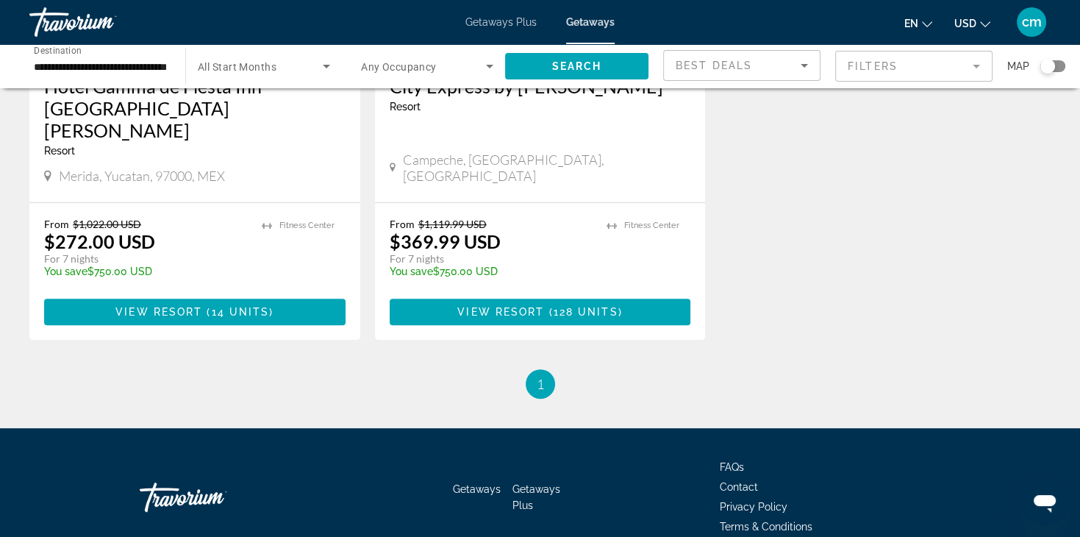
click at [168, 71] on div "**********" at bounding box center [100, 67] width 156 height 42
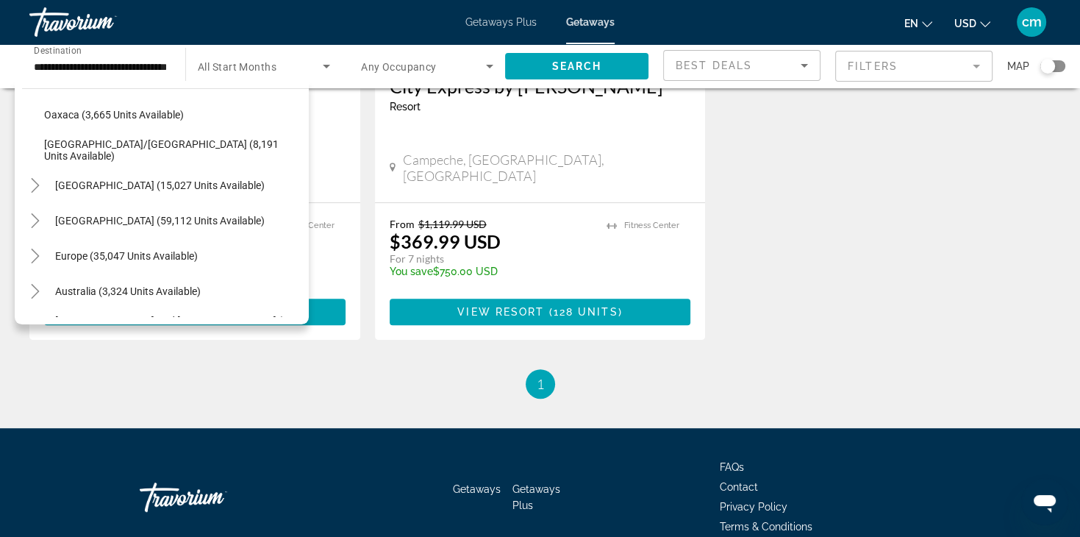
scroll to position [390, 0]
click at [42, 181] on mat-icon "Toggle Canada (15,027 units available)" at bounding box center [35, 184] width 26 height 26
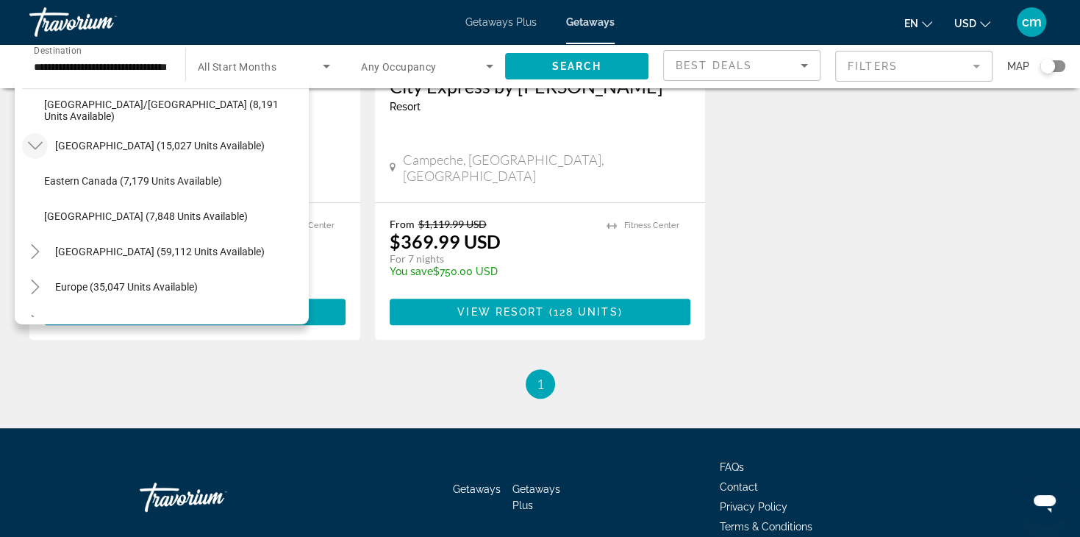
scroll to position [417, 0]
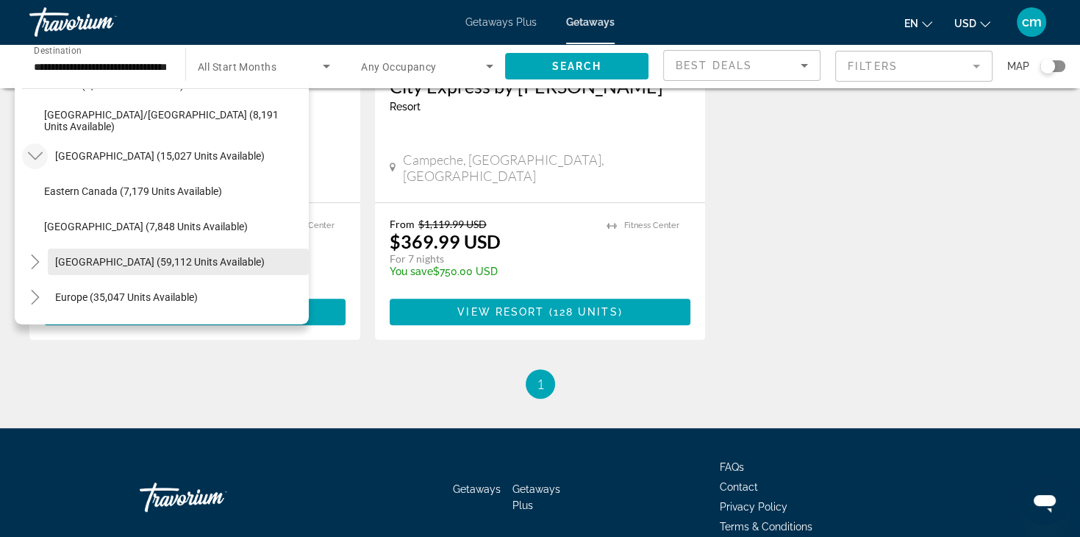
click at [91, 256] on span "[GEOGRAPHIC_DATA] (59,112 units available)" at bounding box center [160, 262] width 210 height 12
type input "**********"
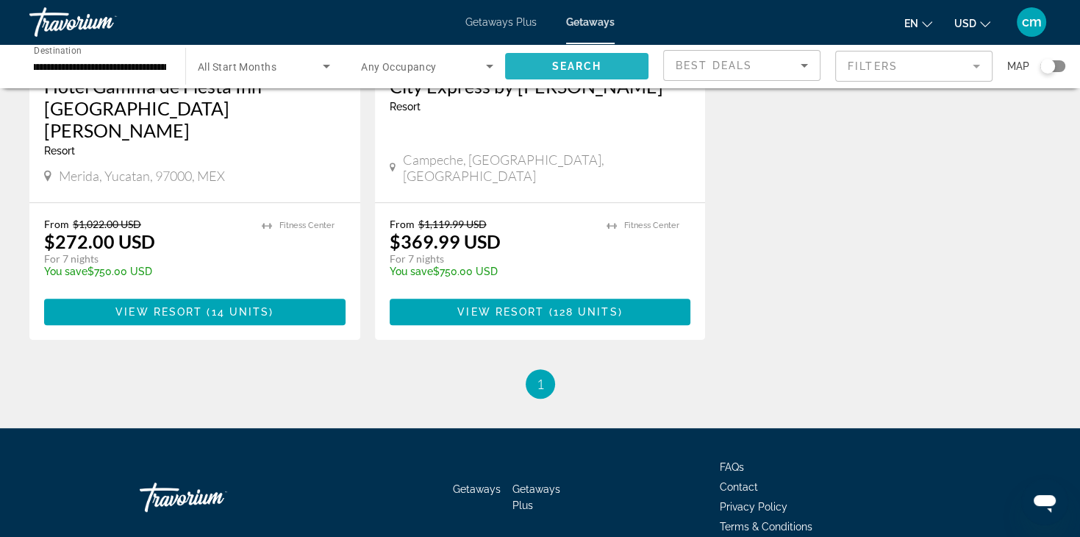
scroll to position [0, 0]
click at [566, 71] on span "Search" at bounding box center [577, 66] width 50 height 12
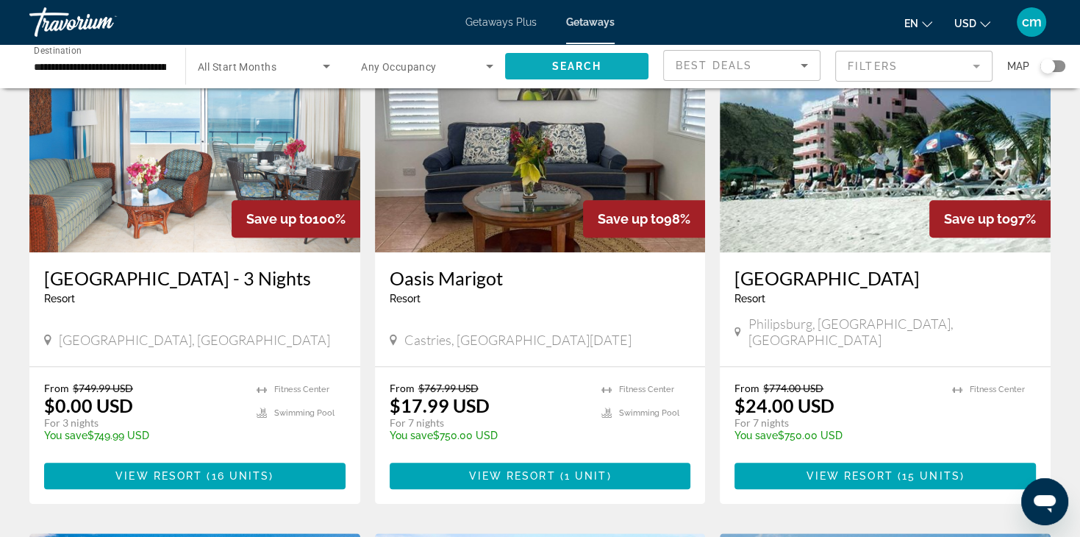
scroll to position [1147, 0]
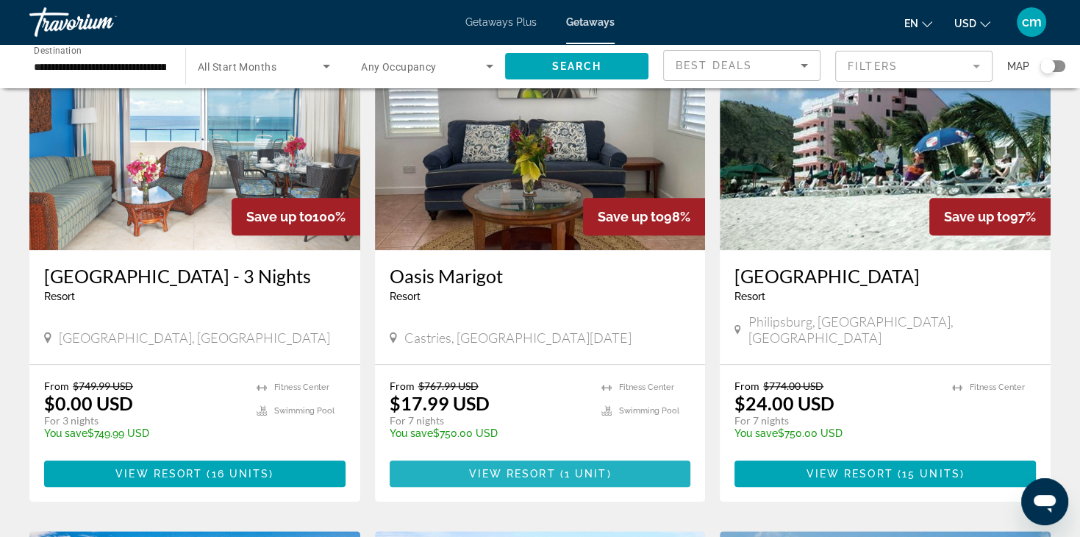
click at [527, 463] on span "Main content" at bounding box center [541, 473] width 302 height 35
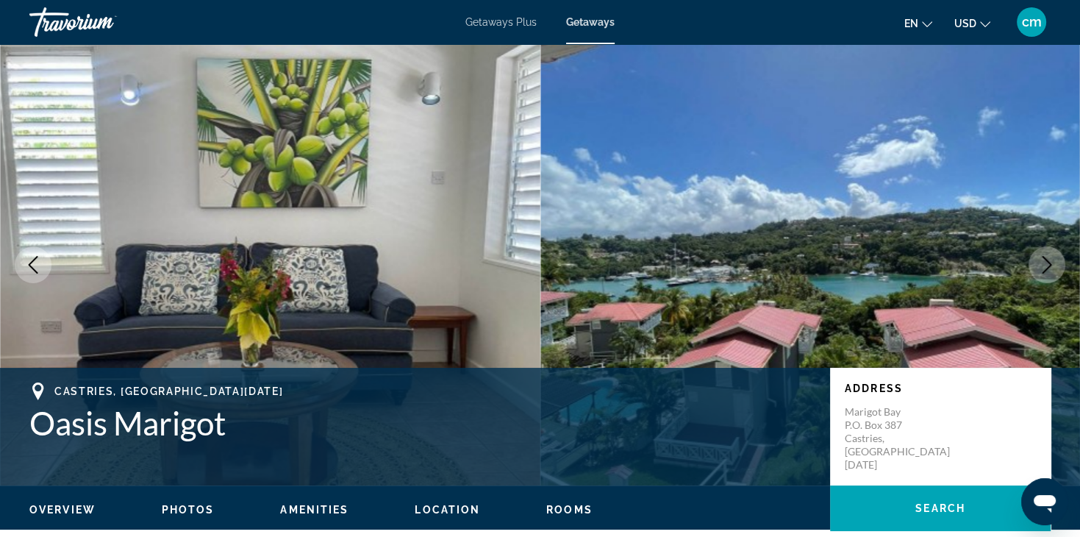
click at [1052, 266] on icon "Next image" at bounding box center [1047, 265] width 18 height 18
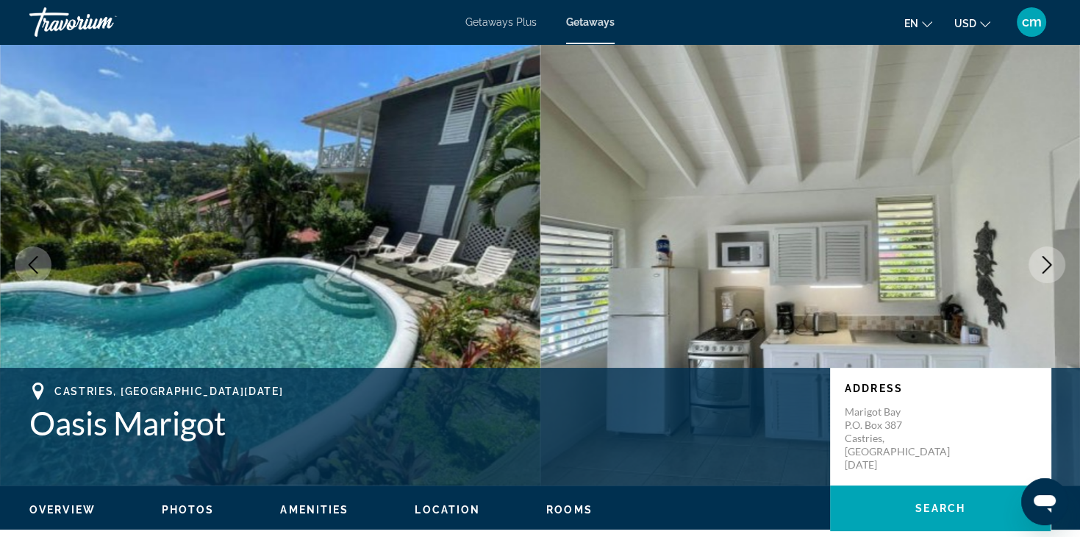
click at [1052, 266] on icon "Next image" at bounding box center [1047, 265] width 18 height 18
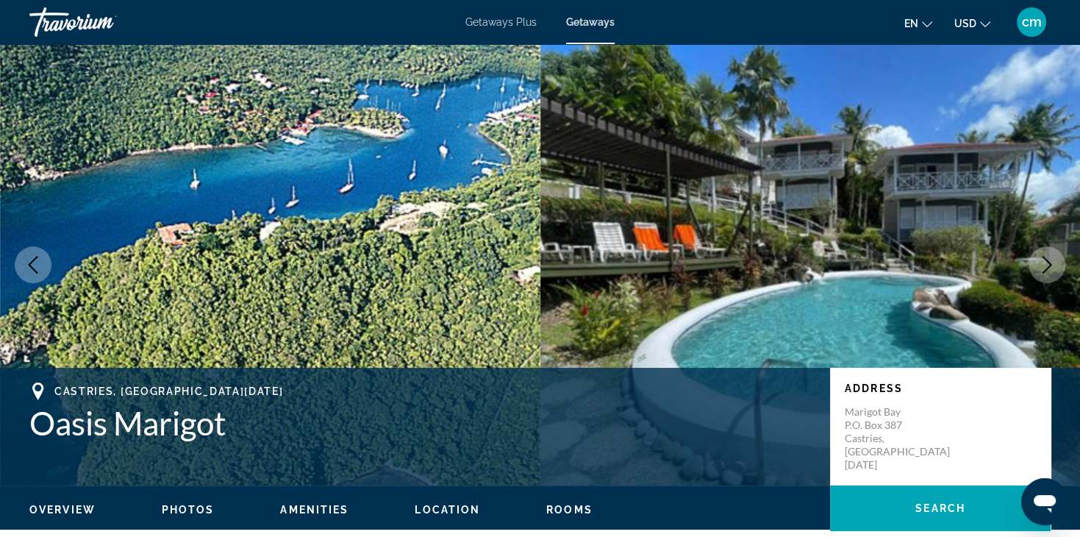
click at [1052, 266] on icon "Next image" at bounding box center [1047, 265] width 18 height 18
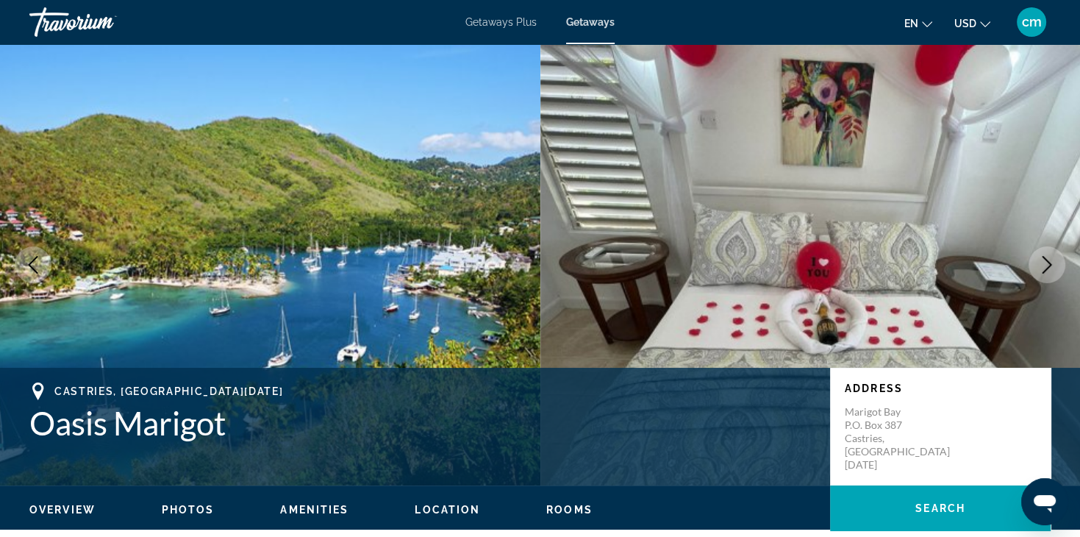
click at [1052, 266] on icon "Next image" at bounding box center [1047, 265] width 18 height 18
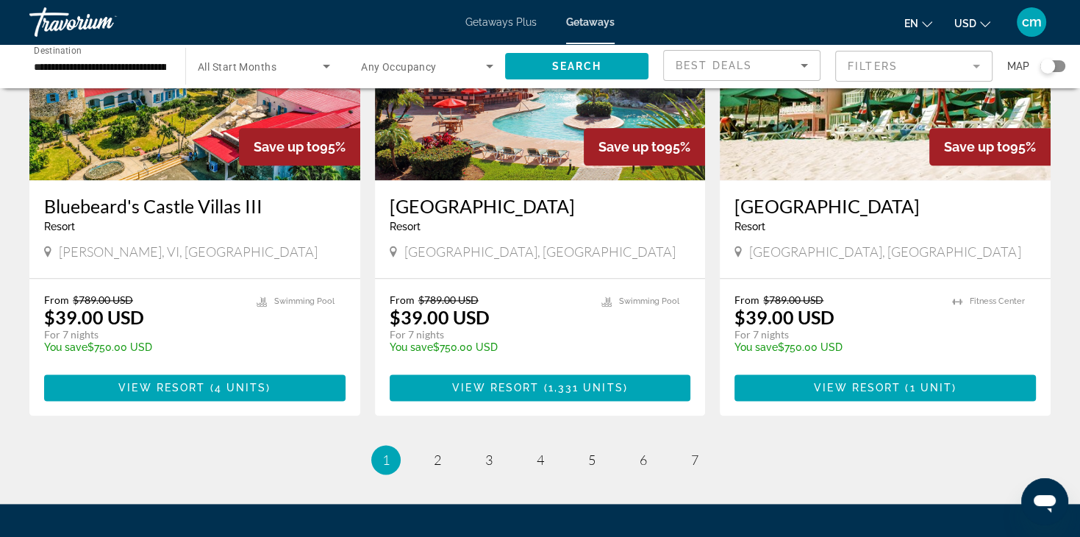
scroll to position [1736, 0]
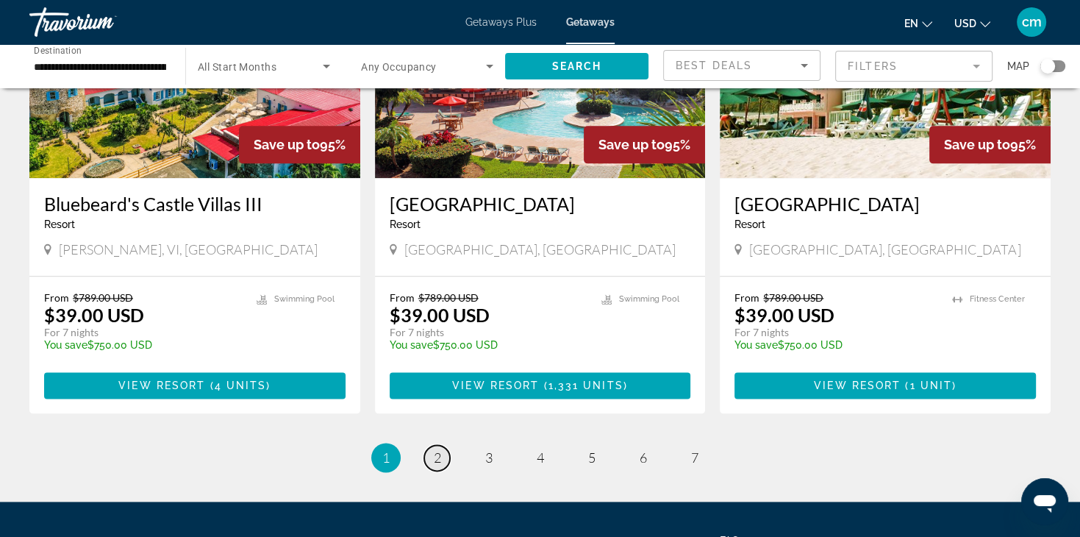
click at [438, 449] on span "2" at bounding box center [437, 457] width 7 height 16
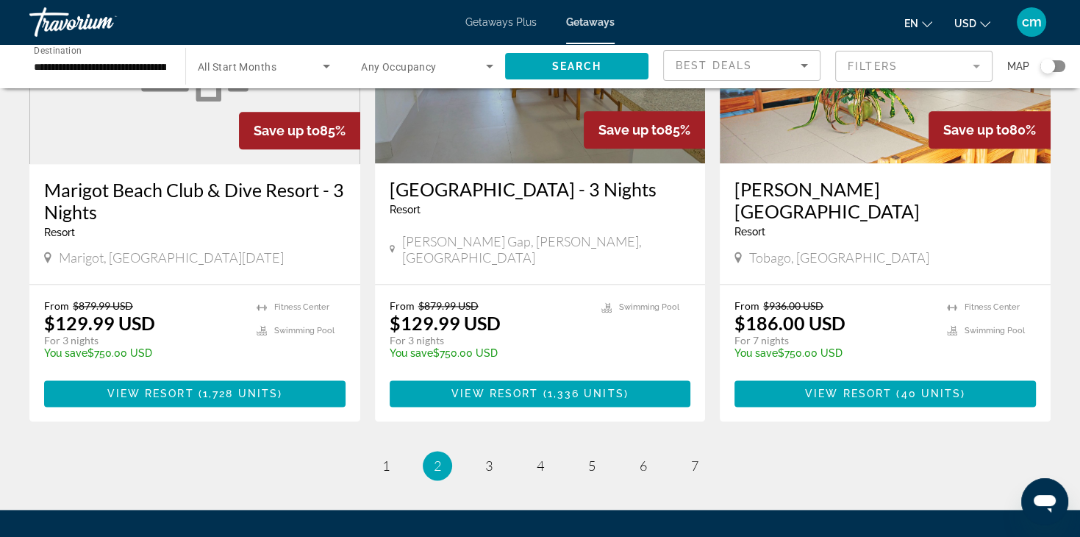
scroll to position [1765, 0]
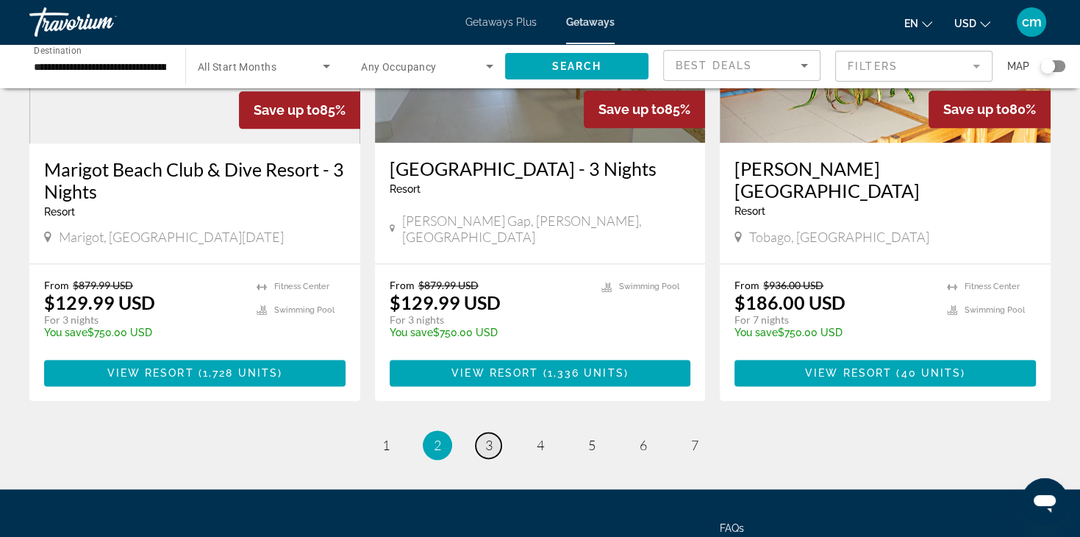
click at [486, 437] on span "3" at bounding box center [488, 445] width 7 height 16
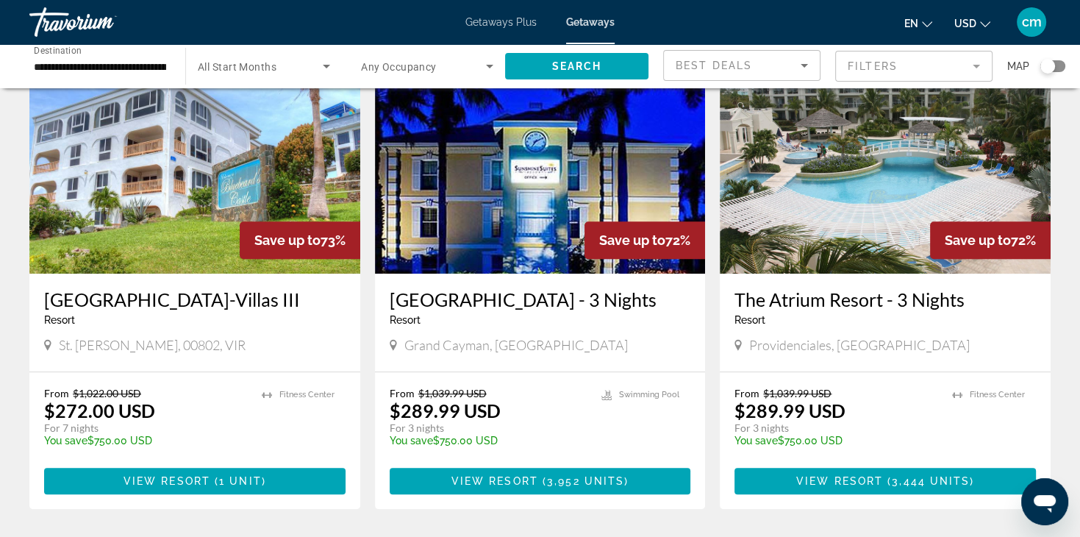
scroll to position [1177, 0]
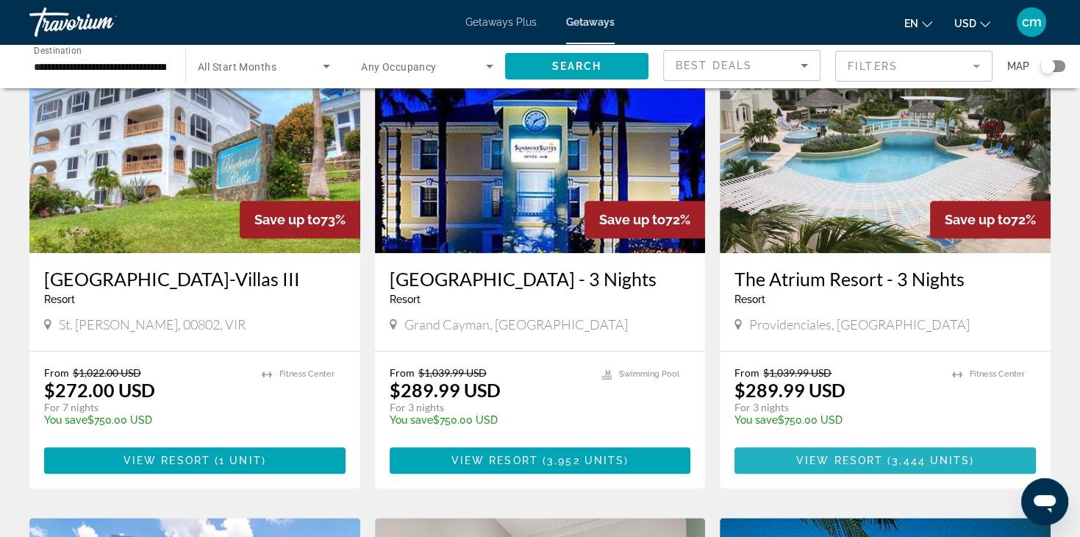
click at [900, 454] on span "3,444 units" at bounding box center [931, 460] width 78 height 12
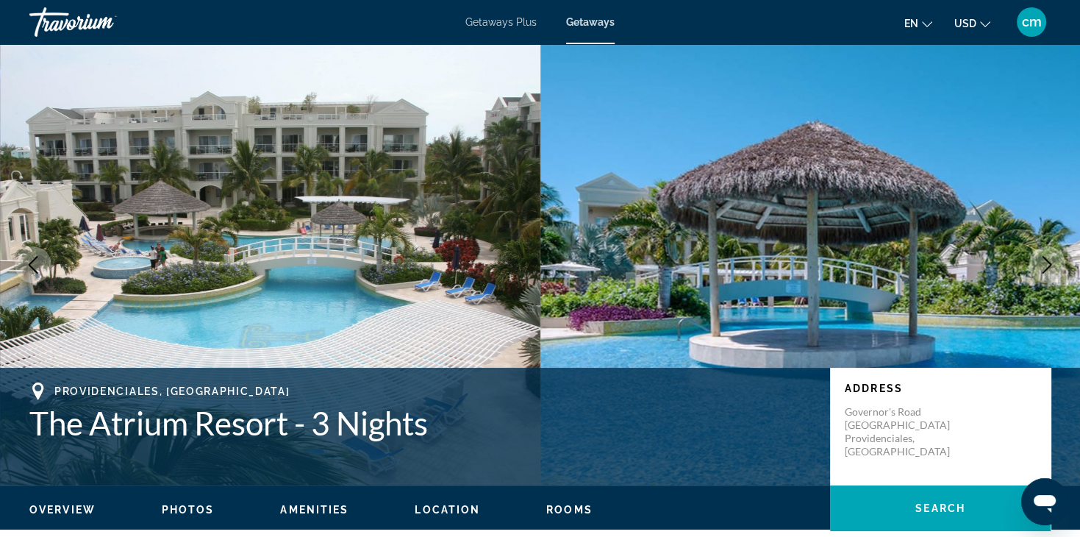
click at [1047, 266] on icon "Next image" at bounding box center [1047, 265] width 18 height 18
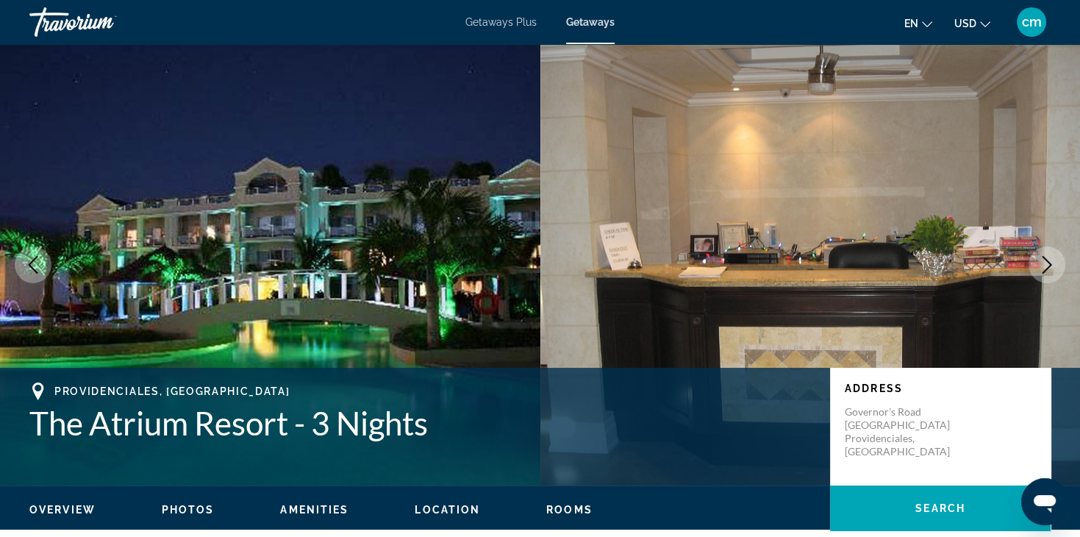
click at [1047, 266] on icon "Next image" at bounding box center [1047, 265] width 18 height 18
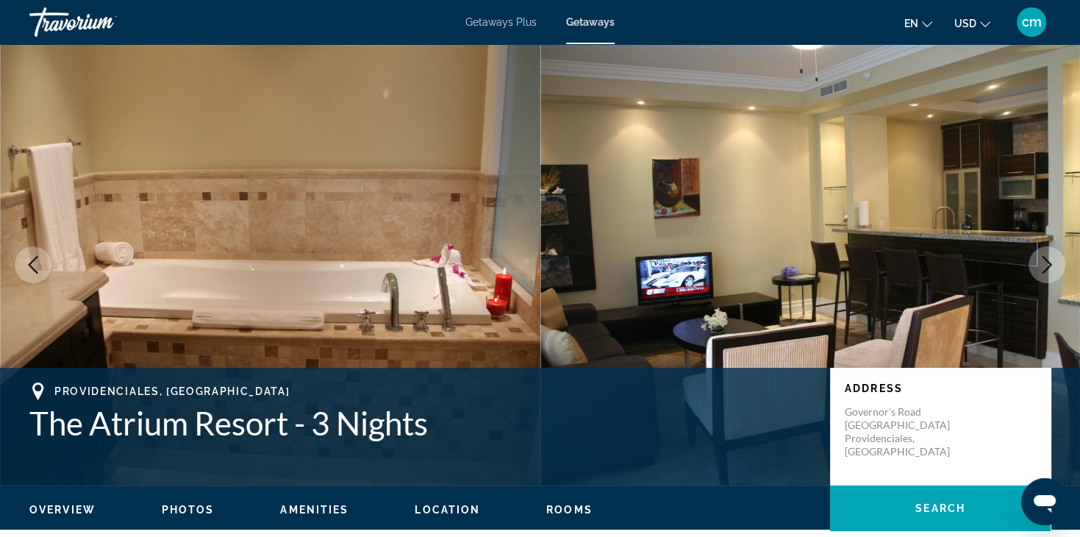
click at [1047, 266] on icon "Next image" at bounding box center [1047, 265] width 18 height 18
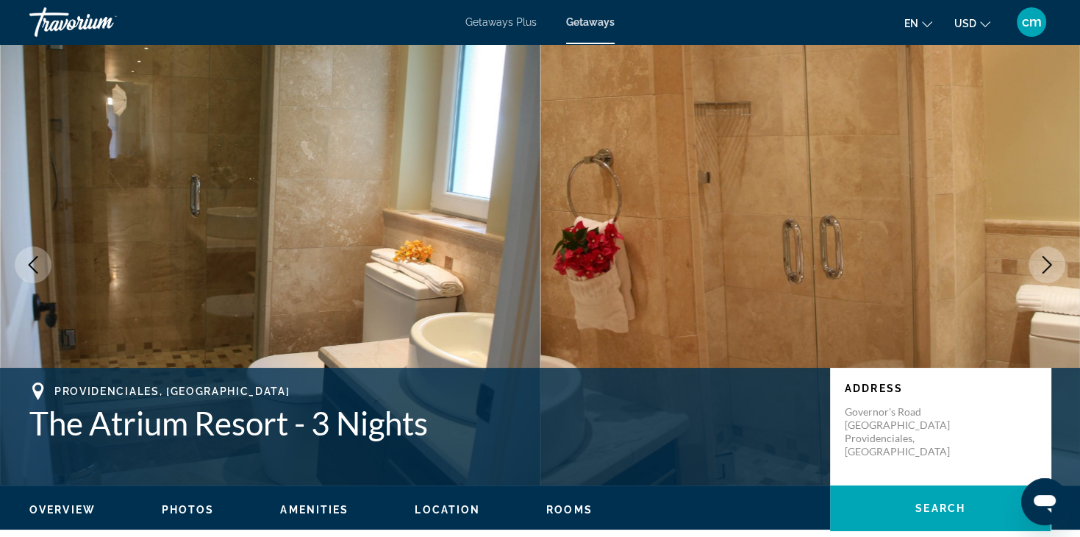
click at [1047, 266] on icon "Next image" at bounding box center [1047, 265] width 18 height 18
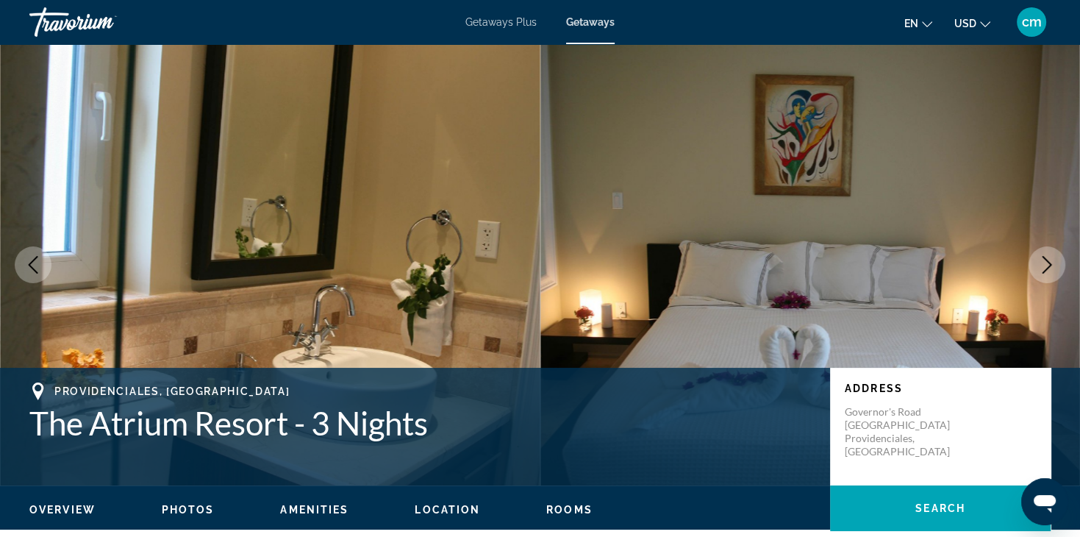
click at [1047, 266] on icon "Next image" at bounding box center [1047, 265] width 18 height 18
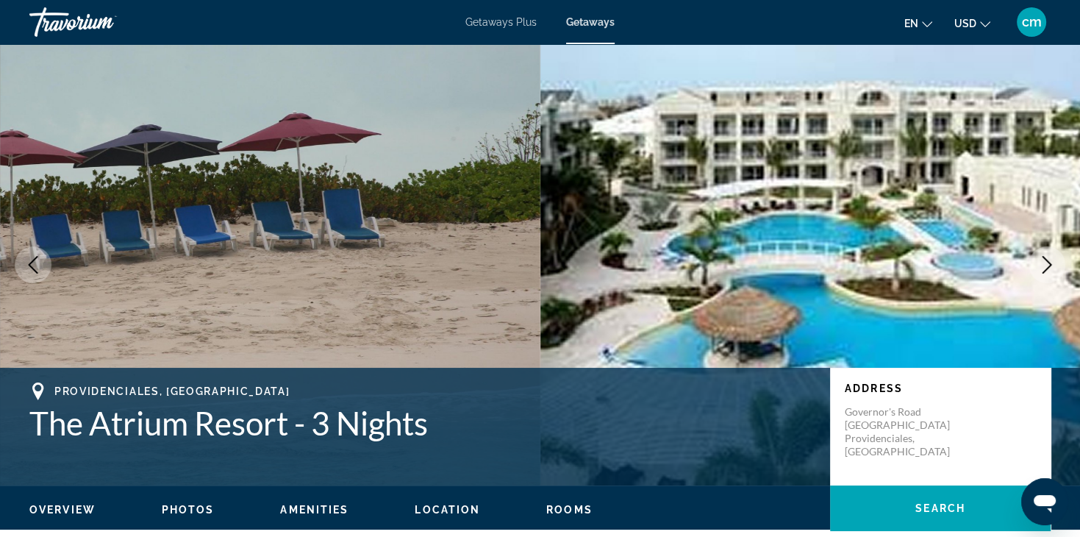
click at [1047, 266] on icon "Next image" at bounding box center [1047, 265] width 18 height 18
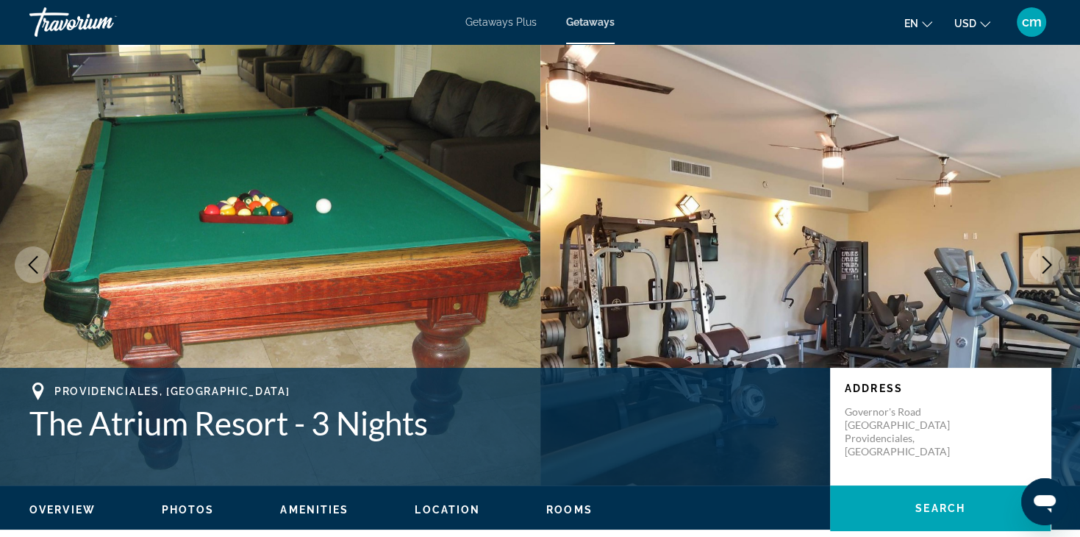
click at [1047, 266] on icon "Next image" at bounding box center [1047, 265] width 18 height 18
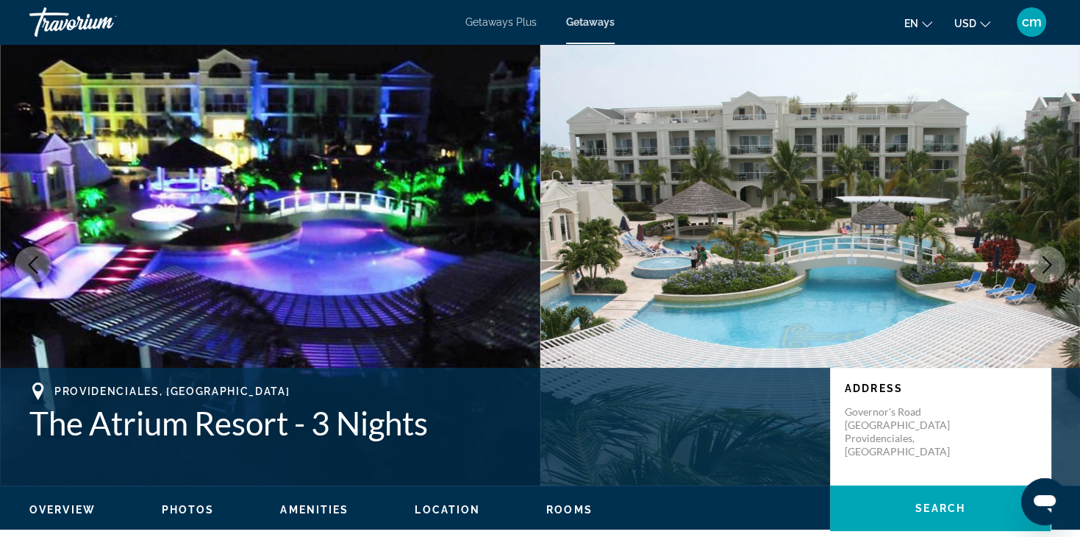
click at [1047, 266] on icon "Next image" at bounding box center [1047, 265] width 18 height 18
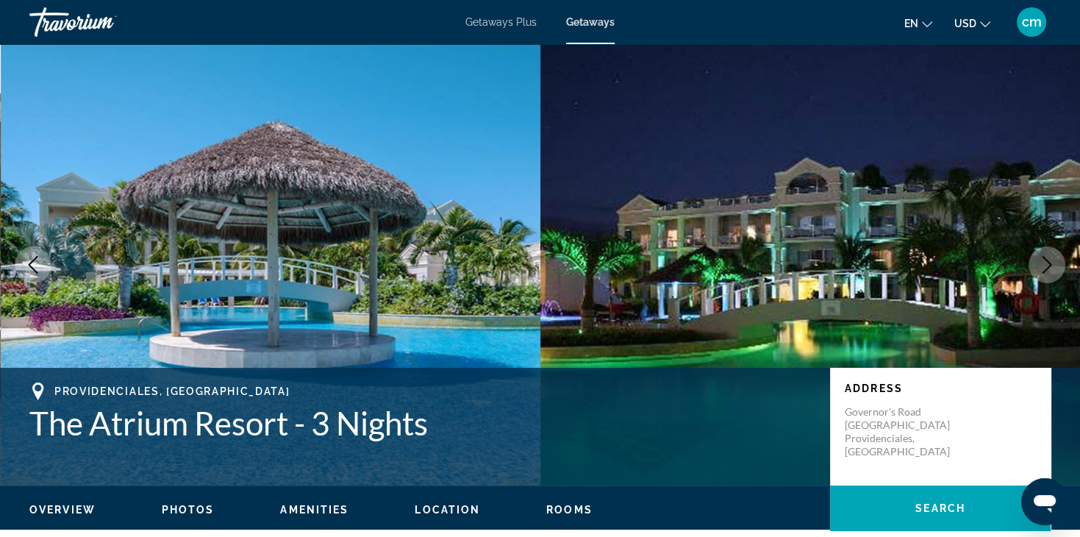
click at [1047, 266] on icon "Next image" at bounding box center [1047, 265] width 18 height 18
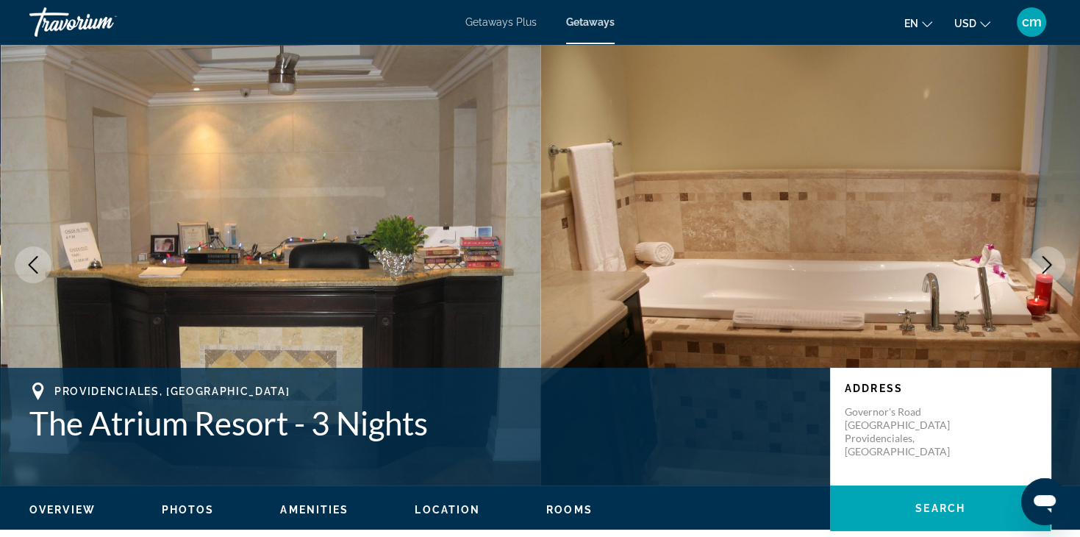
click at [1047, 266] on icon "Next image" at bounding box center [1047, 265] width 18 height 18
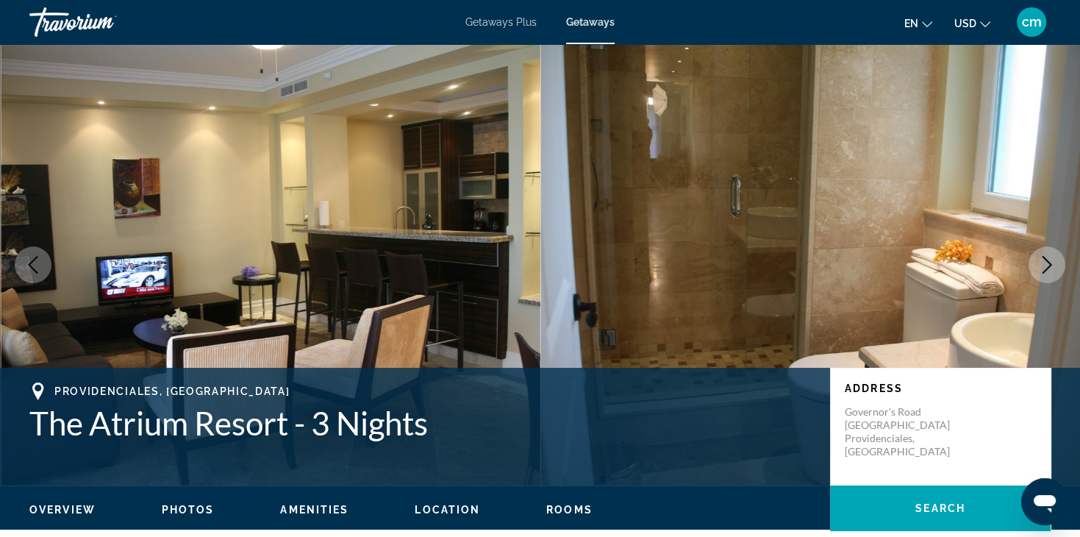
click at [1047, 266] on icon "Next image" at bounding box center [1047, 265] width 18 height 18
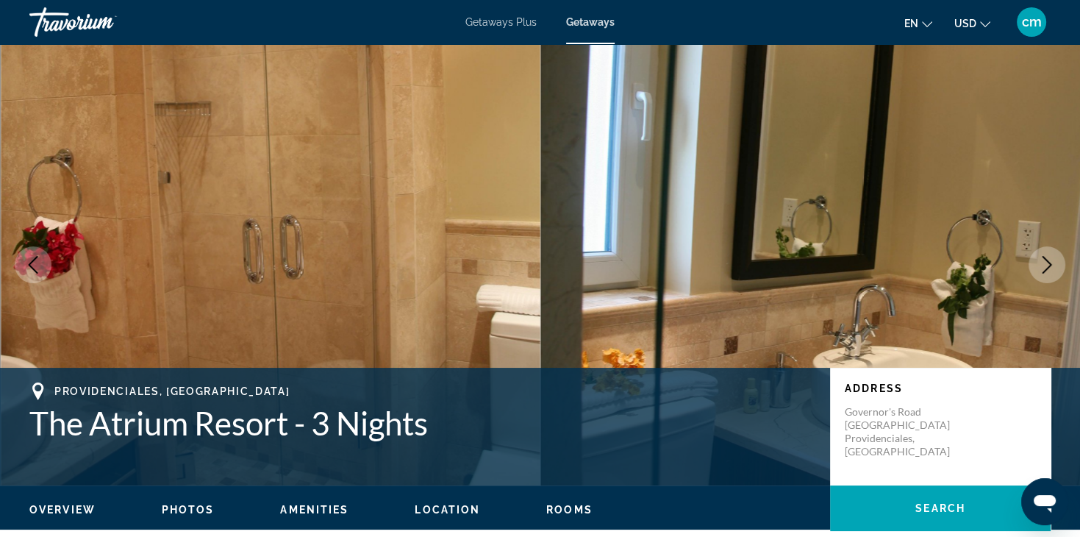
click at [1047, 266] on icon "Next image" at bounding box center [1047, 265] width 18 height 18
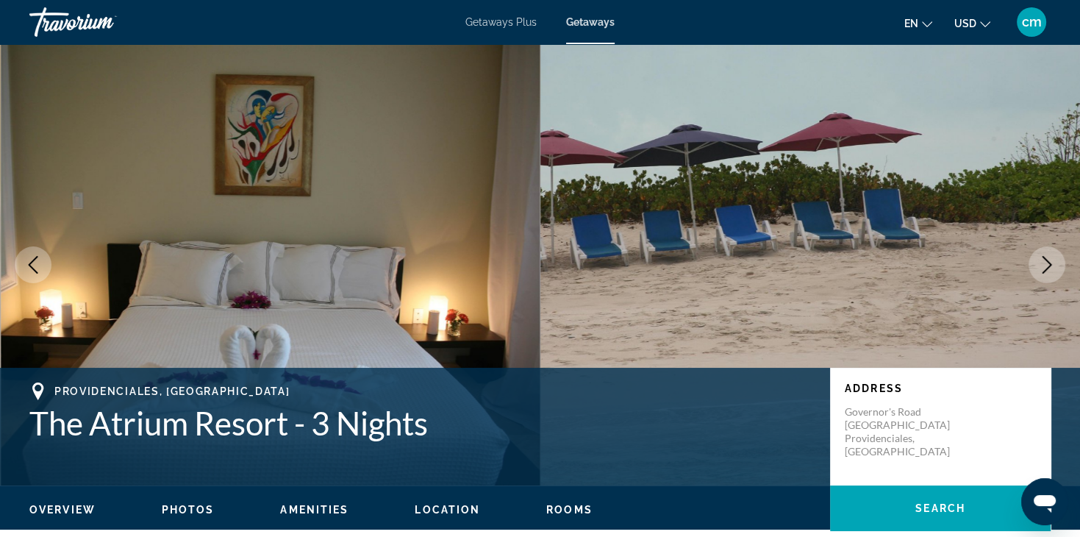
click at [1047, 266] on icon "Next image" at bounding box center [1047, 265] width 18 height 18
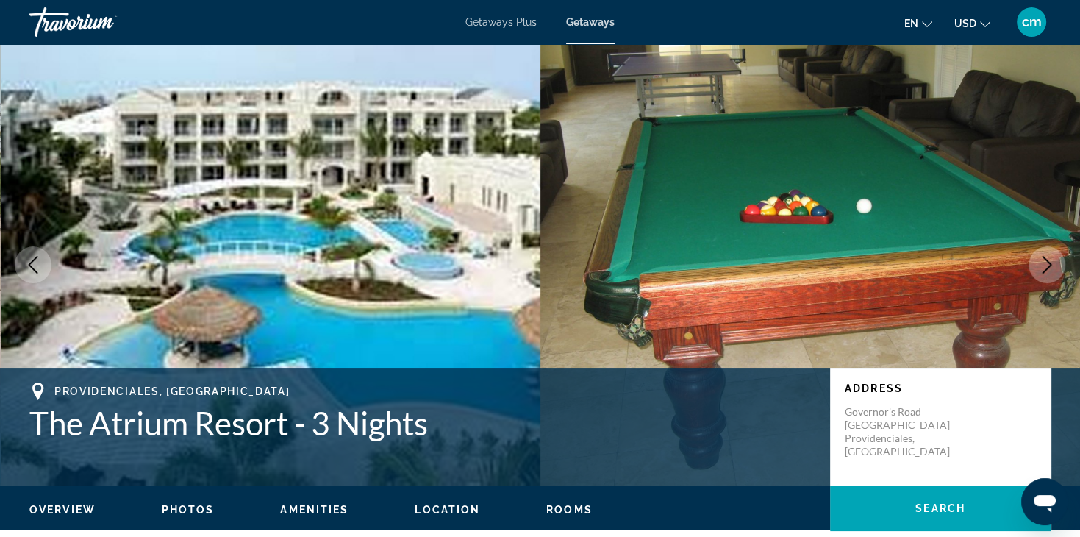
click at [1047, 266] on icon "Next image" at bounding box center [1047, 265] width 18 height 18
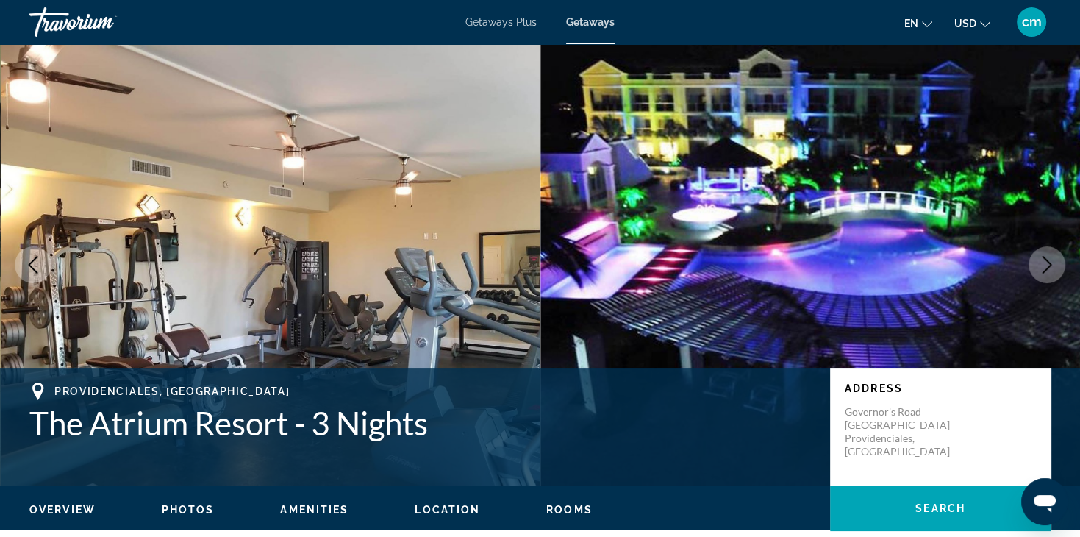
click at [1047, 266] on icon "Next image" at bounding box center [1047, 265] width 18 height 18
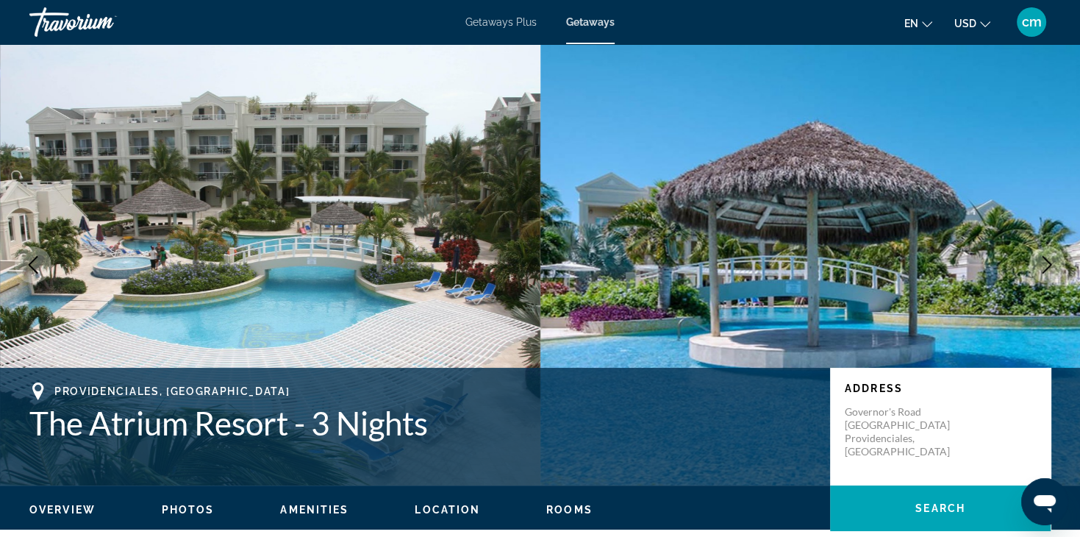
click at [1047, 266] on icon "Next image" at bounding box center [1047, 265] width 18 height 18
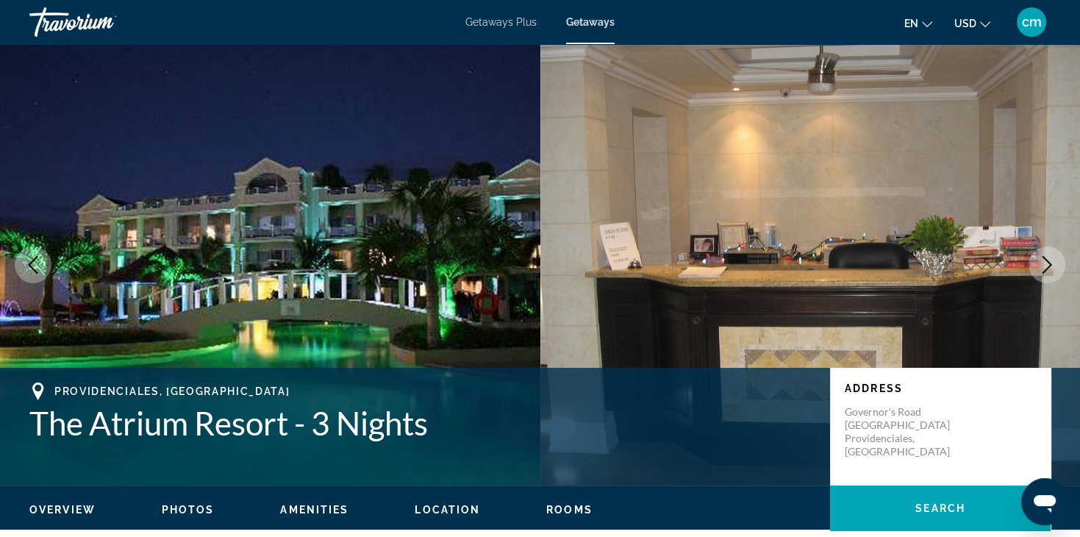
click at [1047, 266] on icon "Next image" at bounding box center [1047, 265] width 18 height 18
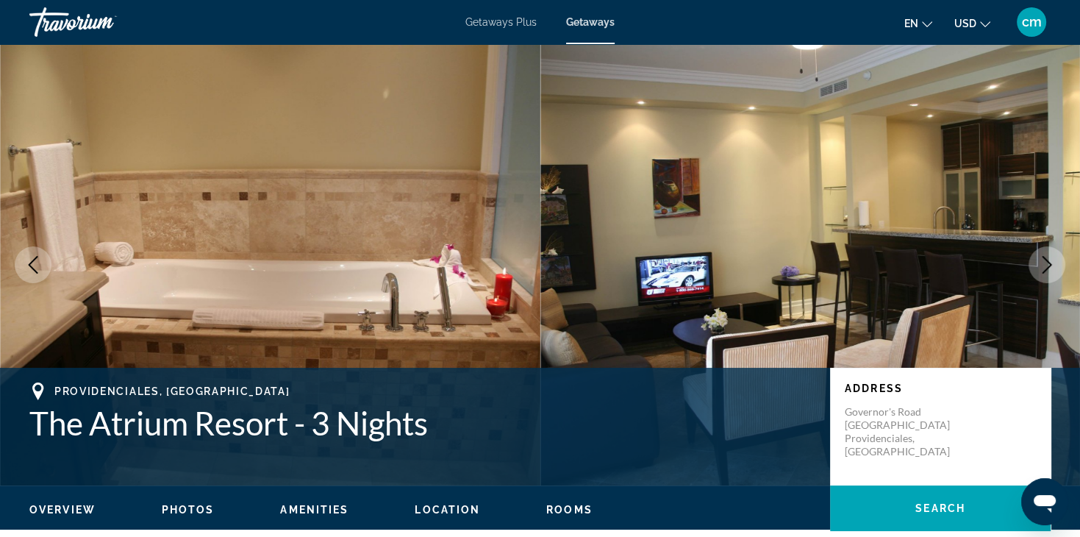
click at [1041, 260] on icon "Next image" at bounding box center [1047, 265] width 18 height 18
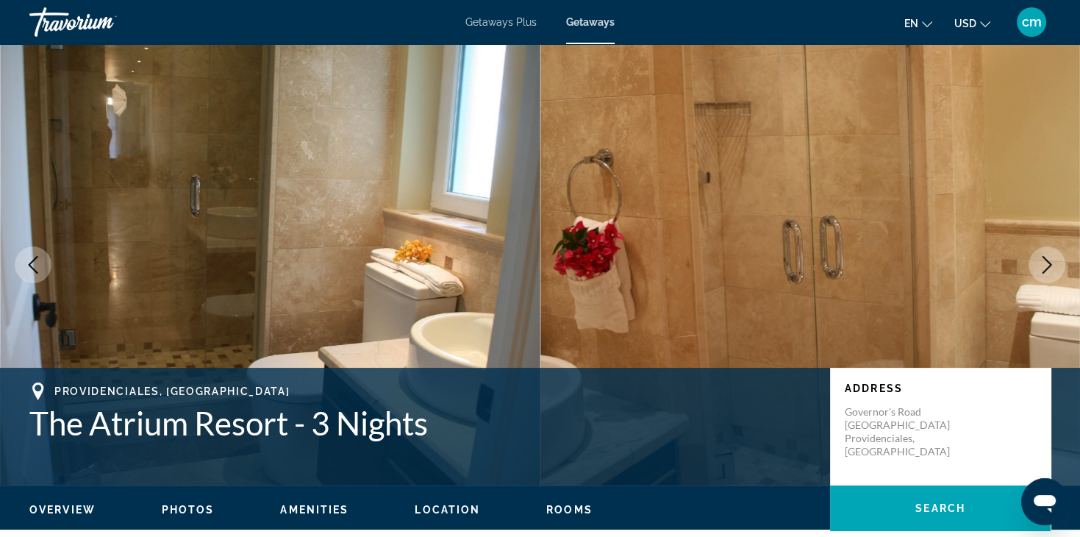
click at [1041, 260] on icon "Next image" at bounding box center [1047, 265] width 18 height 18
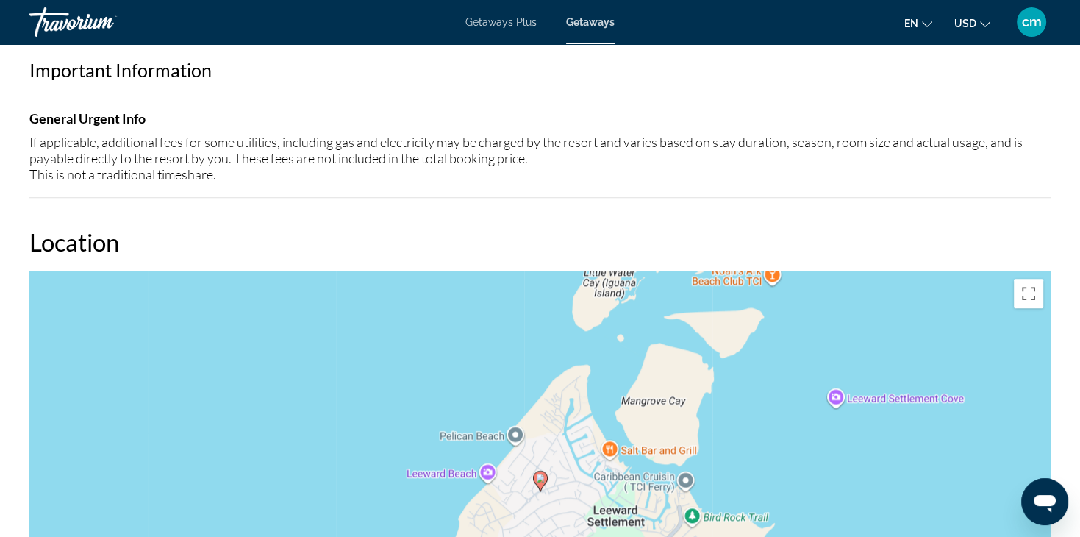
scroll to position [1147, 0]
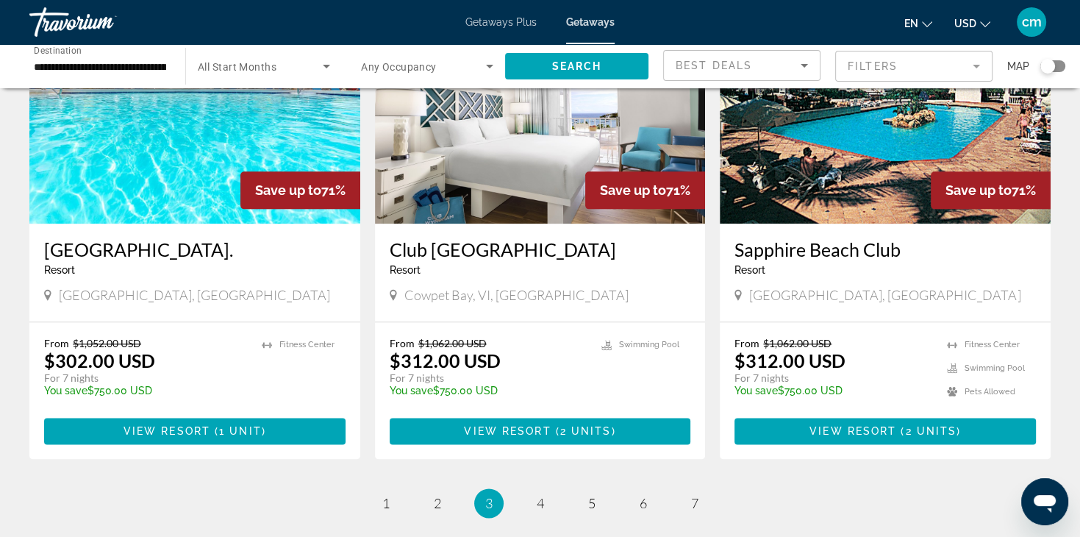
scroll to position [1765, 0]
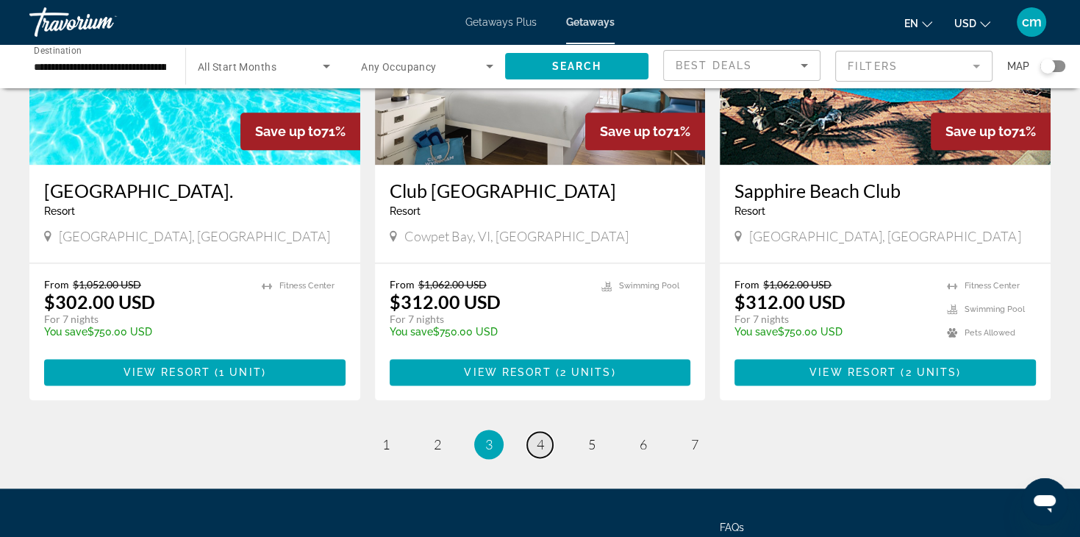
click at [543, 436] on span "4" at bounding box center [540, 444] width 7 height 16
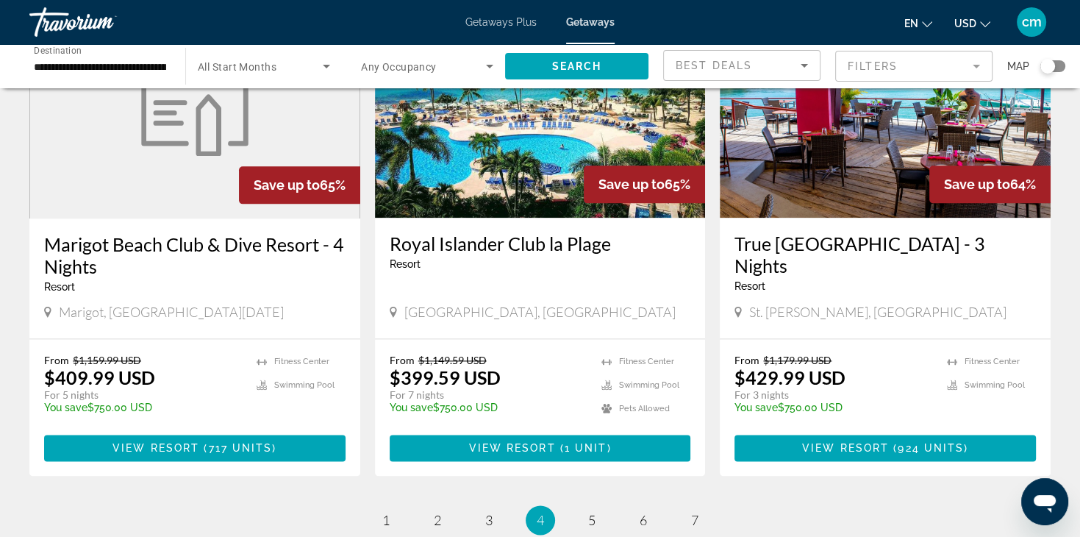
scroll to position [1824, 0]
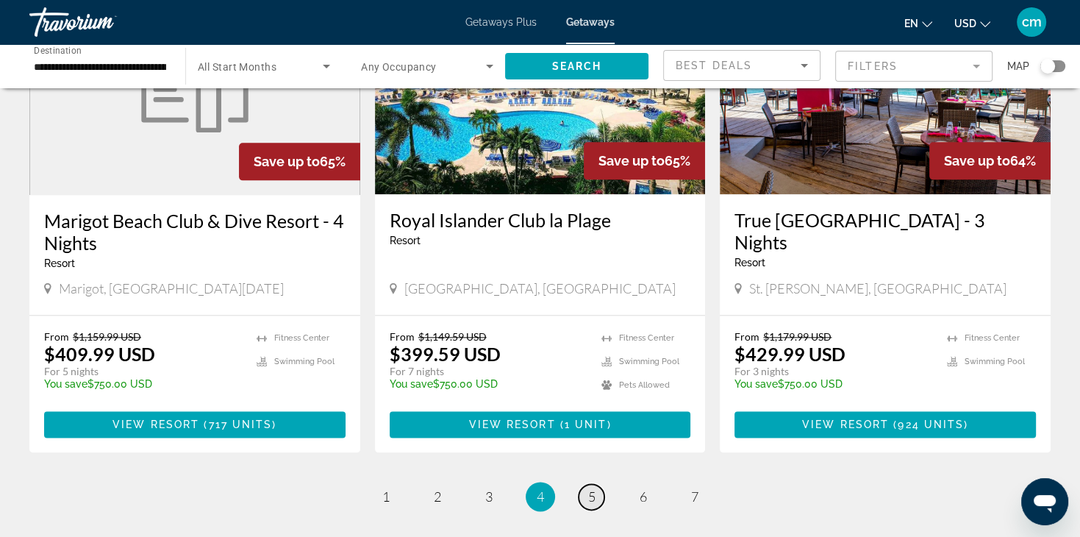
click at [594, 488] on span "5" at bounding box center [591, 496] width 7 height 16
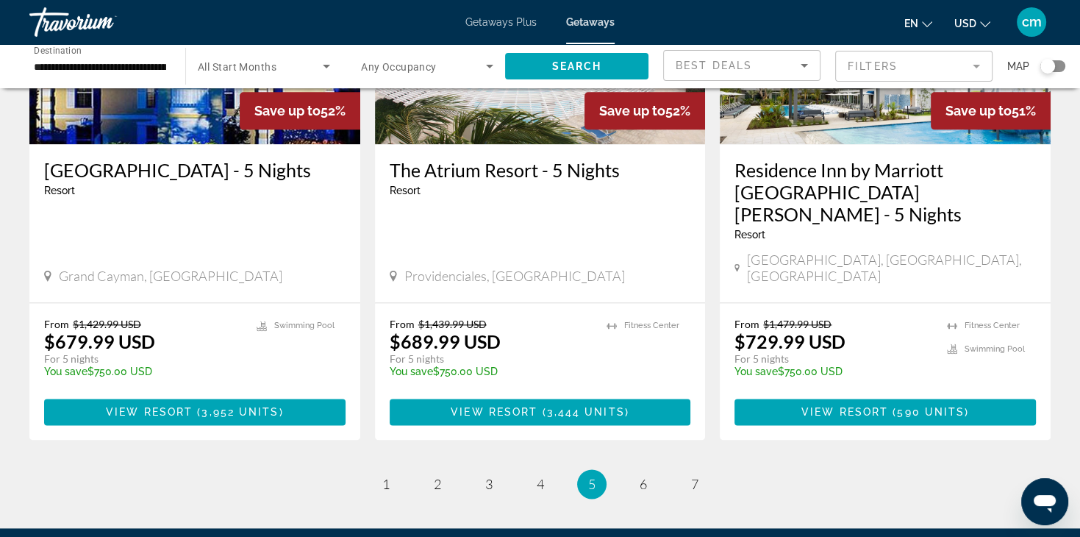
scroll to position [1794, 0]
